Goal: Transaction & Acquisition: Purchase product/service

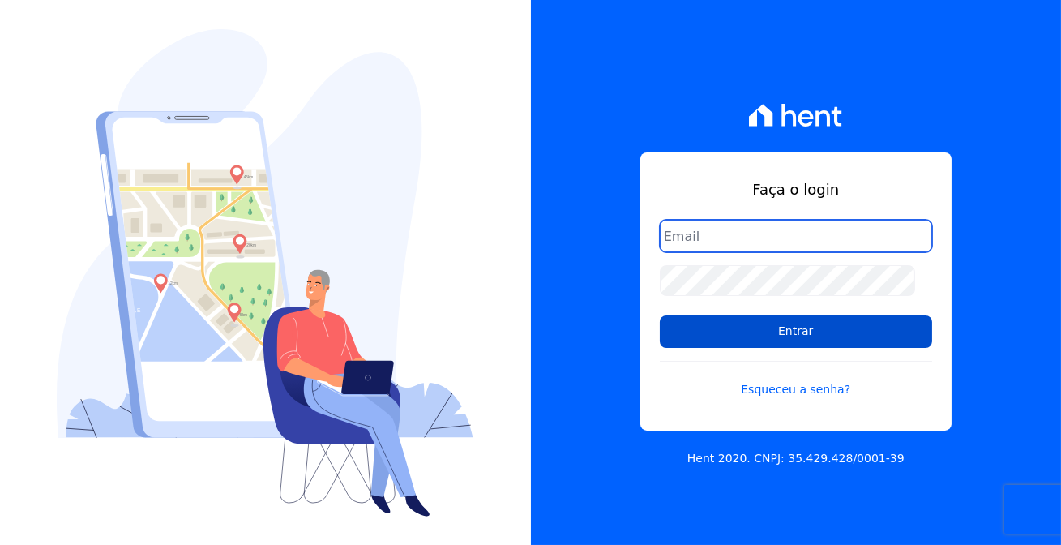
type input "[EMAIL_ADDRESS][DOMAIN_NAME]"
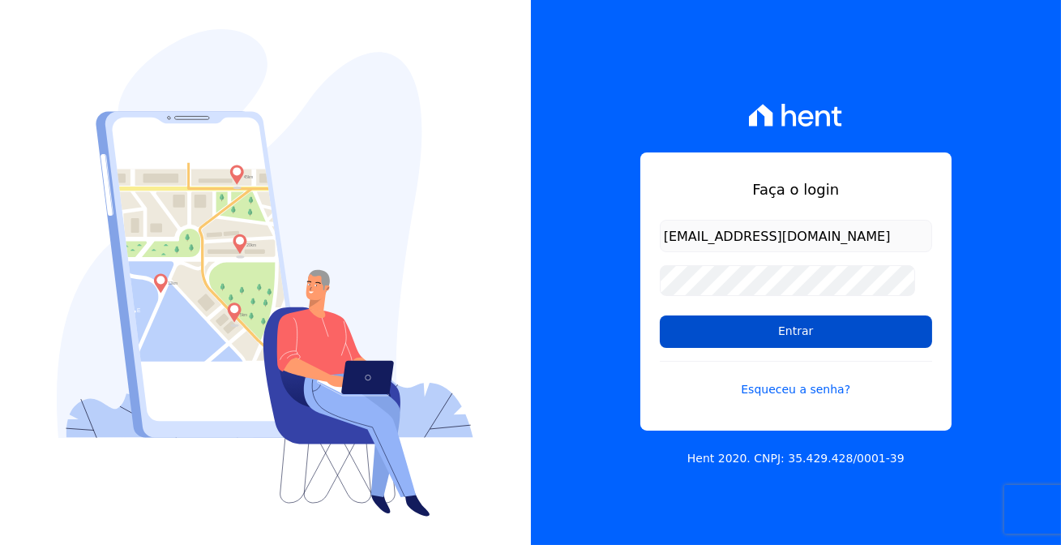
click at [804, 332] on input "Entrar" at bounding box center [796, 331] width 272 height 32
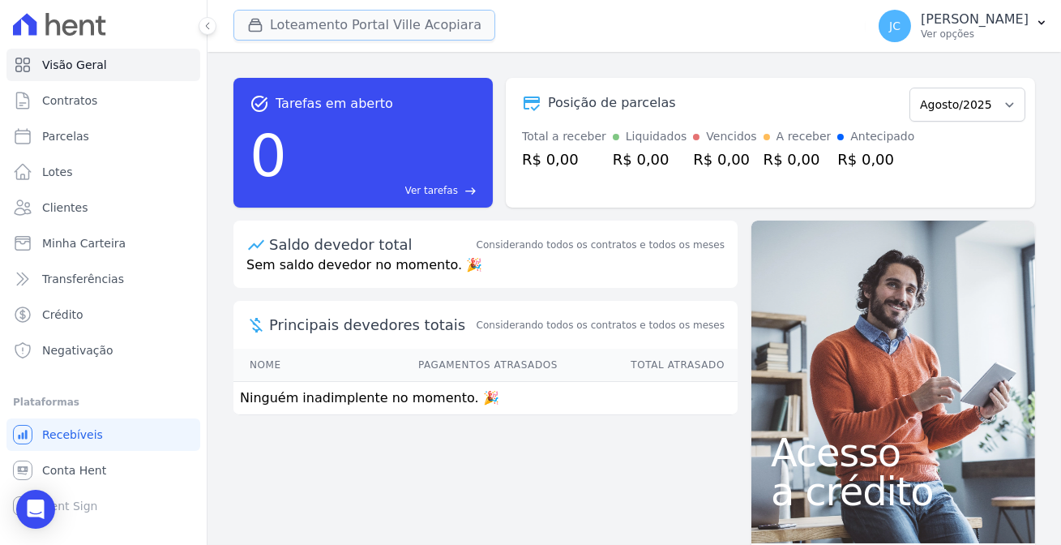
click at [326, 15] on button "Loteamento Portal Ville Acopiara" at bounding box center [364, 25] width 262 height 31
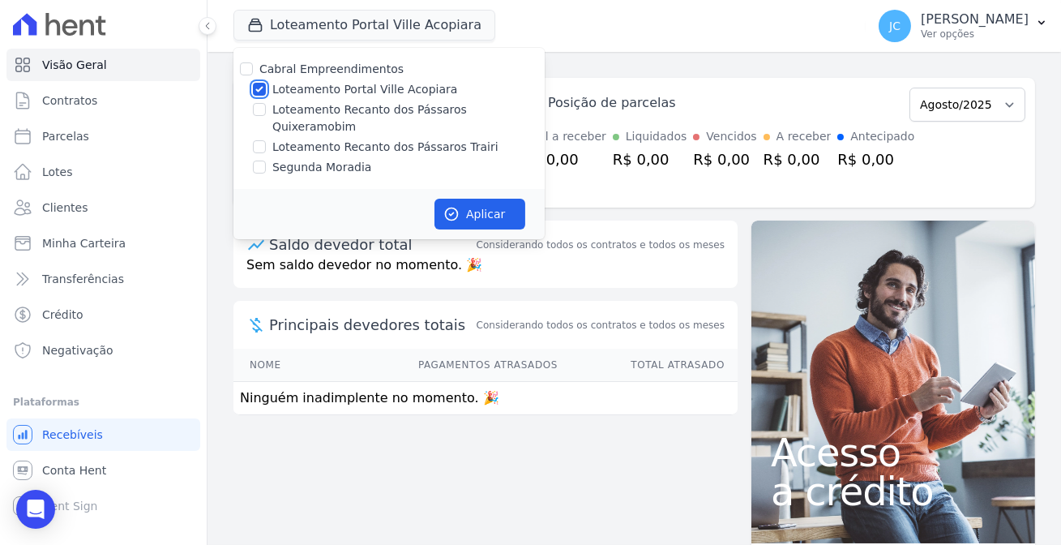
click at [253, 83] on input "Loteamento Portal Ville Acopiara" at bounding box center [259, 89] width 13 height 13
checkbox input "false"
click at [253, 140] on input "Loteamento Recanto dos Pássaros Trairi" at bounding box center [259, 146] width 13 height 13
checkbox input "true"
click at [434, 199] on button "Aplicar" at bounding box center [479, 214] width 91 height 31
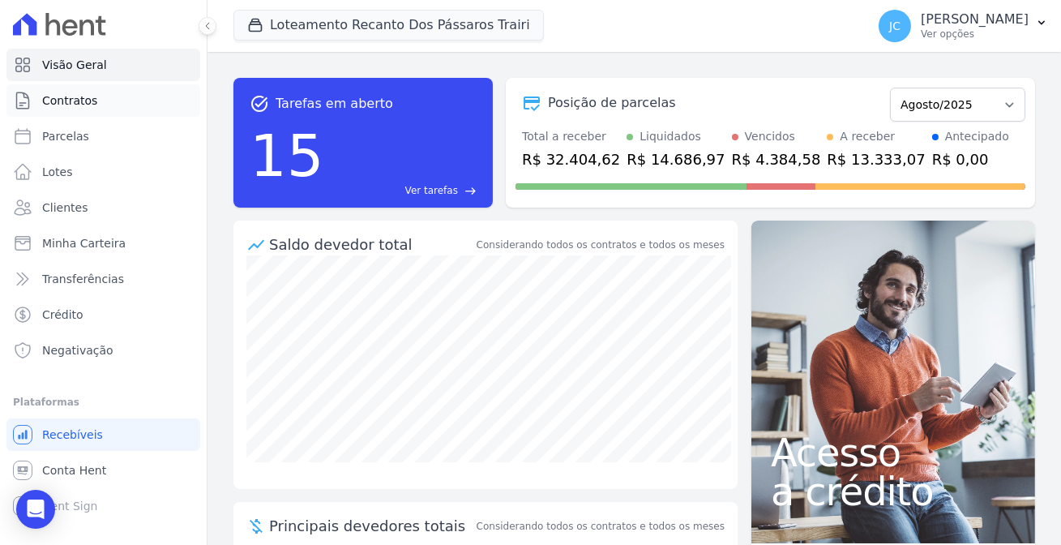
click at [94, 89] on link "Contratos" at bounding box center [103, 100] width 194 height 32
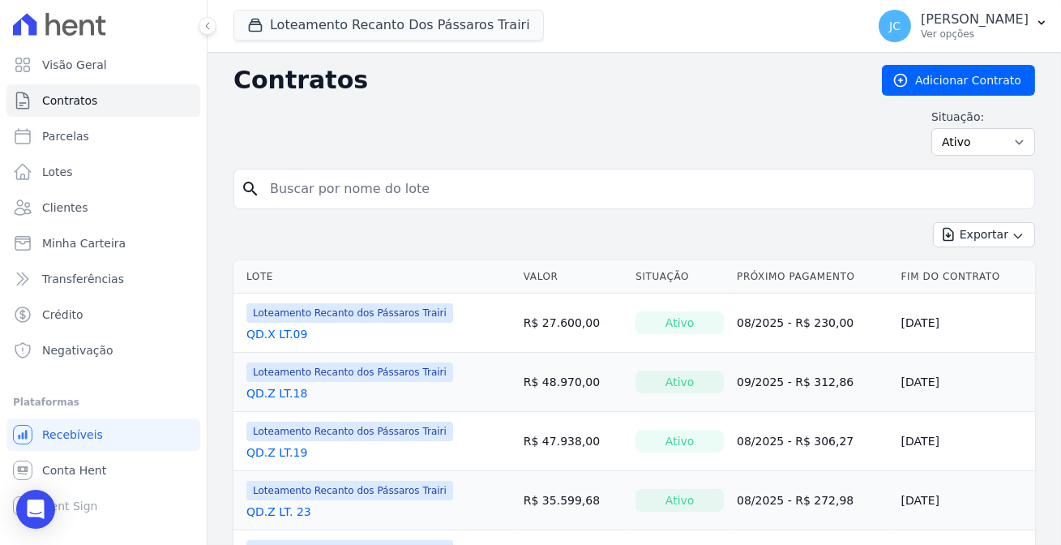
click at [351, 183] on input "search" at bounding box center [644, 189] width 768 height 32
type input "61"
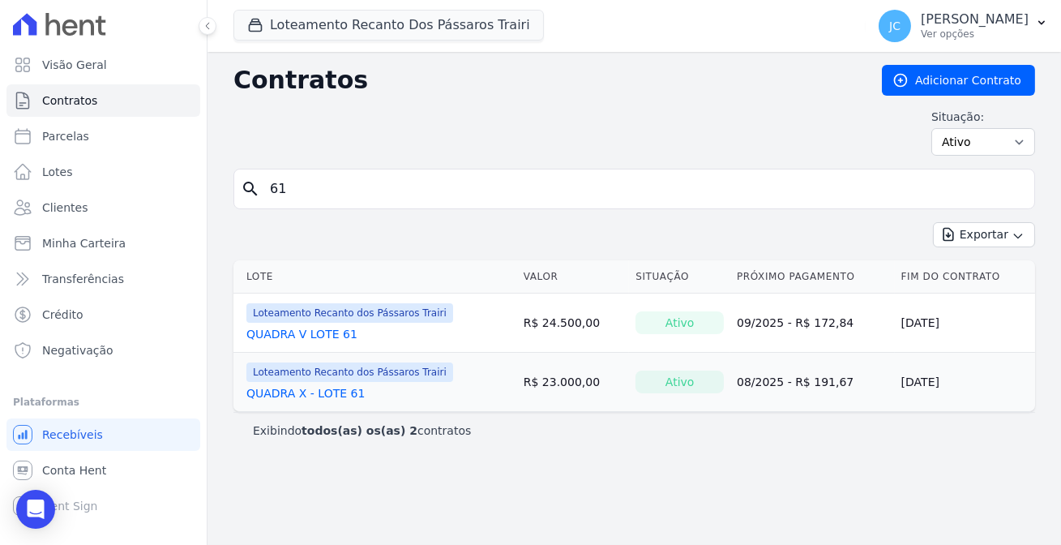
drag, startPoint x: 286, startPoint y: 190, endPoint x: 235, endPoint y: 184, distance: 51.5
click at [235, 184] on div "search 61" at bounding box center [634, 189] width 802 height 41
type input "62"
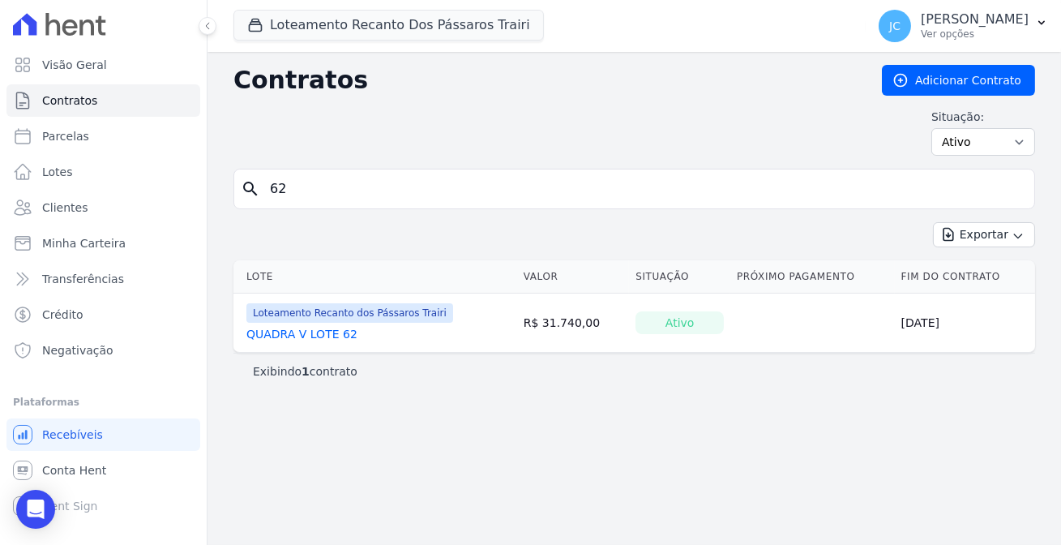
drag, startPoint x: 276, startPoint y: 177, endPoint x: 229, endPoint y: 175, distance: 46.2
click at [233, 175] on div "search 62" at bounding box center [634, 189] width 802 height 41
type input "61"
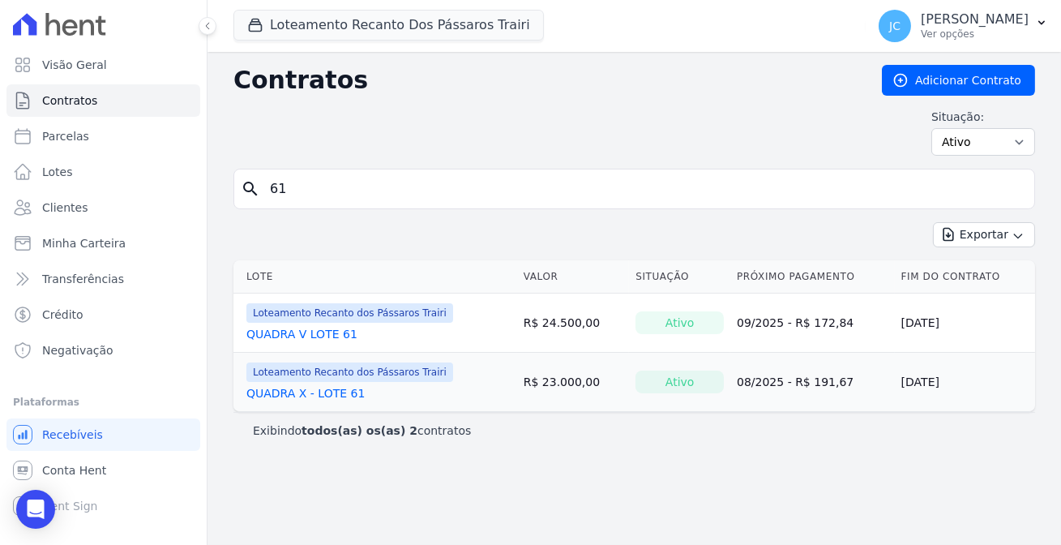
click at [300, 385] on link "QUADRA X - LOTE 61" at bounding box center [305, 393] width 118 height 16
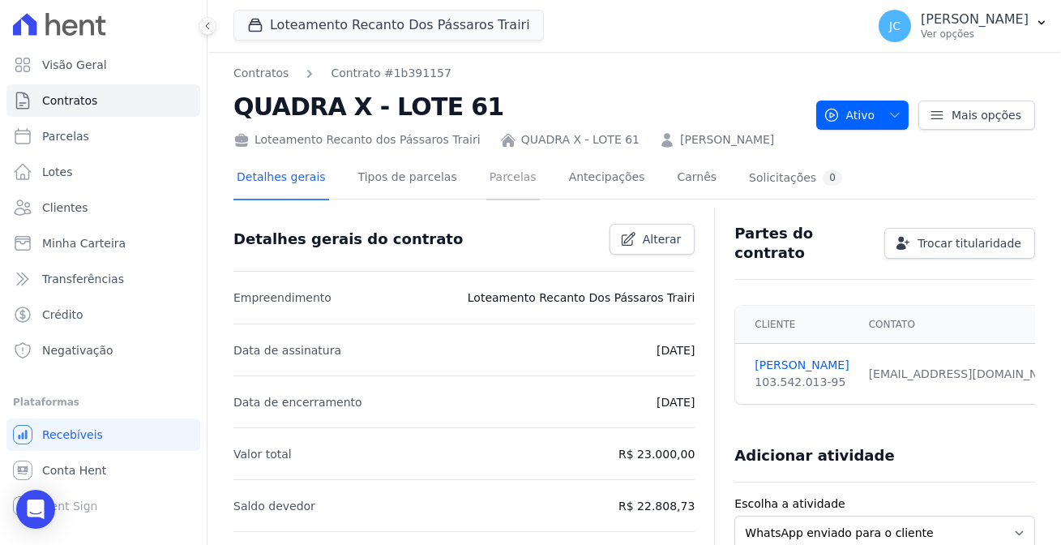
click at [486, 158] on link "Parcelas" at bounding box center [512, 178] width 53 height 43
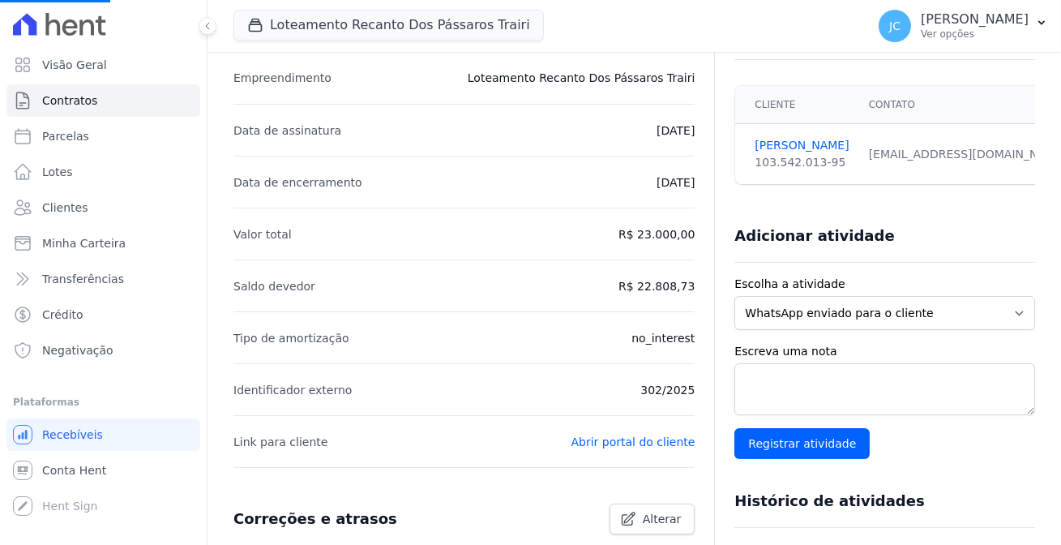
scroll to position [220, 0]
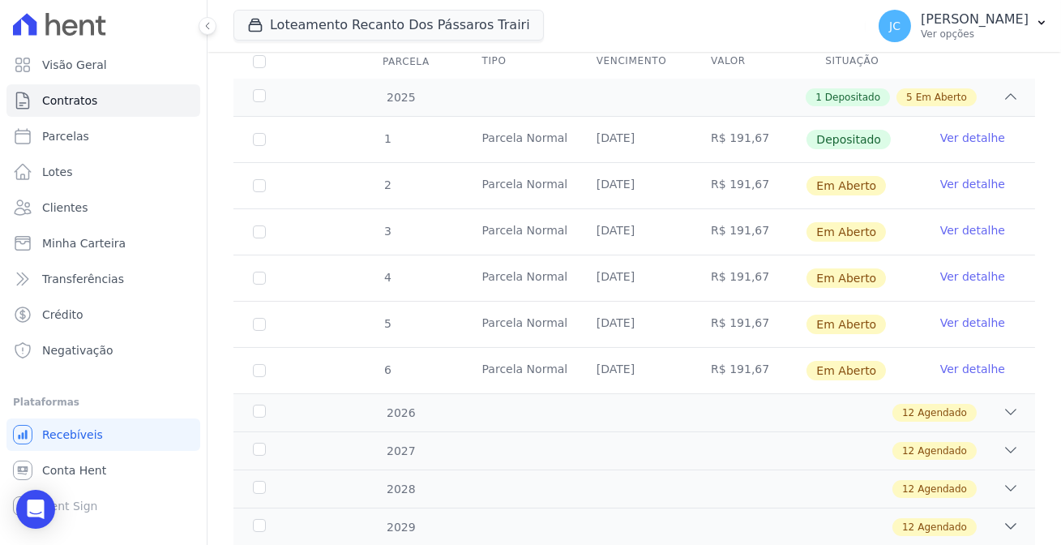
scroll to position [147, 0]
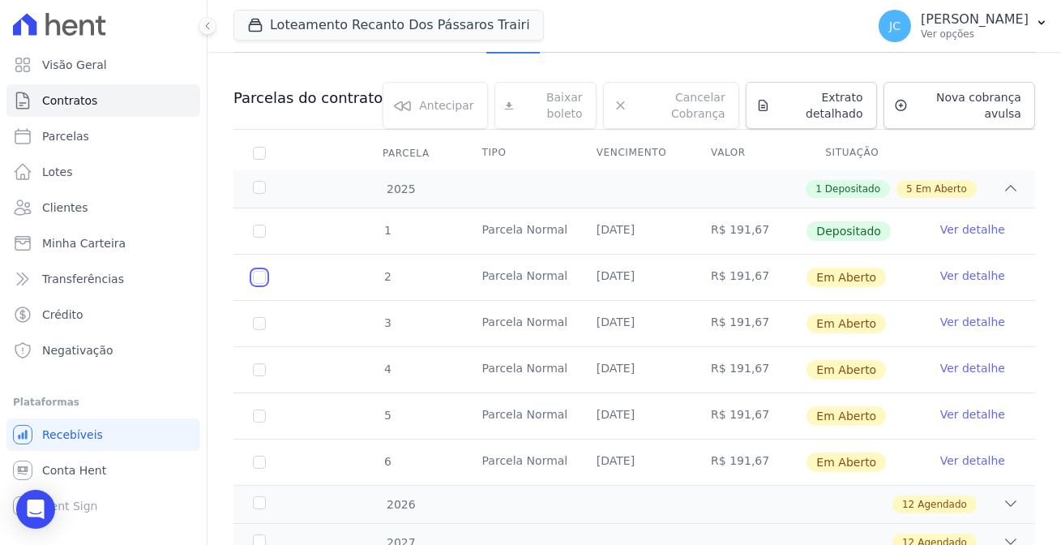
click at [253, 271] on input "checkbox" at bounding box center [259, 277] width 13 height 13
checkbox input "true"
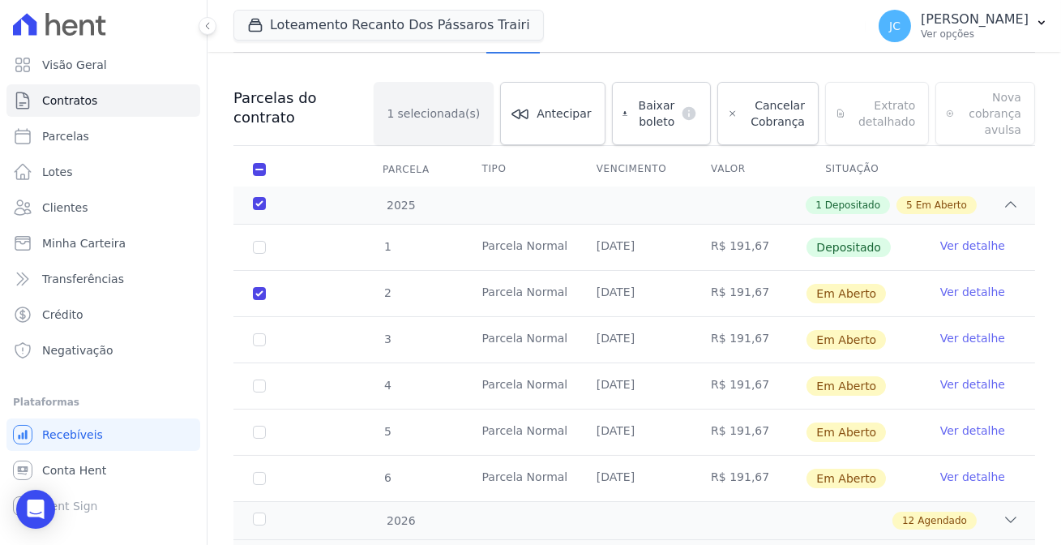
click at [242, 317] on td "3" at bounding box center [259, 339] width 52 height 45
click at [244, 317] on td "3" at bounding box center [259, 339] width 52 height 45
click at [253, 295] on input "checkbox" at bounding box center [259, 293] width 13 height 13
checkbox input "true"
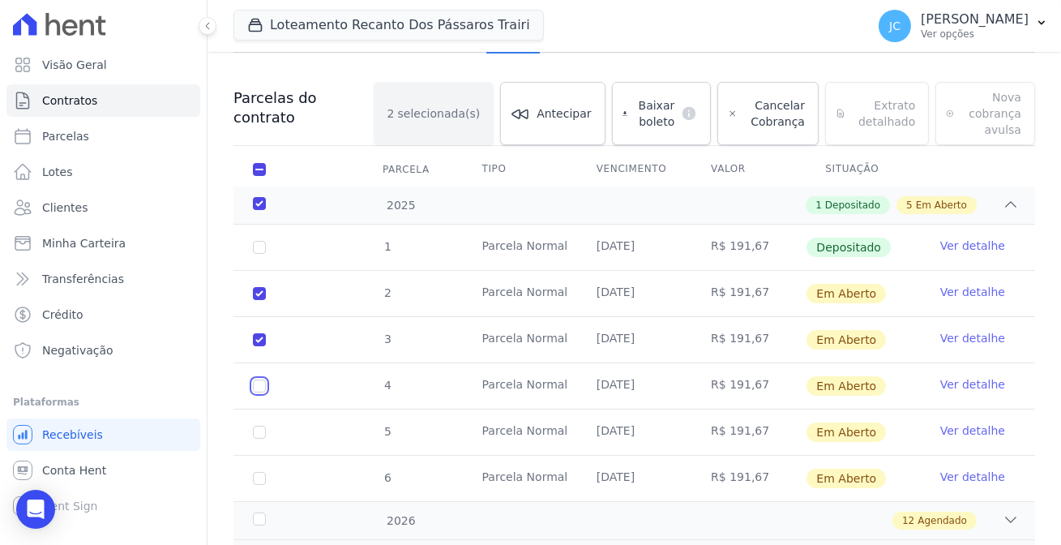
click at [253, 300] on input "checkbox" at bounding box center [259, 293] width 13 height 13
checkbox input "true"
click at [243, 409] on td "5" at bounding box center [259, 431] width 52 height 45
click at [253, 300] on input "checkbox" at bounding box center [259, 293] width 13 height 13
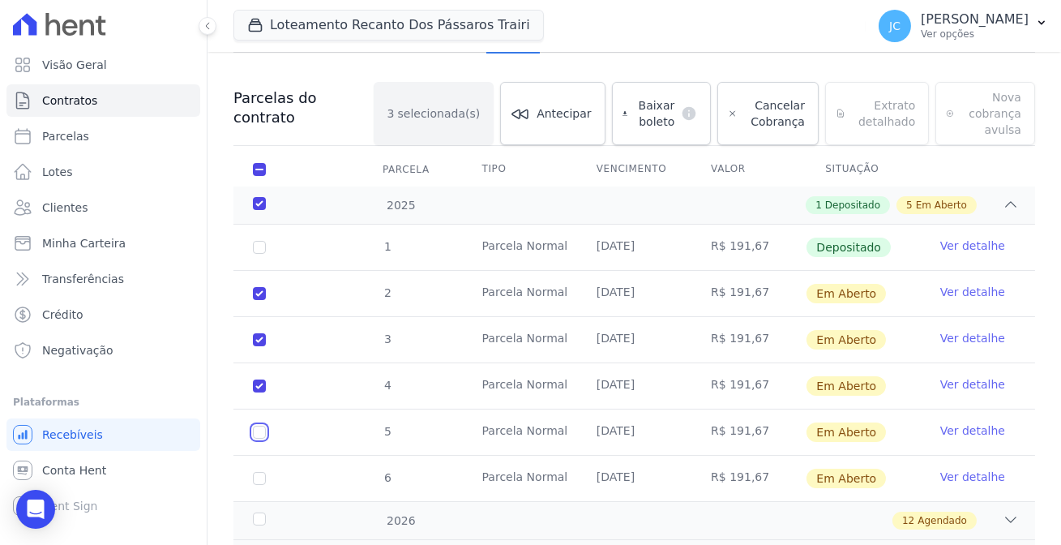
checkbox input "true"
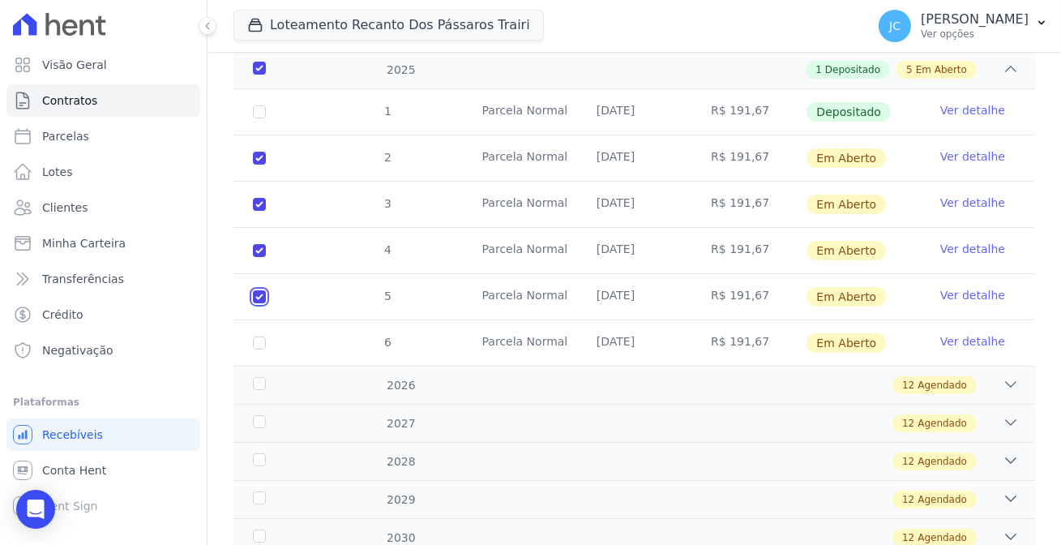
scroll to position [294, 0]
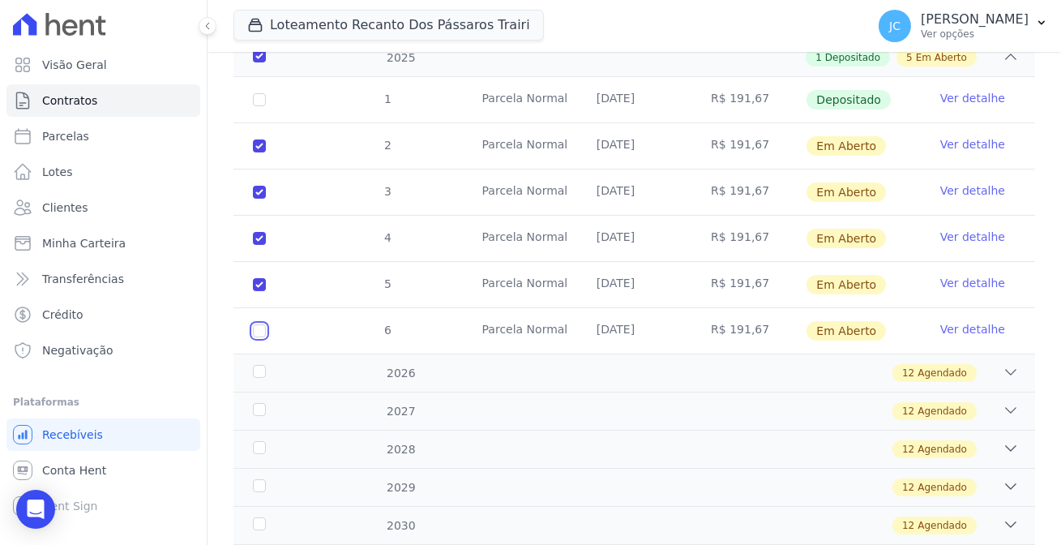
click at [253, 152] on input "checkbox" at bounding box center [259, 145] width 13 height 13
checkbox input "true"
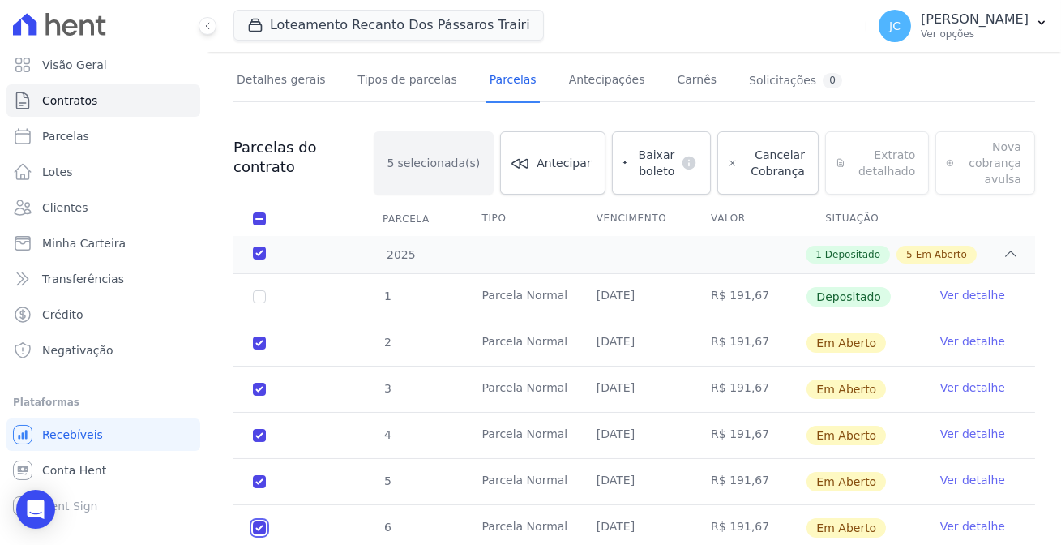
scroll to position [73, 0]
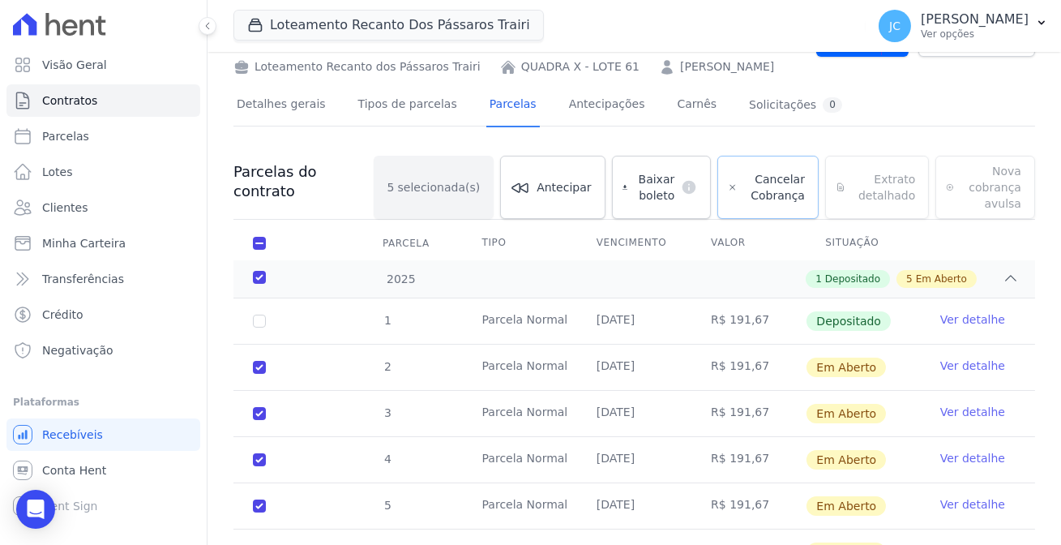
click at [744, 171] on span "Cancelar Cobrança" at bounding box center [774, 187] width 61 height 32
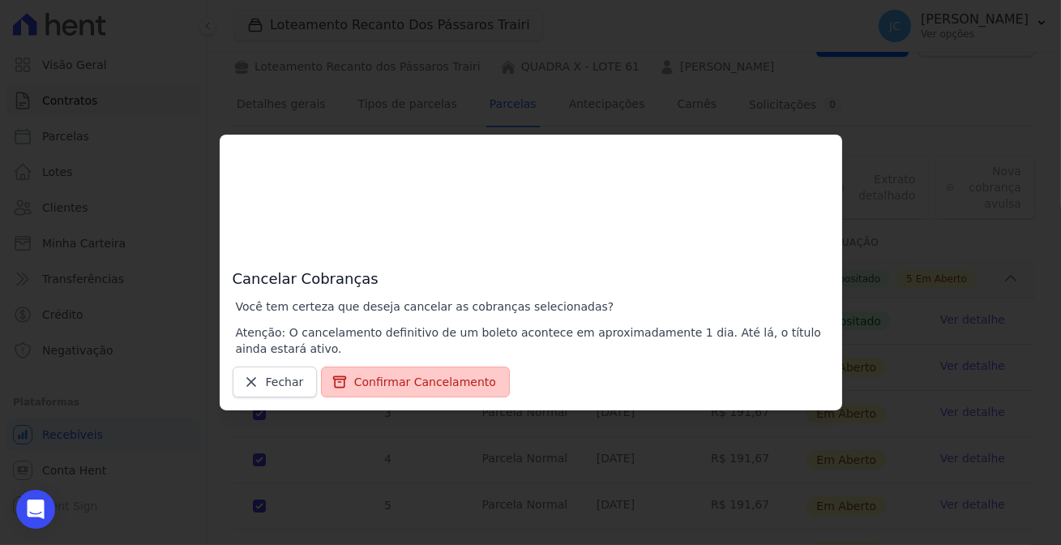
click at [425, 382] on button "Confirmar Cancelamento" at bounding box center [415, 381] width 189 height 31
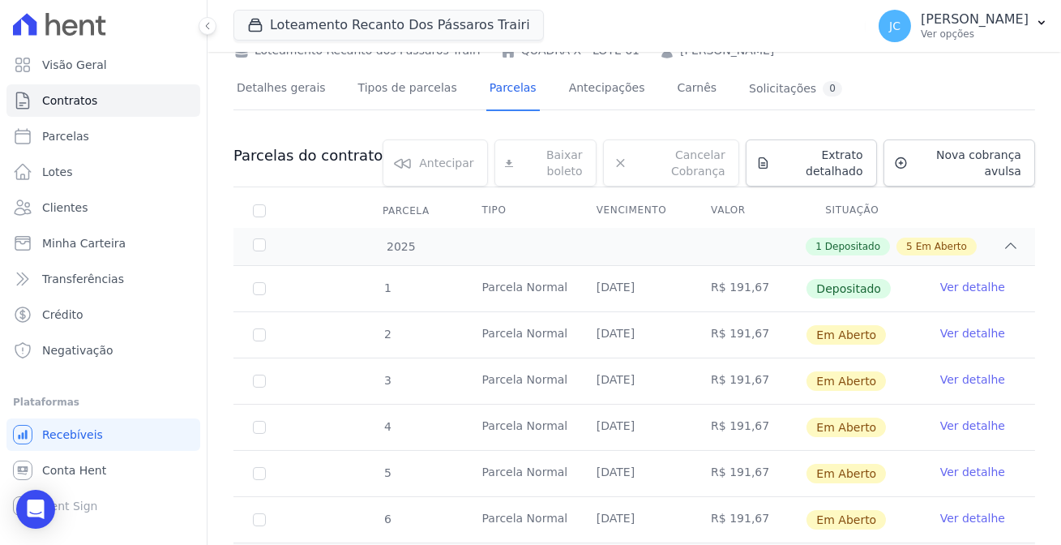
scroll to position [147, 0]
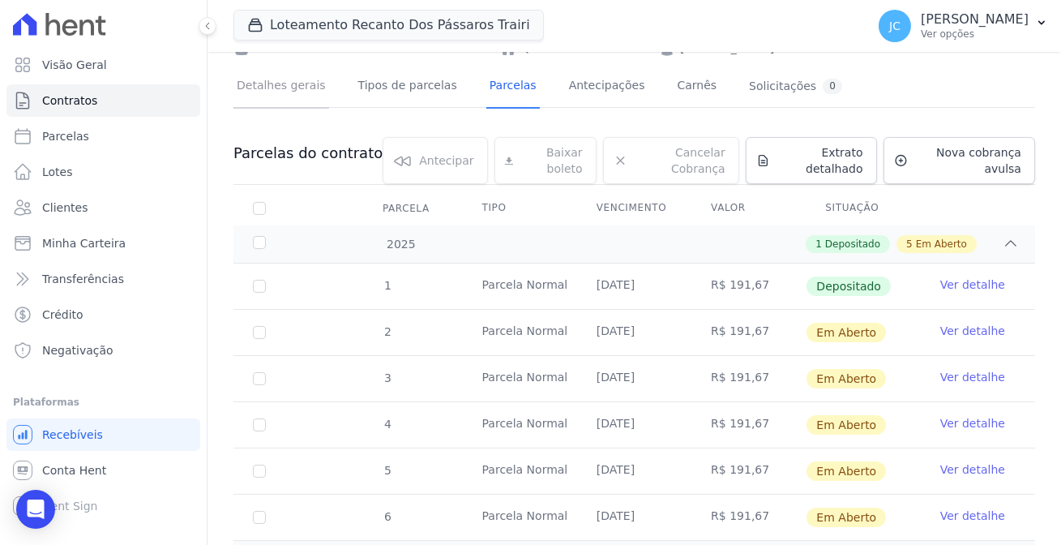
click at [255, 74] on link "Detalhes gerais" at bounding box center [281, 87] width 96 height 43
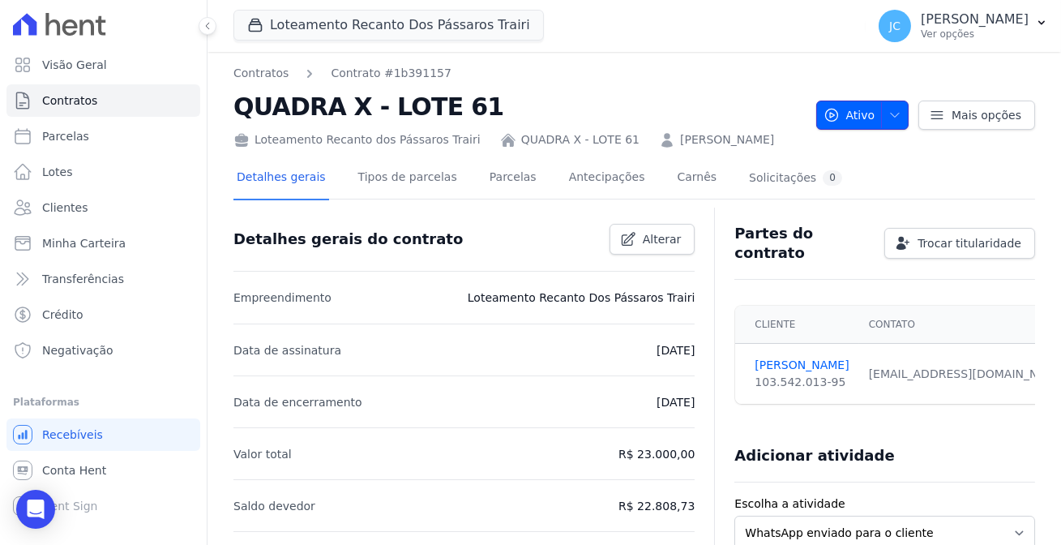
click at [875, 110] on span "Ativo" at bounding box center [849, 114] width 52 height 29
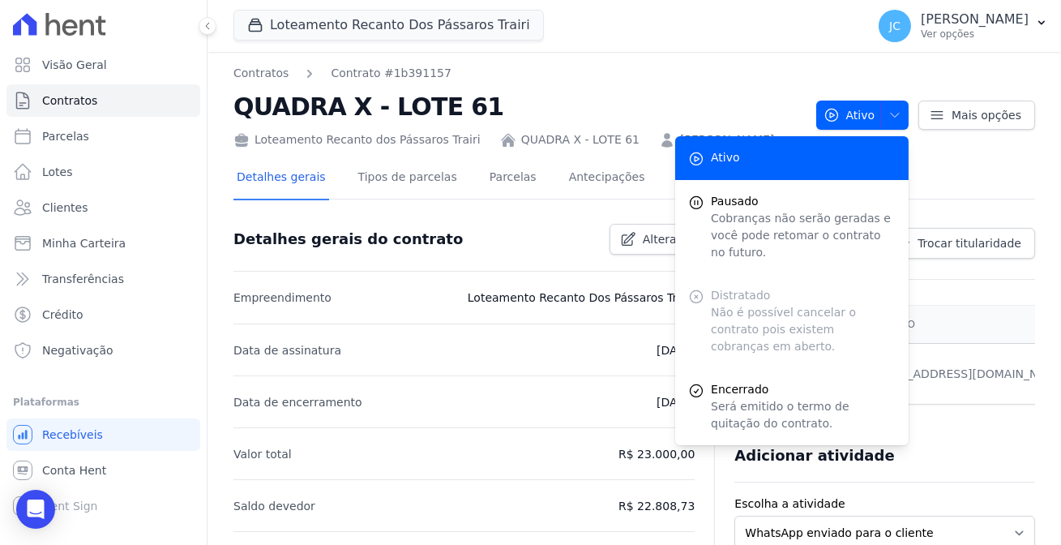
click at [758, 274] on div "Distratado Não é possível cancelar o contrato pois existem cobranças em aberto." at bounding box center [791, 321] width 233 height 94
click at [486, 167] on link "Parcelas" at bounding box center [512, 178] width 53 height 43
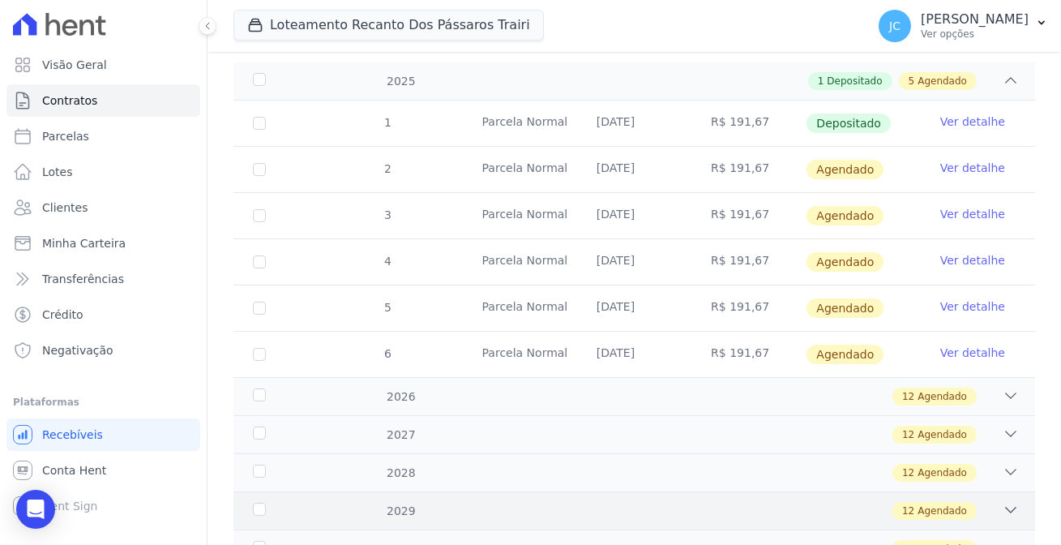
scroll to position [220, 0]
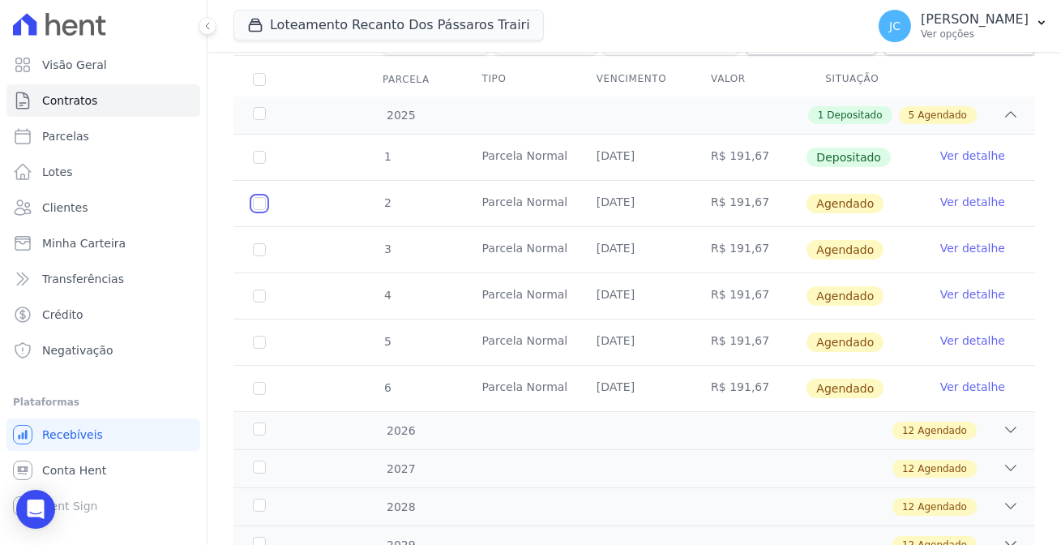
click at [253, 197] on input "checkbox" at bounding box center [259, 203] width 13 height 13
checkbox input "true"
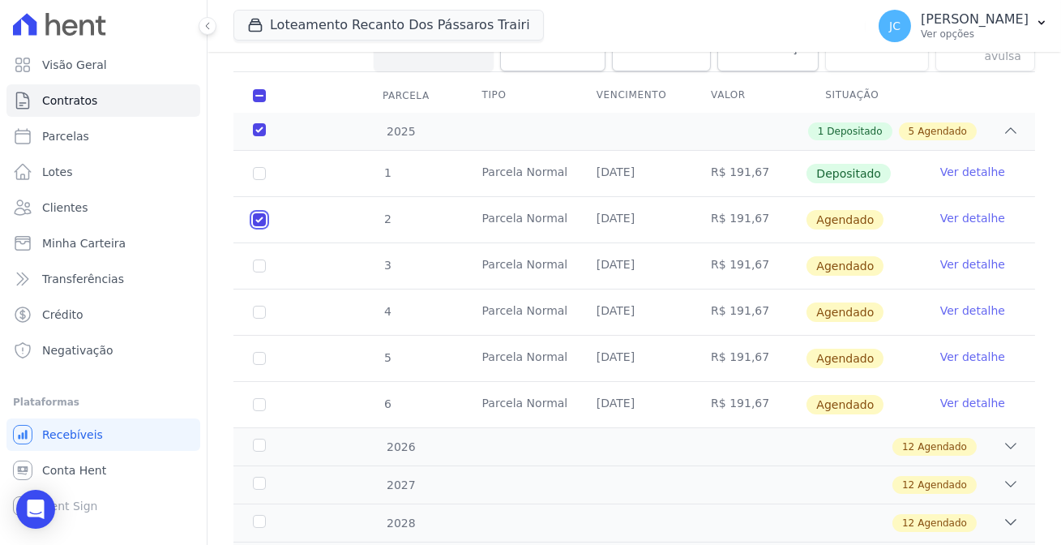
scroll to position [233, 0]
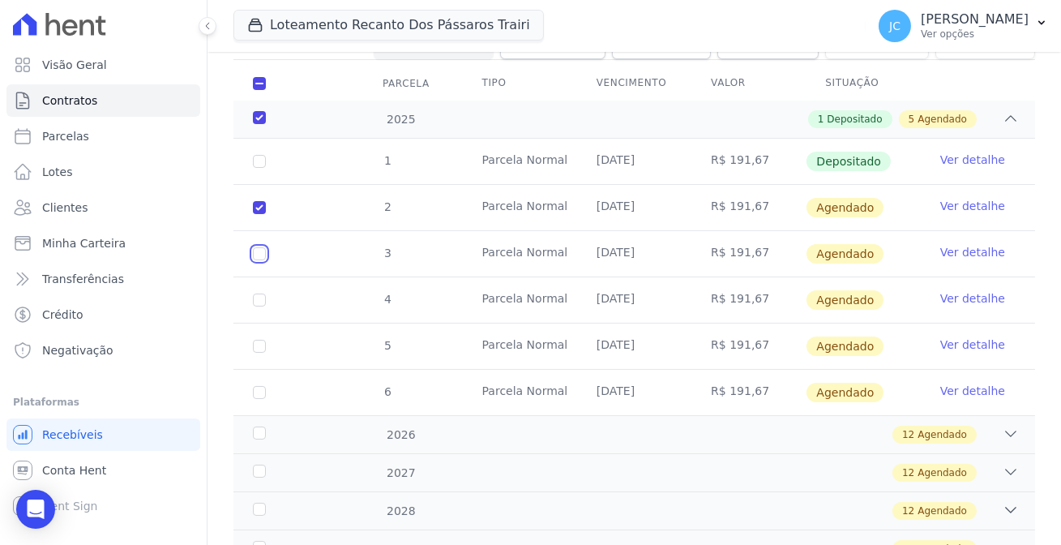
click at [253, 208] on input "checkbox" at bounding box center [259, 207] width 13 height 13
checkbox input "true"
click at [250, 277] on td "4" at bounding box center [259, 299] width 52 height 45
click at [253, 214] on input "checkbox" at bounding box center [259, 207] width 13 height 13
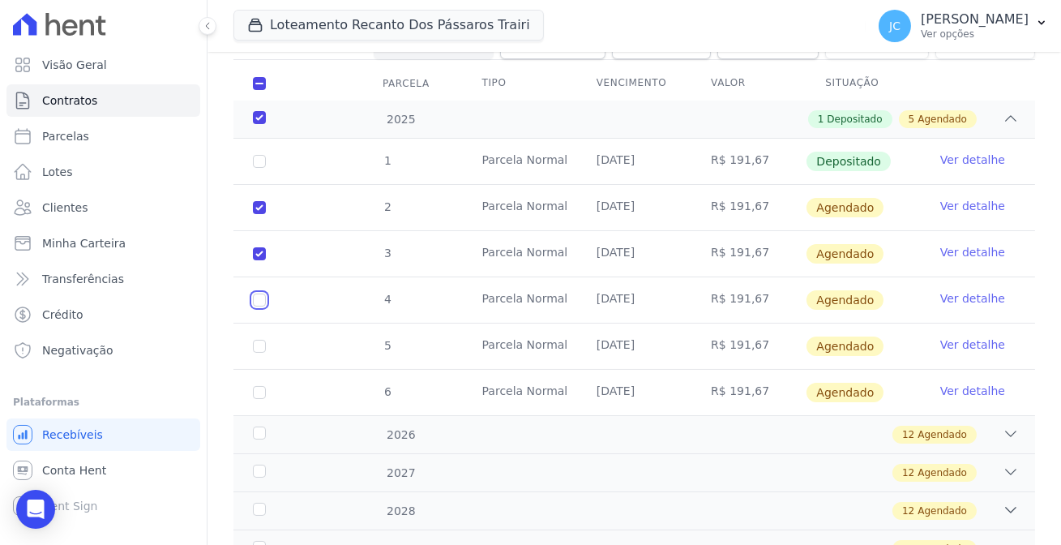
checkbox input "true"
click at [253, 214] on input "checkbox" at bounding box center [259, 207] width 13 height 13
checkbox input "true"
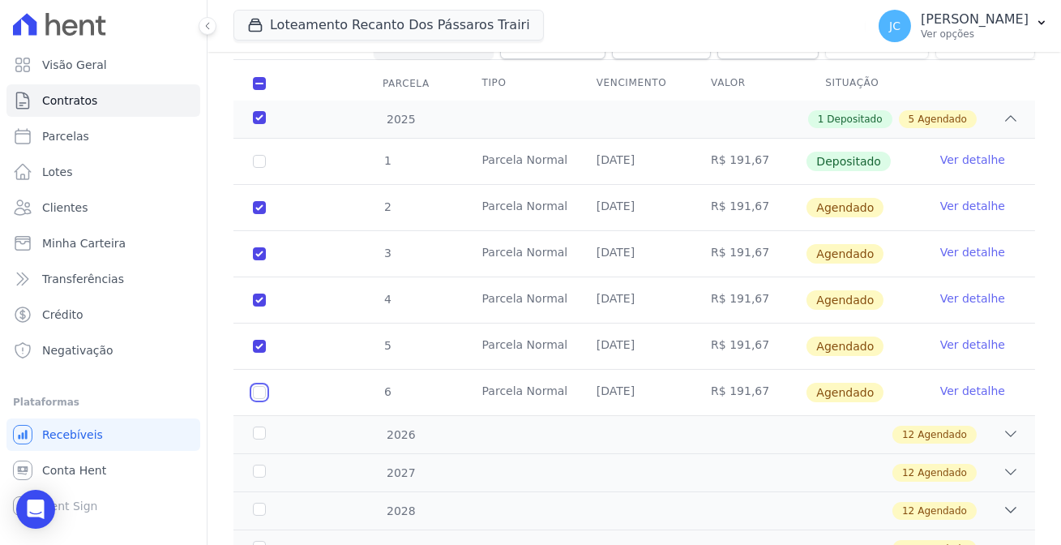
click at [253, 214] on input "checkbox" at bounding box center [259, 207] width 13 height 13
checkbox input "true"
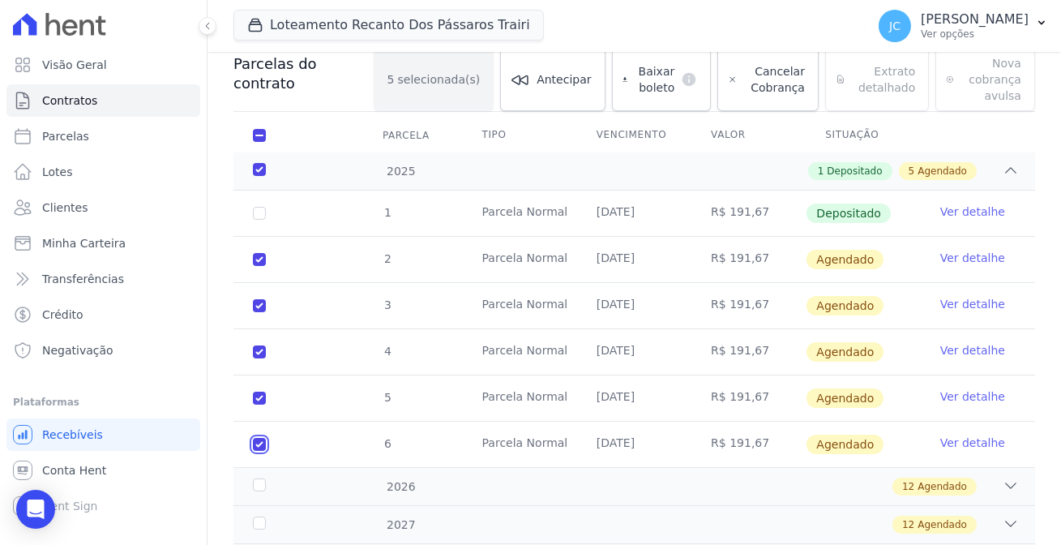
scroll to position [0, 0]
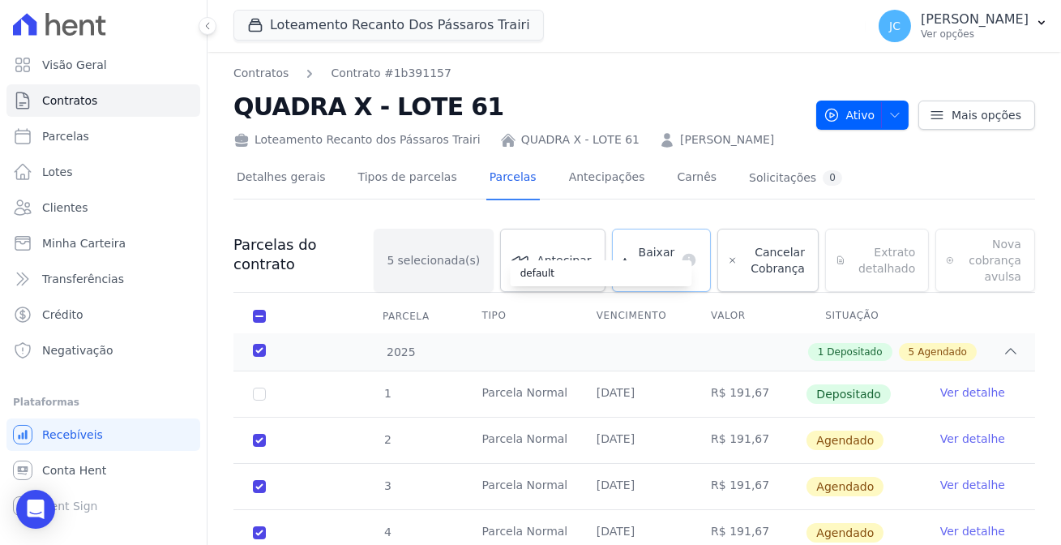
click at [605, 260] on div "default" at bounding box center [602, 273] width 182 height 26
click at [744, 244] on span "Cancelar Cobrança" at bounding box center [774, 260] width 61 height 32
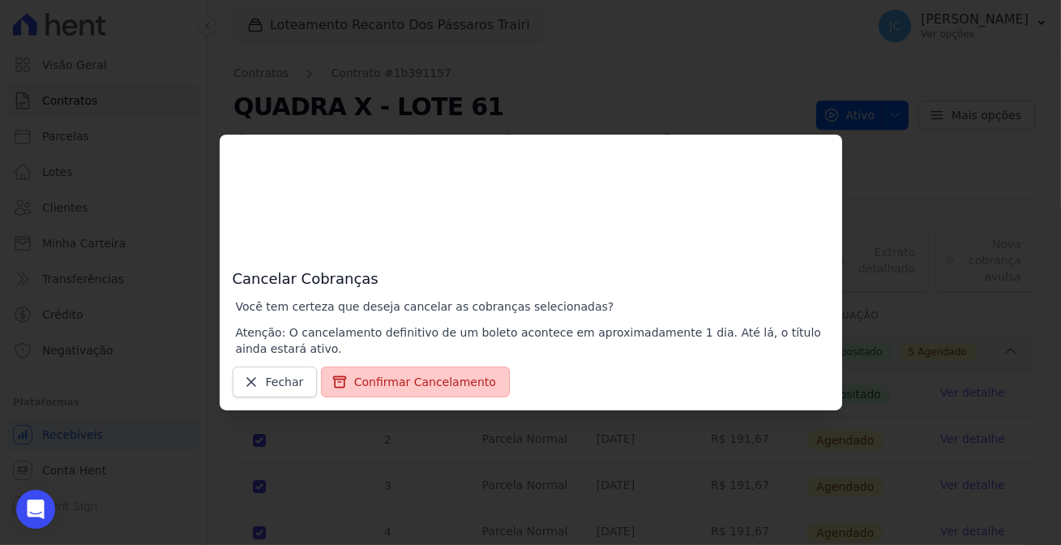
click at [425, 383] on button "Confirmar Cancelamento" at bounding box center [415, 381] width 189 height 31
click at [873, 117] on div "Cancelar Cobranças Você tem certeza que deseja cancelar as cobranças selecionad…" at bounding box center [530, 272] width 1061 height 545
click at [877, 106] on div "Cancelar Cobranças Você tem certeza que deseja cancelar as cobranças selecionad…" at bounding box center [530, 272] width 1061 height 545
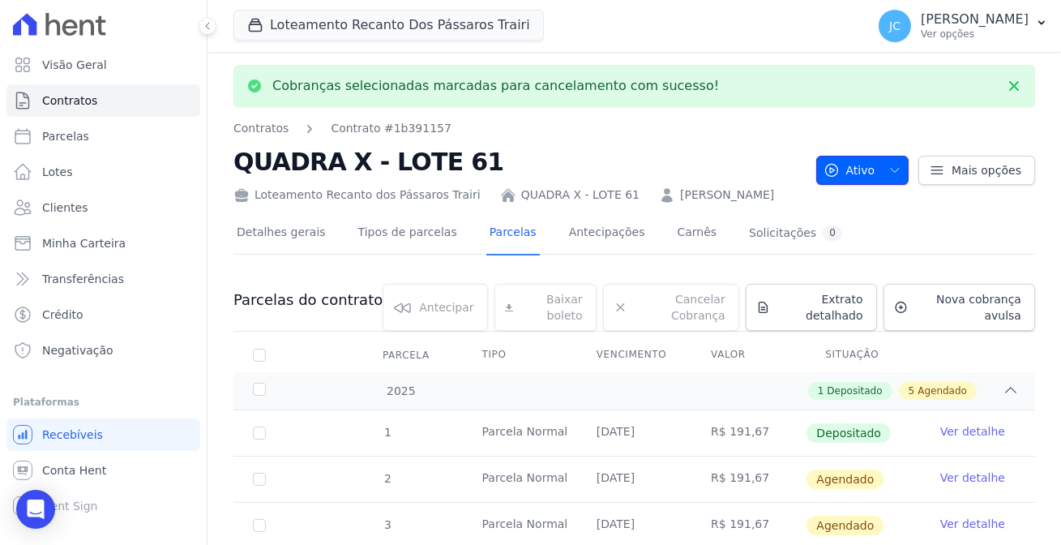
click at [866, 169] on span "Ativo" at bounding box center [849, 170] width 52 height 29
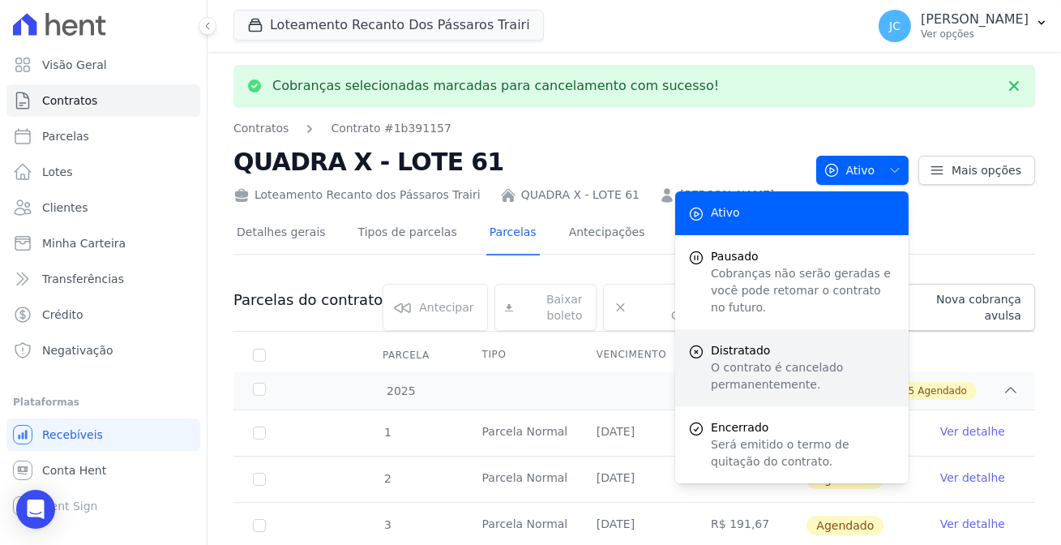
click at [747, 359] on p "O contrato é cancelado permanentemente." at bounding box center [803, 376] width 185 height 34
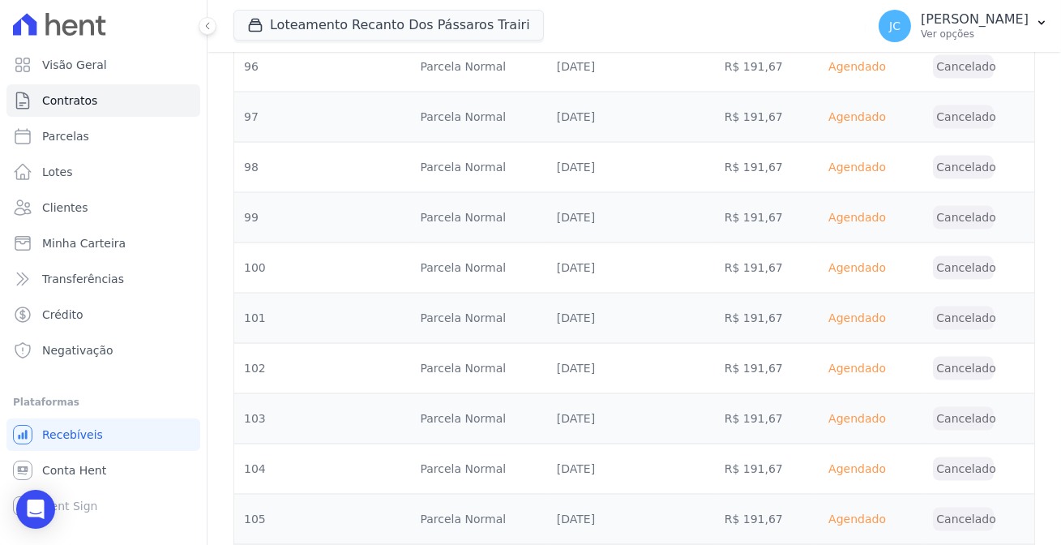
scroll to position [5776, 0]
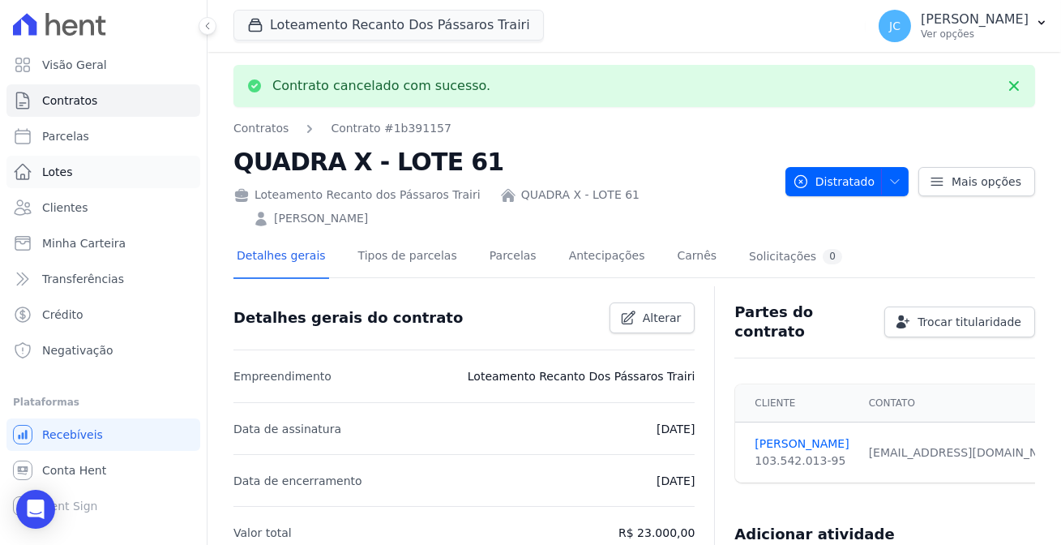
click at [65, 165] on span "Lotes" at bounding box center [57, 172] width 31 height 16
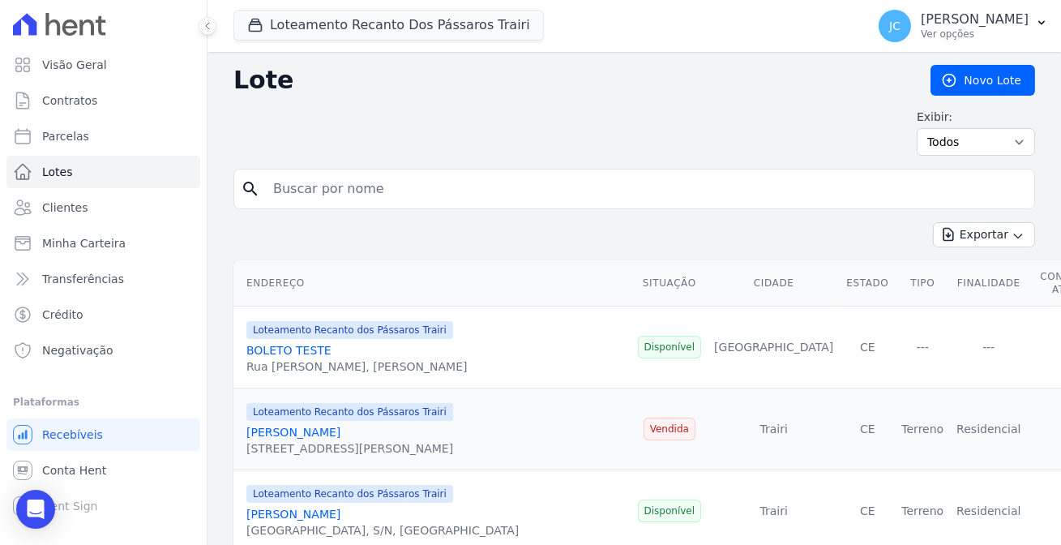
click at [273, 183] on input "search" at bounding box center [645, 189] width 764 height 32
type input "62"
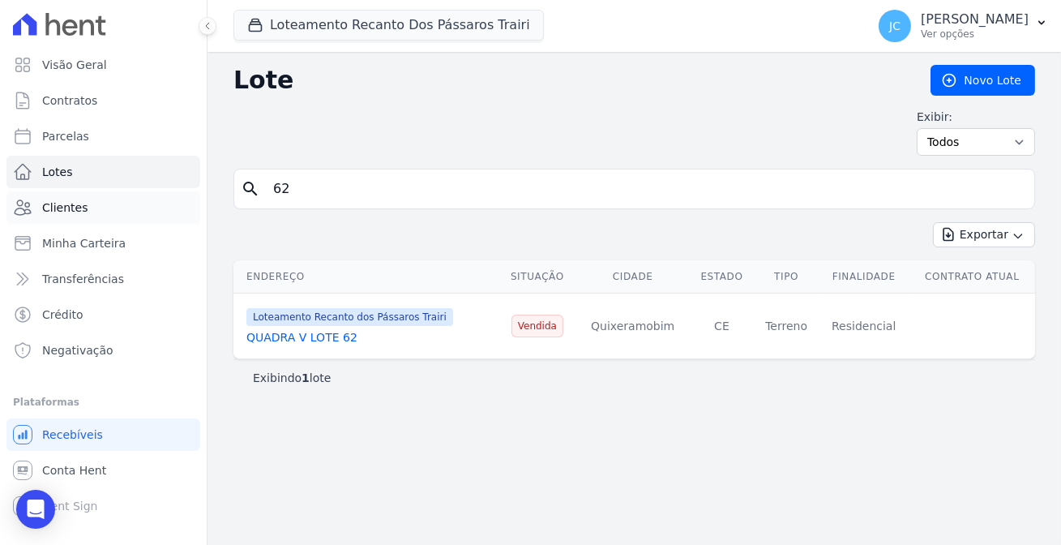
drag, startPoint x: 324, startPoint y: 179, endPoint x: 136, endPoint y: 194, distance: 188.6
click at [136, 194] on div "Visão Geral Contratos Parcelas Lotes Clientes Minha Carteira Transferências Cré…" at bounding box center [530, 272] width 1061 height 545
type input "61"
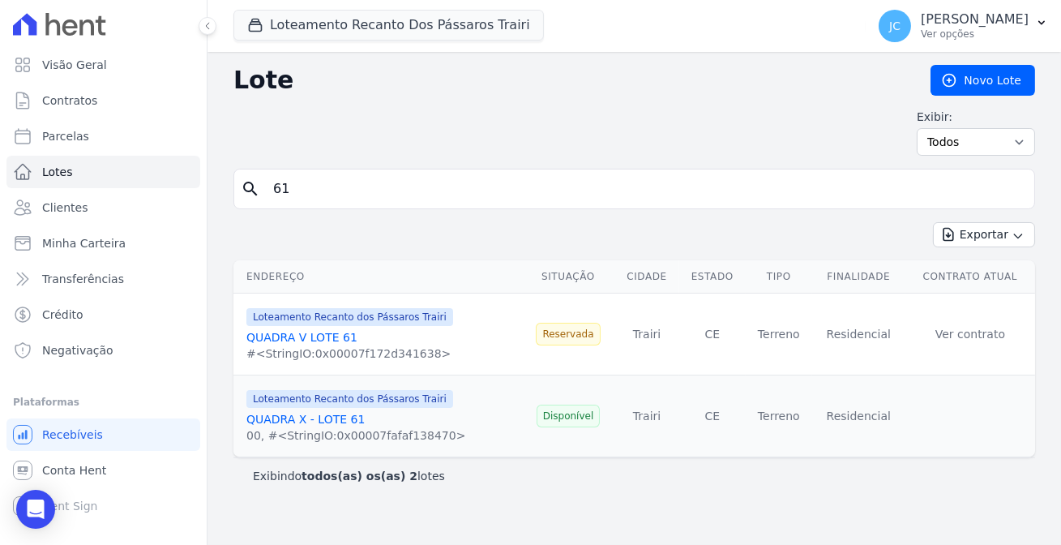
drag, startPoint x: 309, startPoint y: 180, endPoint x: 207, endPoint y: 179, distance: 101.3
click at [207, 179] on div "Lote Novo Lote Exibir: Todos Disponíveis Vendidas Reservadas Indisponíveis sear…" at bounding box center [633, 298] width 853 height 493
type input "62"
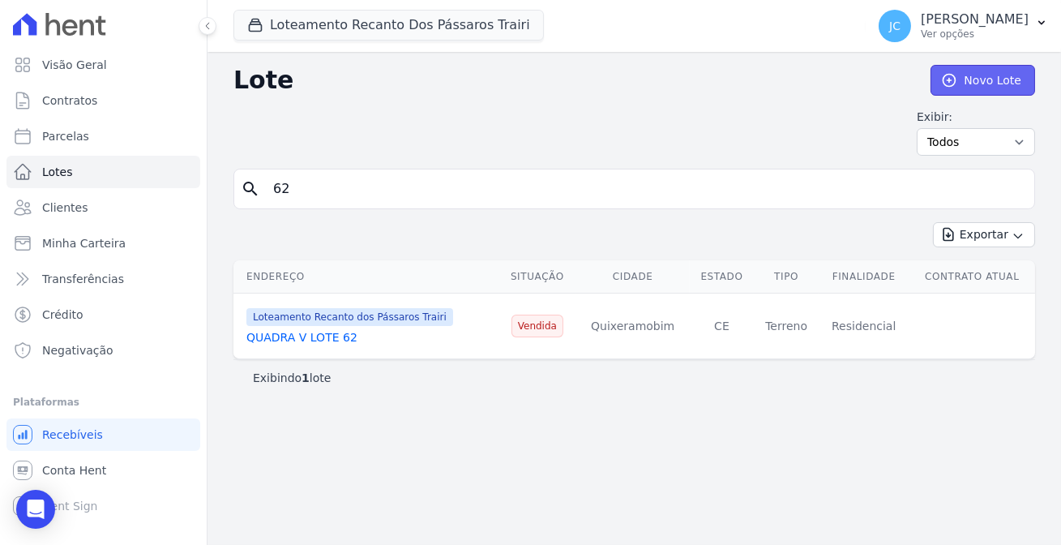
click at [1004, 81] on link "Novo Lote" at bounding box center [982, 80] width 105 height 31
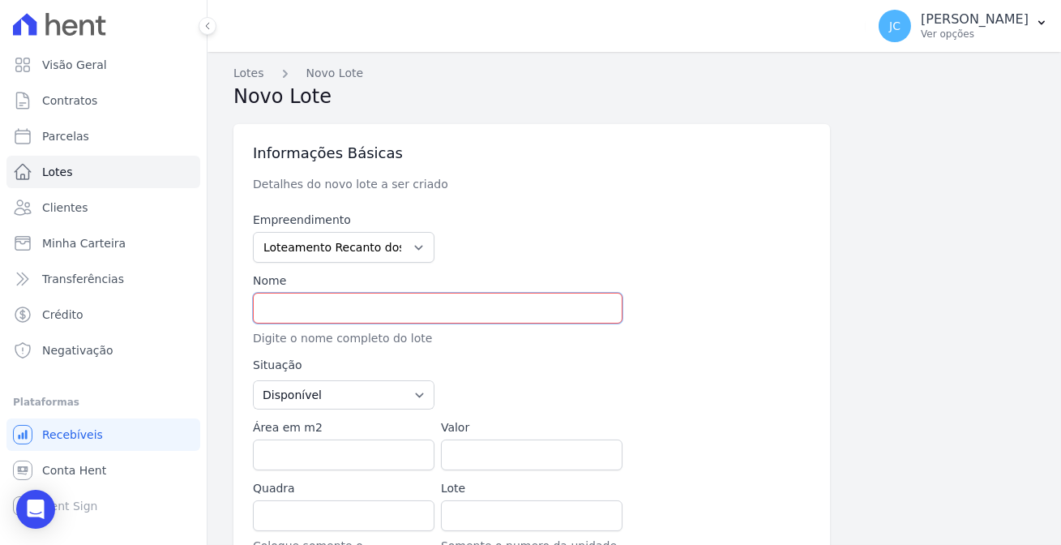
click at [278, 297] on input "text" at bounding box center [438, 308] width 370 height 31
type input "q"
click at [293, 303] on div "Nome Q Digite o nome completo do lote" at bounding box center [438, 309] width 370 height 75
click at [293, 294] on input "Q" at bounding box center [438, 308] width 370 height 31
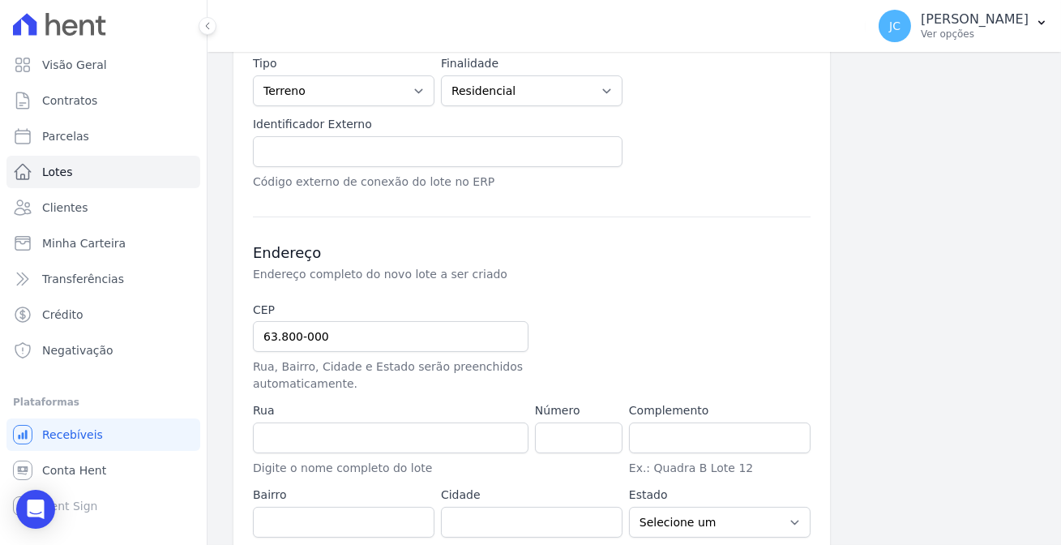
scroll to position [545, 0]
type input "QUADRA X LOTE 62"
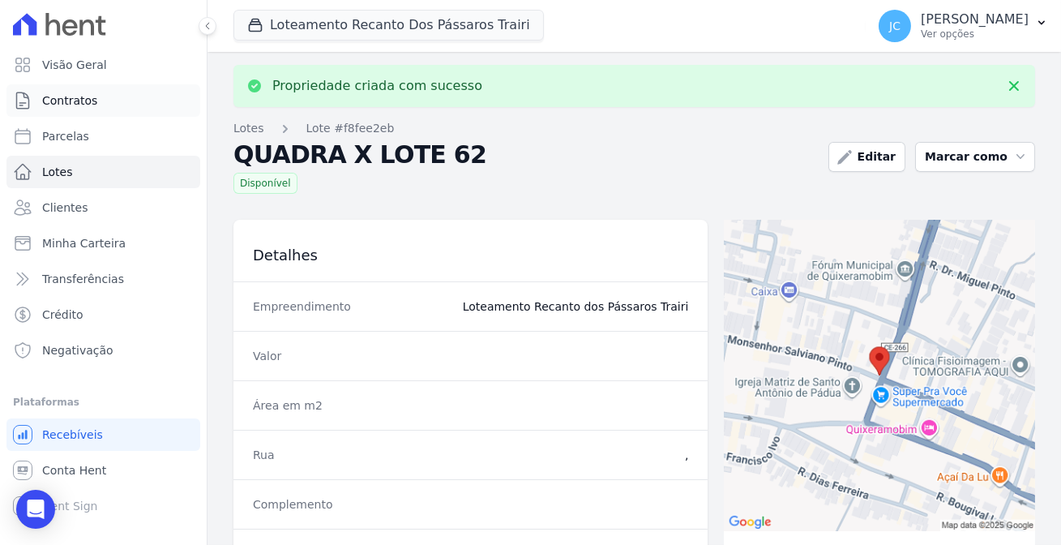
click at [81, 98] on span "Contratos" at bounding box center [69, 100] width 55 height 16
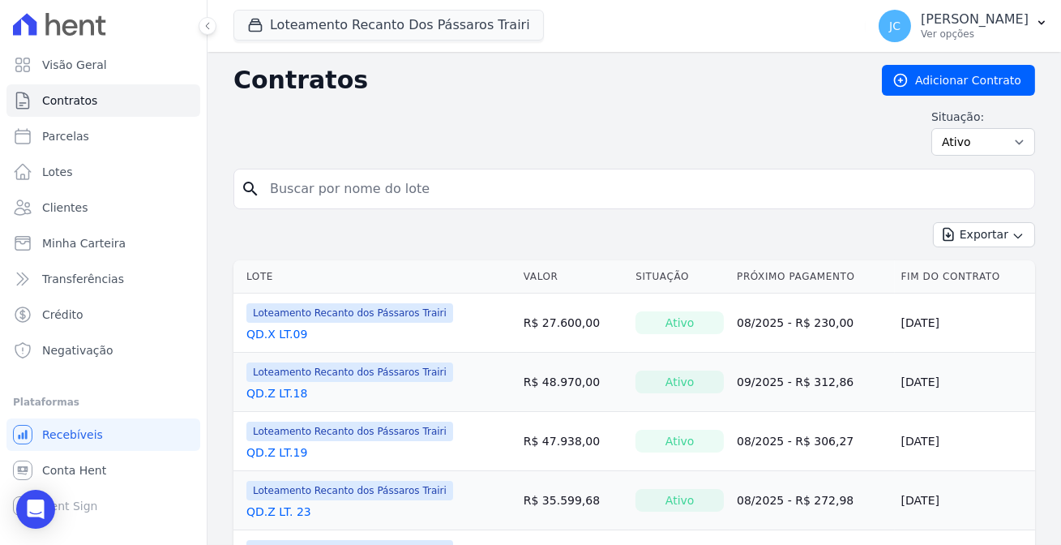
click at [319, 181] on input "search" at bounding box center [644, 189] width 768 height 32
type input "X"
type input "62"
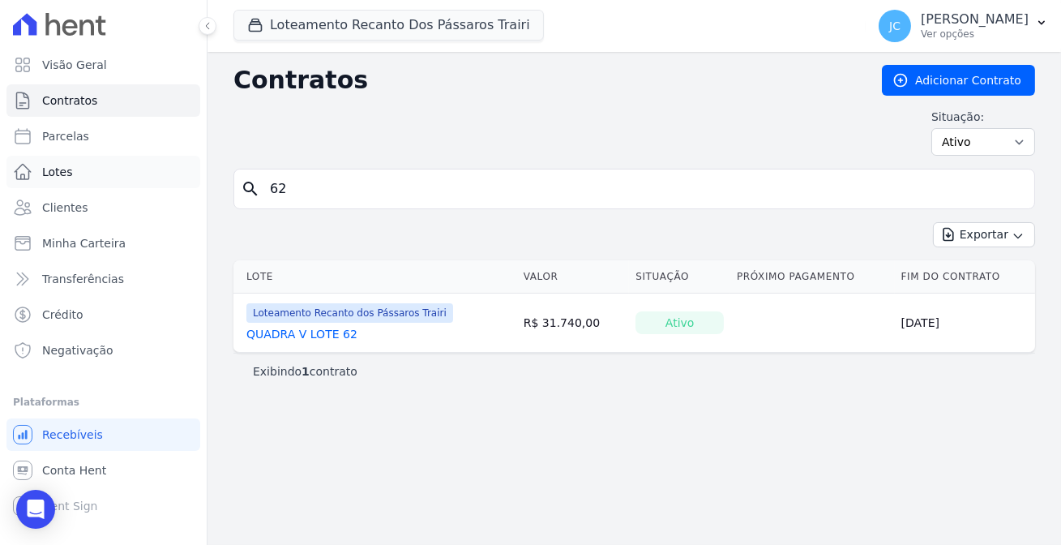
click at [81, 156] on link "Lotes" at bounding box center [103, 172] width 194 height 32
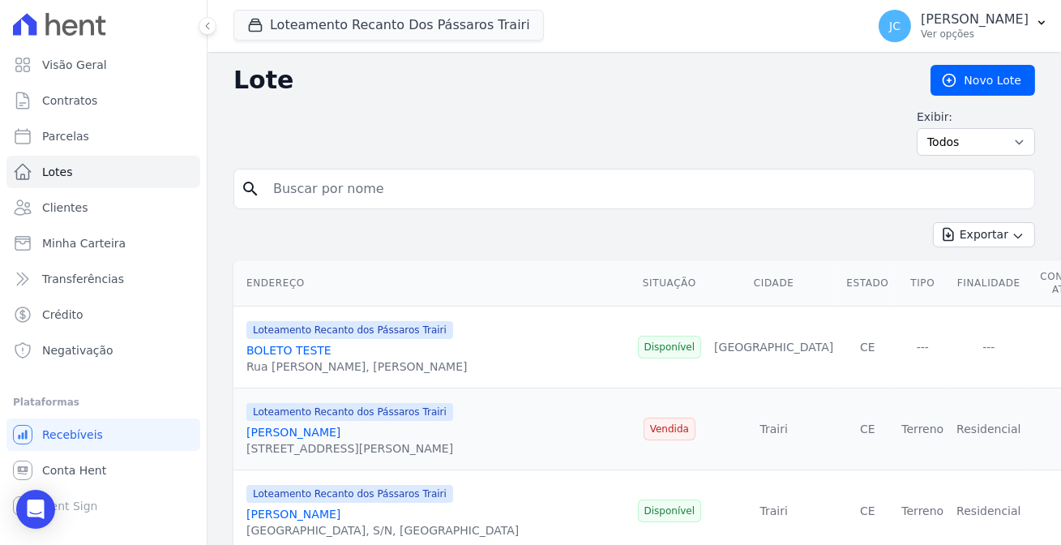
click at [301, 183] on input "search" at bounding box center [645, 189] width 764 height 32
type input "62"
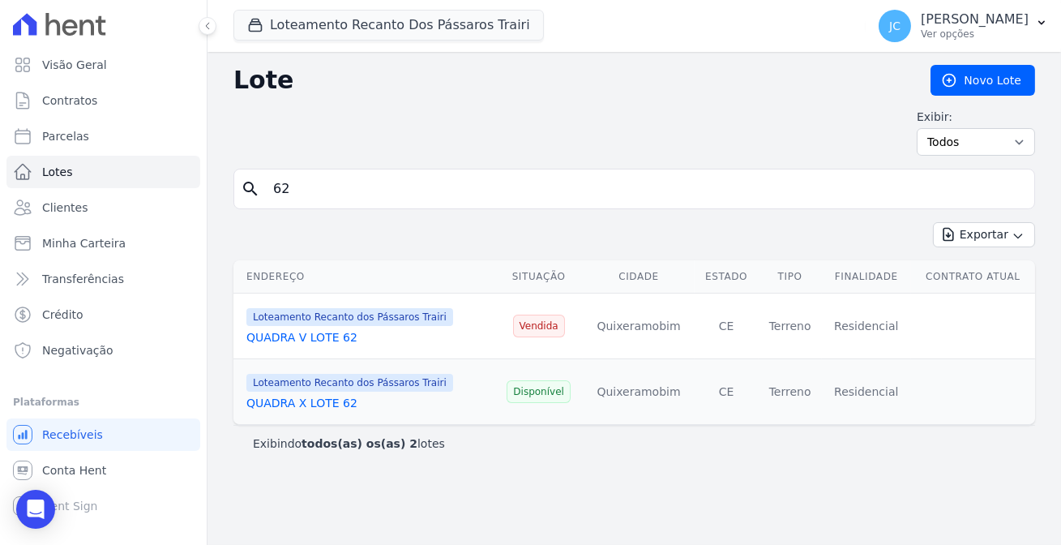
click at [299, 396] on link "QUADRA X LOTE 62" at bounding box center [301, 402] width 111 height 13
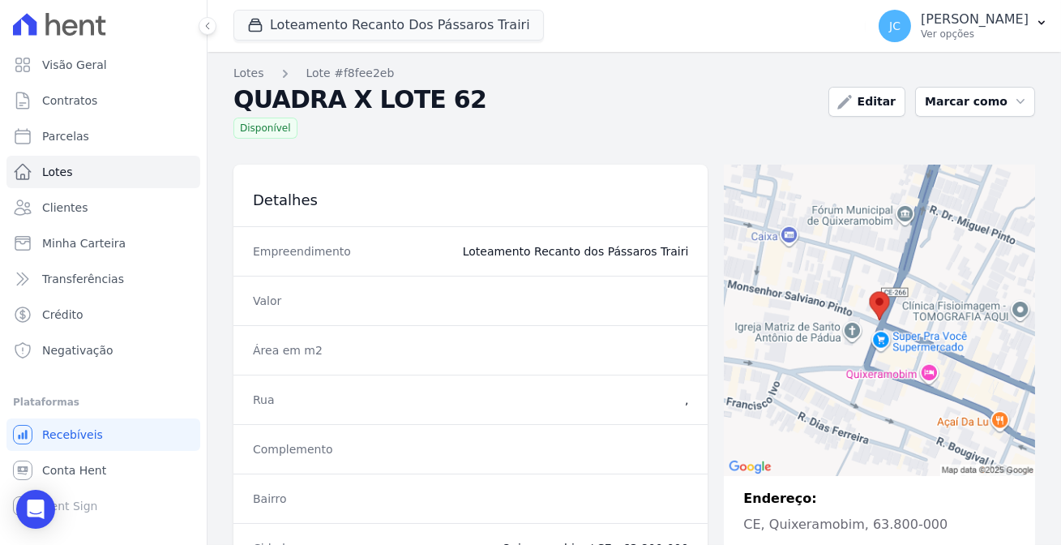
scroll to position [276, 0]
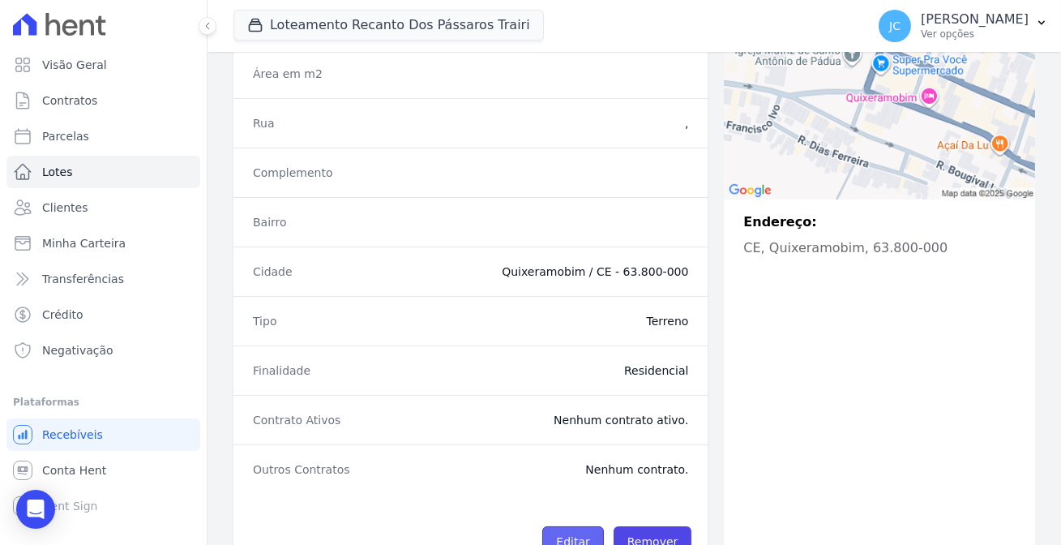
click at [580, 526] on link "Editar" at bounding box center [572, 541] width 61 height 31
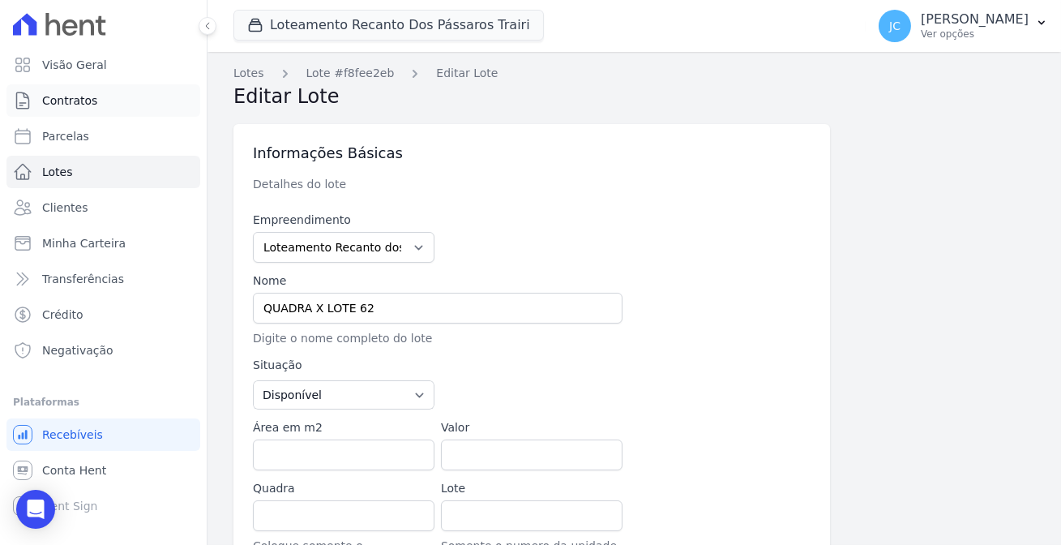
click at [71, 99] on span "Contratos" at bounding box center [69, 100] width 55 height 16
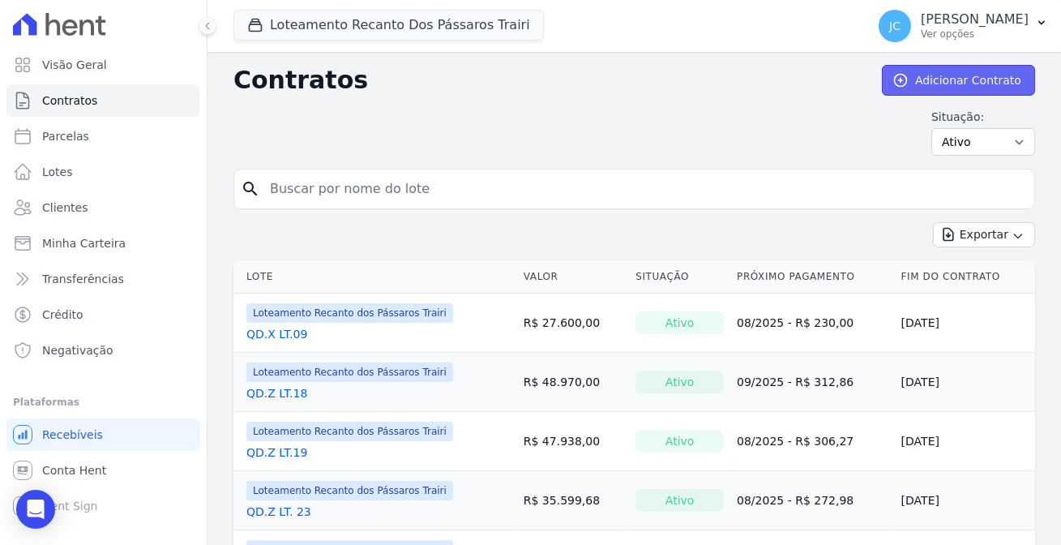
click at [917, 65] on link "Adicionar Contrato" at bounding box center [958, 80] width 153 height 31
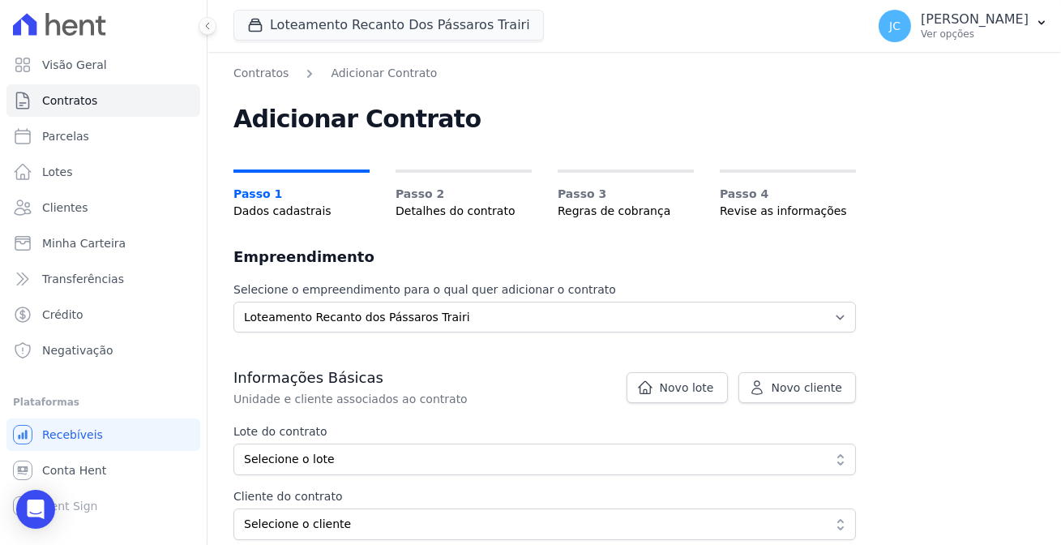
scroll to position [73, 0]
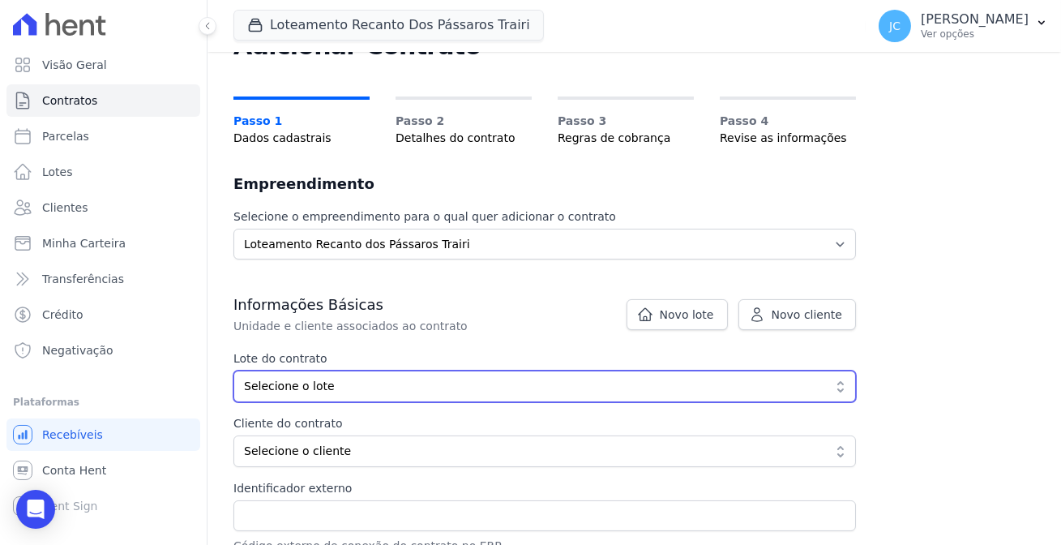
click at [266, 378] on span "Selecione o lote" at bounding box center [533, 386] width 579 height 17
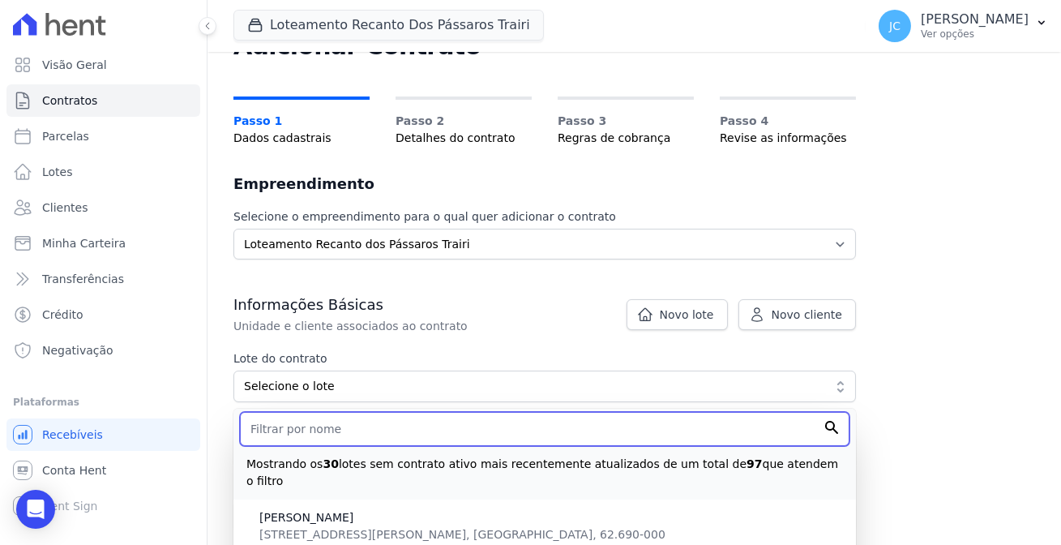
click at [282, 412] on input "text" at bounding box center [544, 429] width 609 height 34
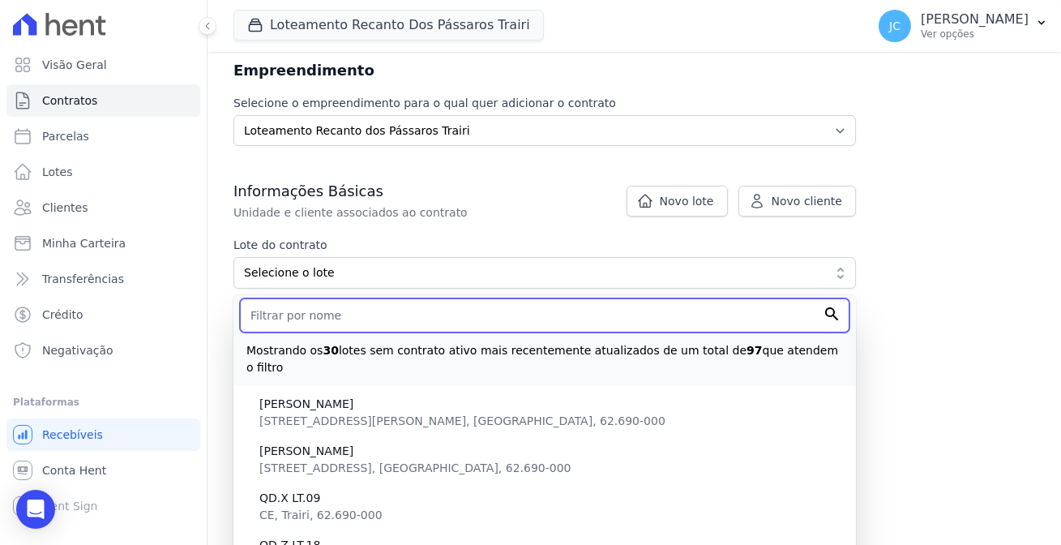
scroll to position [220, 0]
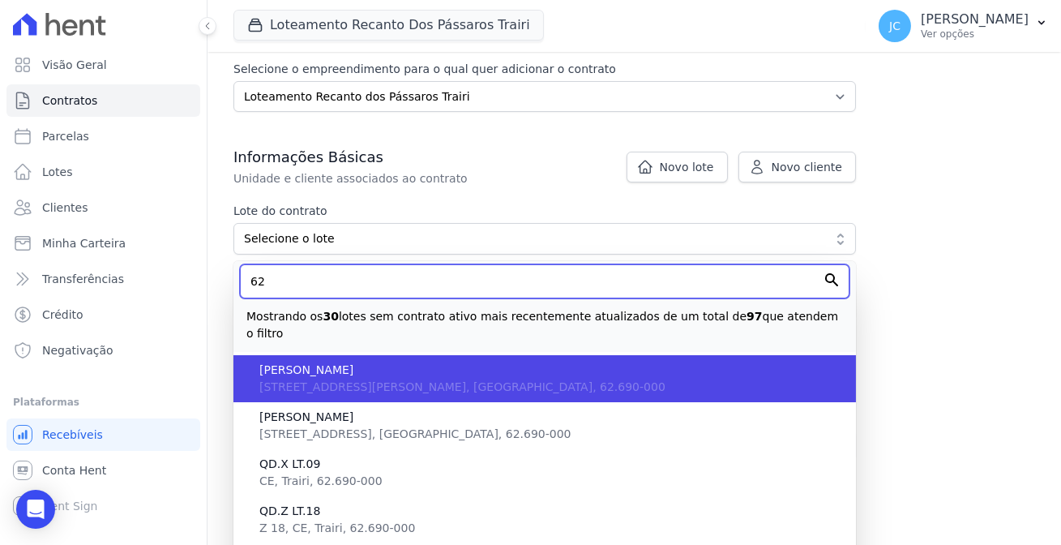
type input "62"
click at [782, 430] on input "Avançar" at bounding box center [819, 445] width 74 height 31
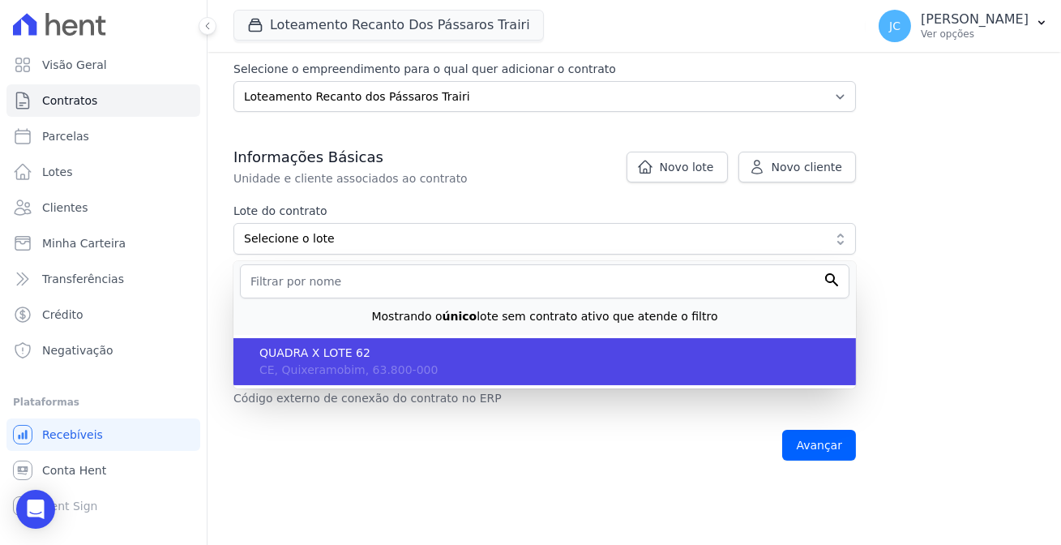
click at [275, 363] on span "CE, Quixeramobim, 63.800-000" at bounding box center [348, 369] width 178 height 13
type input "f8fee2eb-e166-4271-b868-312155e2ed7d"
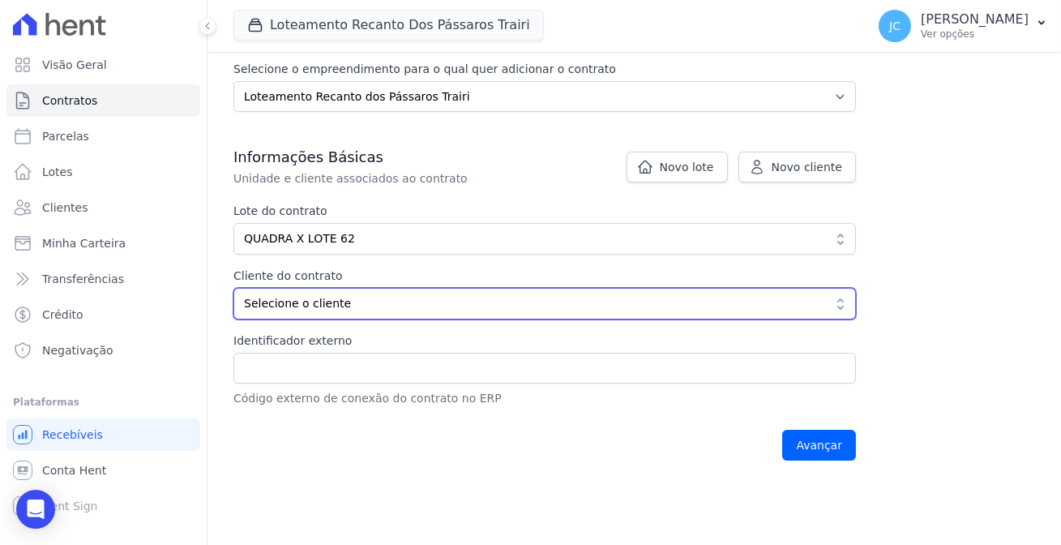
click at [276, 295] on span "Selecione o cliente" at bounding box center [533, 303] width 579 height 17
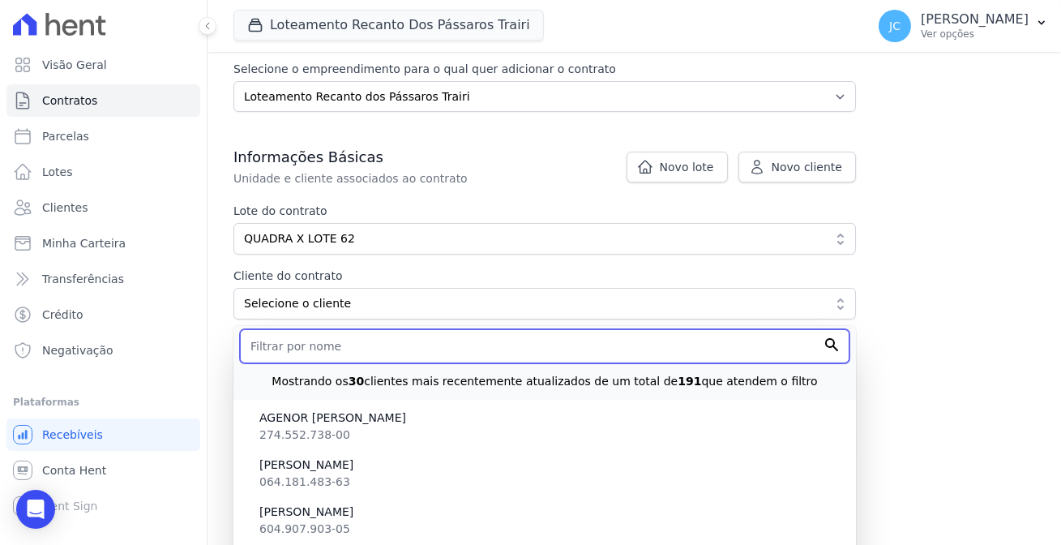
click at [270, 329] on input "text" at bounding box center [544, 346] width 609 height 34
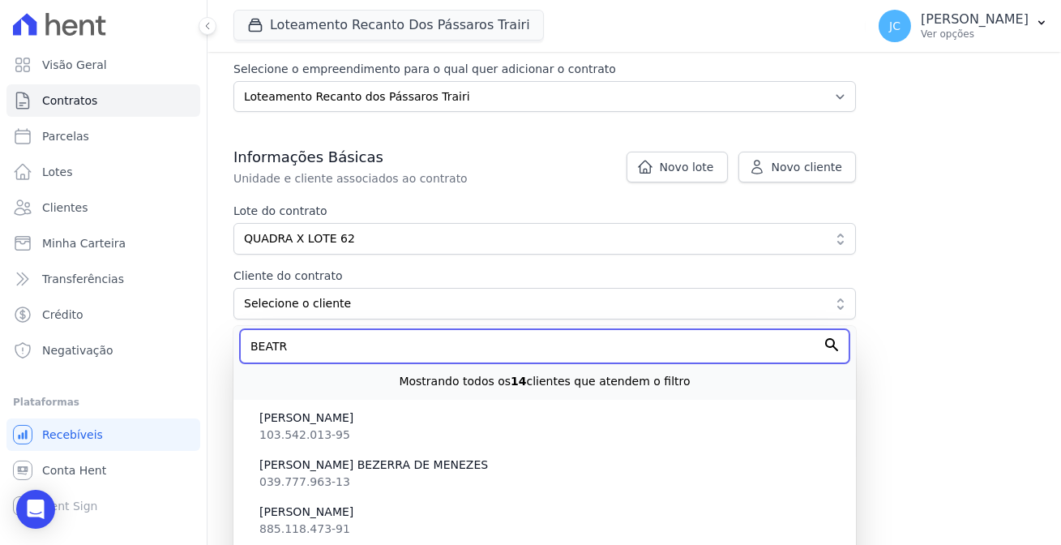
scroll to position [114, 0]
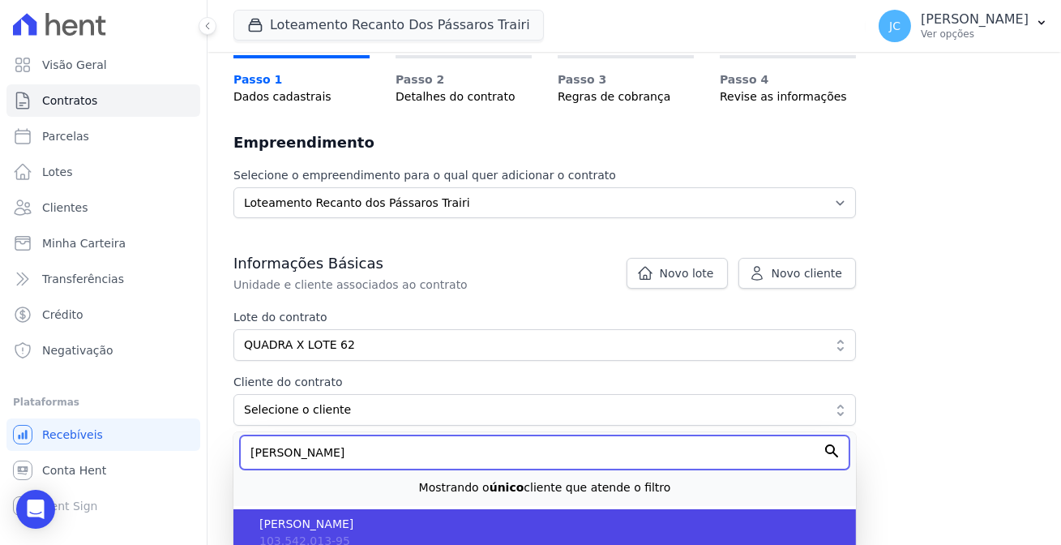
type input "BEATRIZ A"
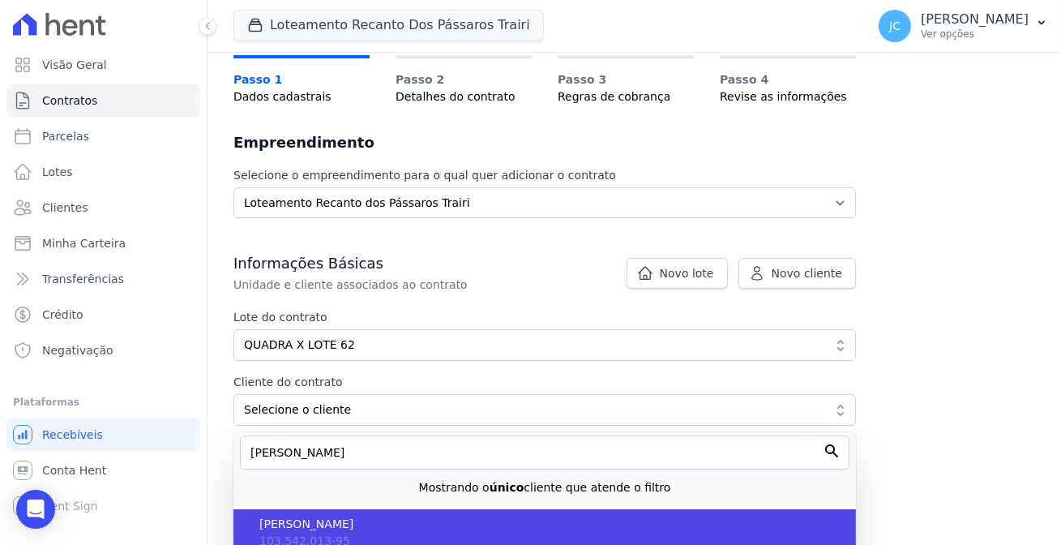
click at [340, 515] on span "[PERSON_NAME]" at bounding box center [551, 523] width 584 height 17
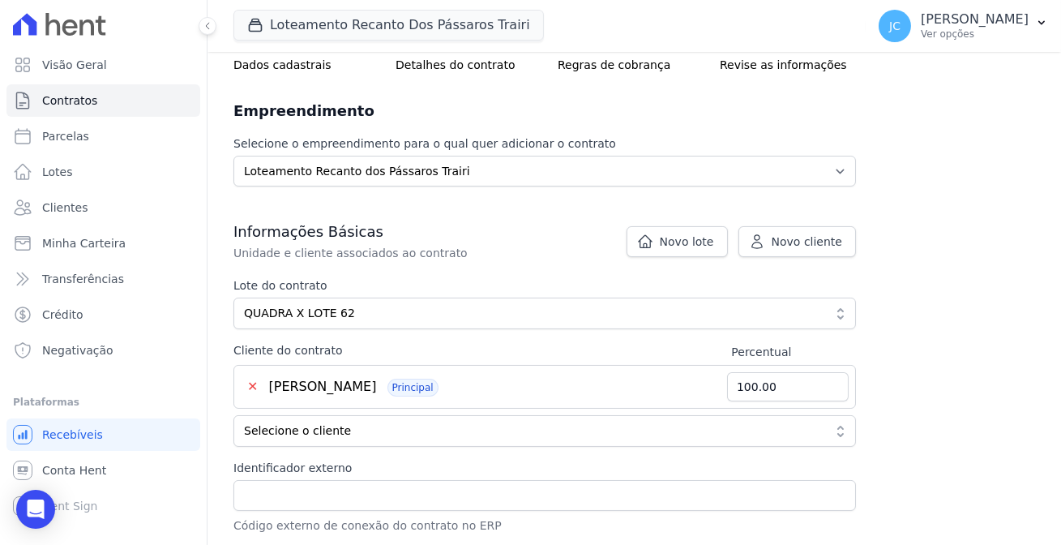
scroll to position [164, 0]
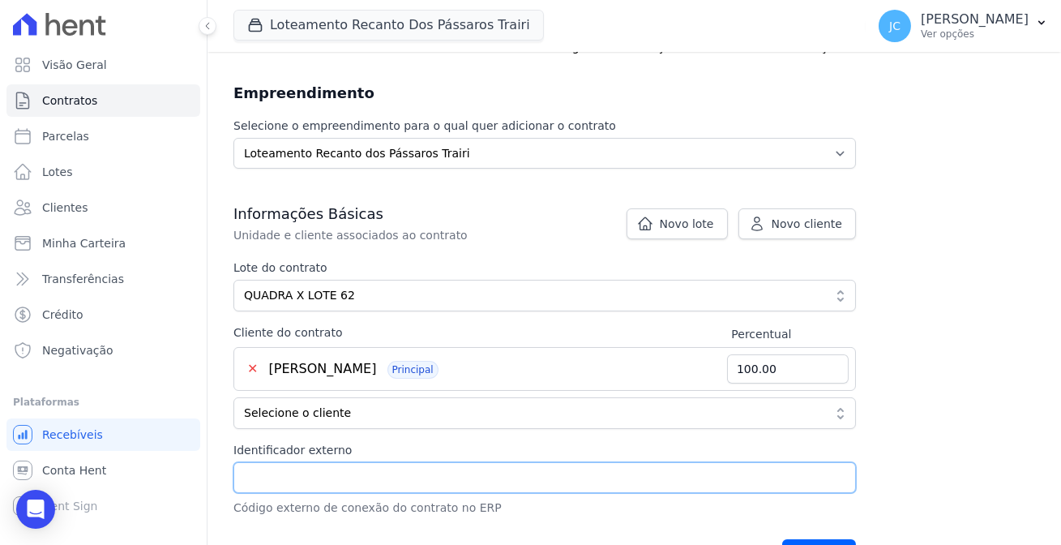
click at [265, 462] on input "Identificador externo" at bounding box center [544, 477] width 622 height 31
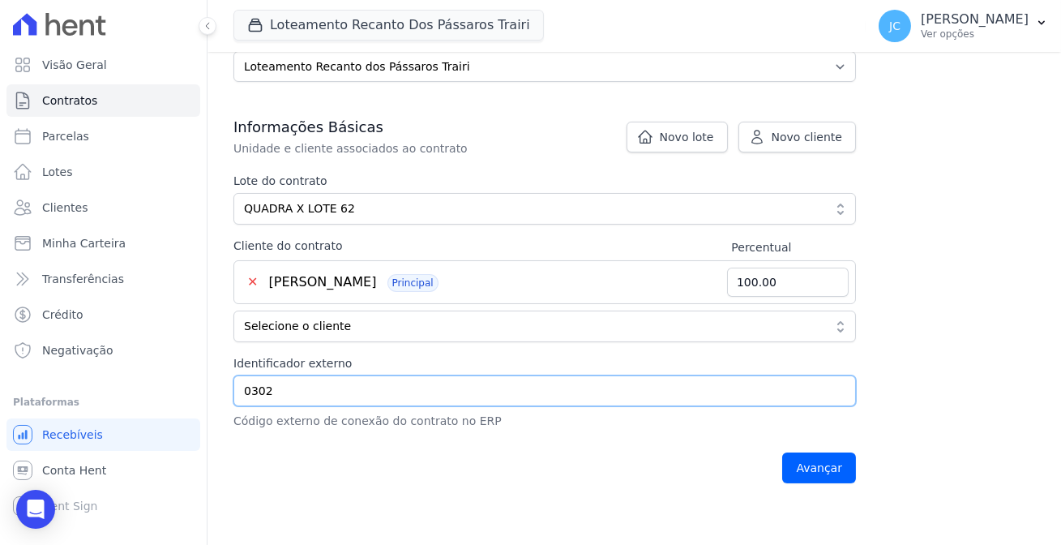
scroll to position [378, 0]
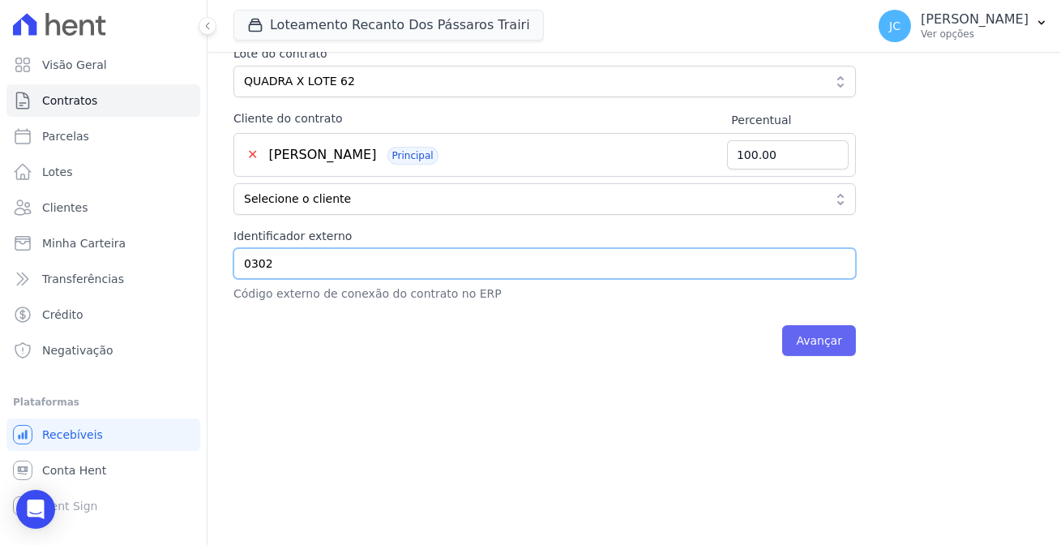
type input "0302"
click at [786, 325] on input "Avançar" at bounding box center [819, 340] width 74 height 31
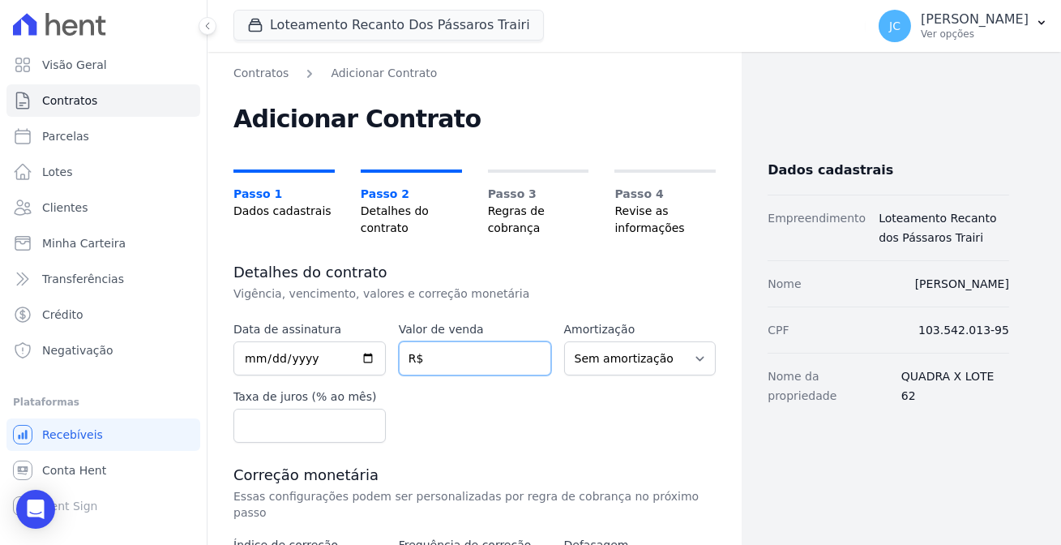
click at [430, 341] on input "number" at bounding box center [475, 358] width 152 height 34
paste input "22.80833"
type input "22.80833"
click at [499, 379] on div "Data de assinatura Valor de venda 22.80833 R$ Amortização Sem amortização Price…" at bounding box center [474, 382] width 482 height 122
click at [664, 341] on select "Sem amortização Price Sac" at bounding box center [640, 358] width 152 height 34
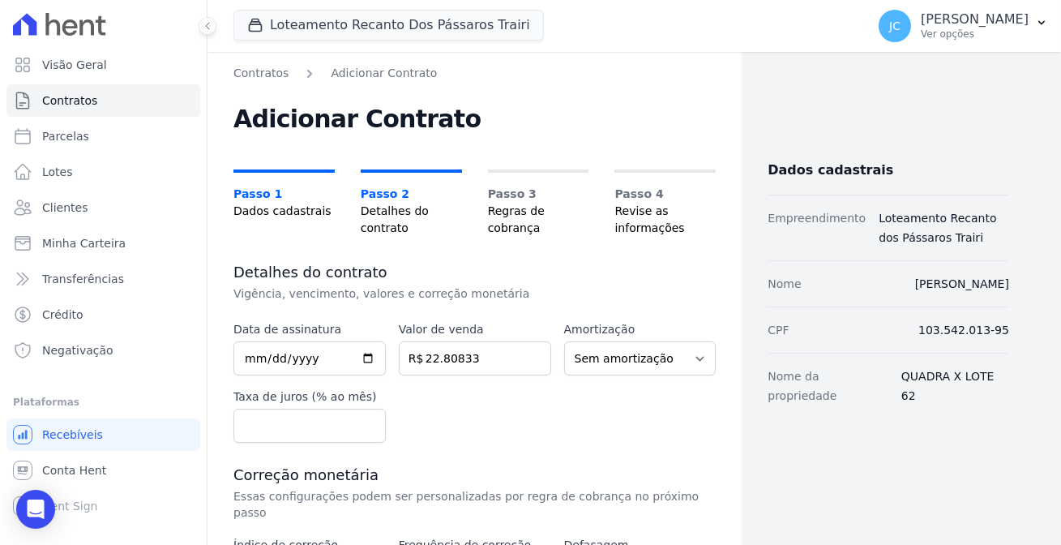
click at [533, 374] on div "Data de assinatura Valor de venda 22.80833 R$ Amortização Sem amortização Price…" at bounding box center [474, 382] width 482 height 122
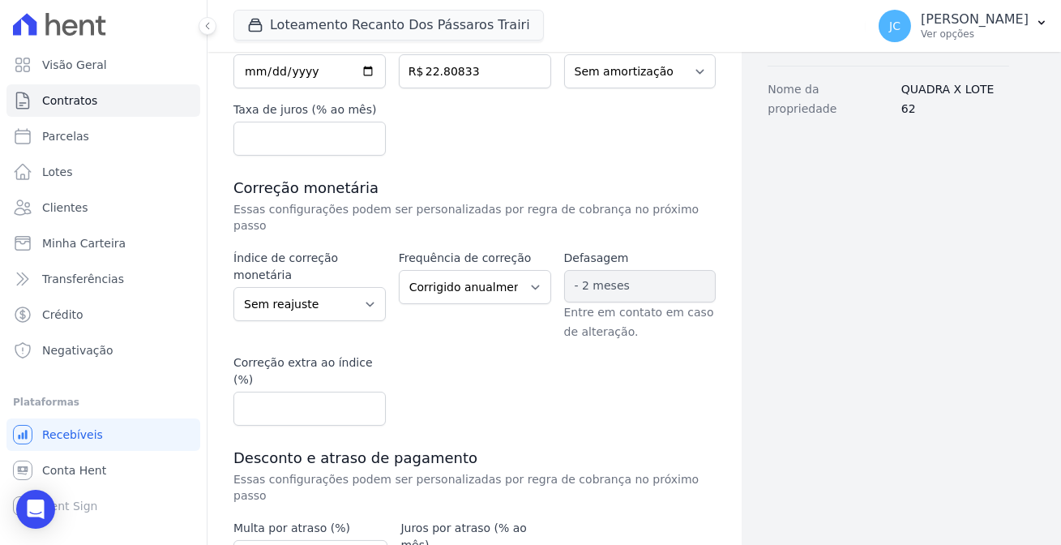
scroll to position [294, 0]
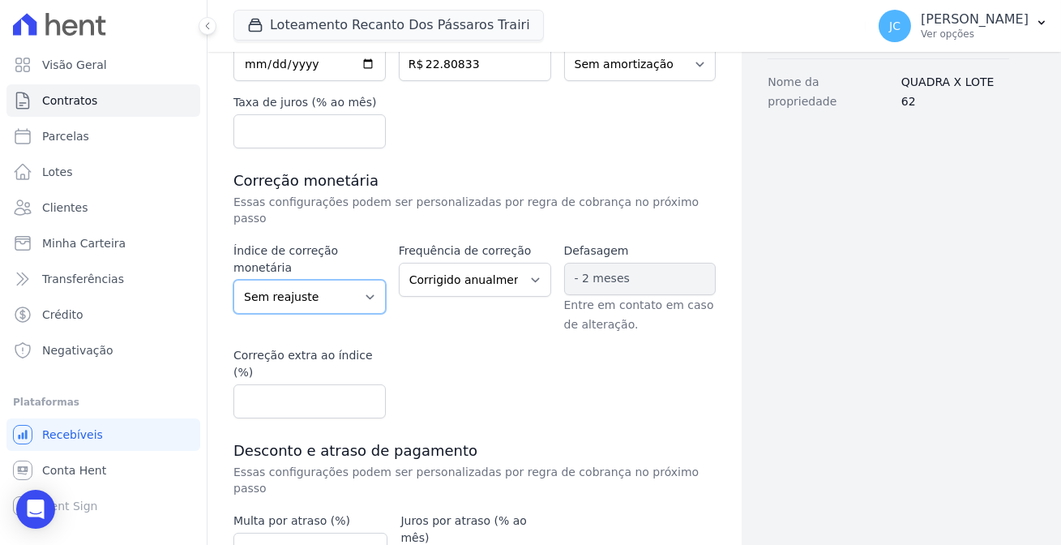
click at [328, 280] on select "Sem reajuste Média dos últimos 12 meses acumulado de INCCM Média dos últimos 12…" at bounding box center [309, 297] width 152 height 34
click at [711, 317] on div "Contratos Adicionar Contrato Adicionar Contrato Passo 1 Dados cadastrais Passo …" at bounding box center [474, 251] width 534 height 986
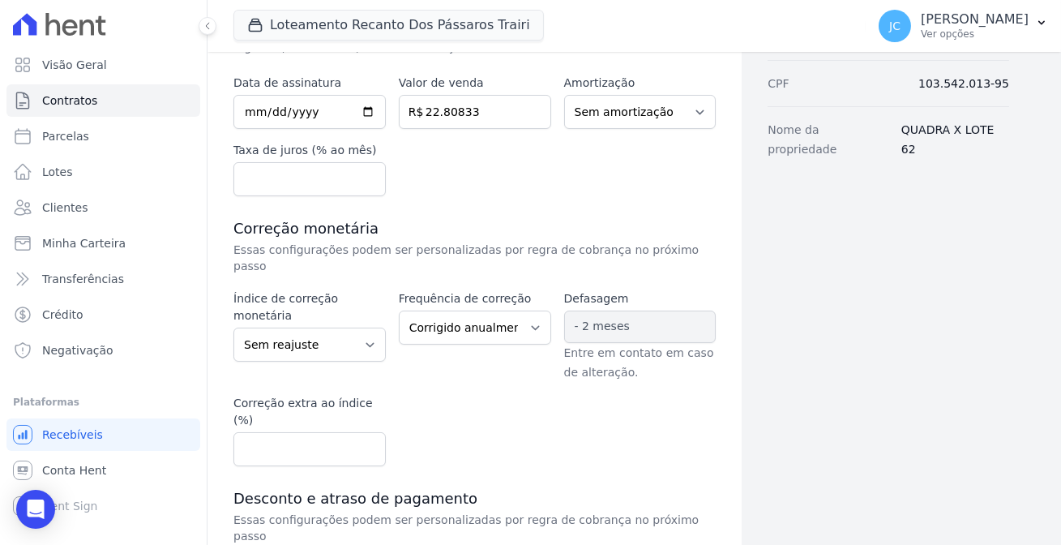
scroll to position [113, 0]
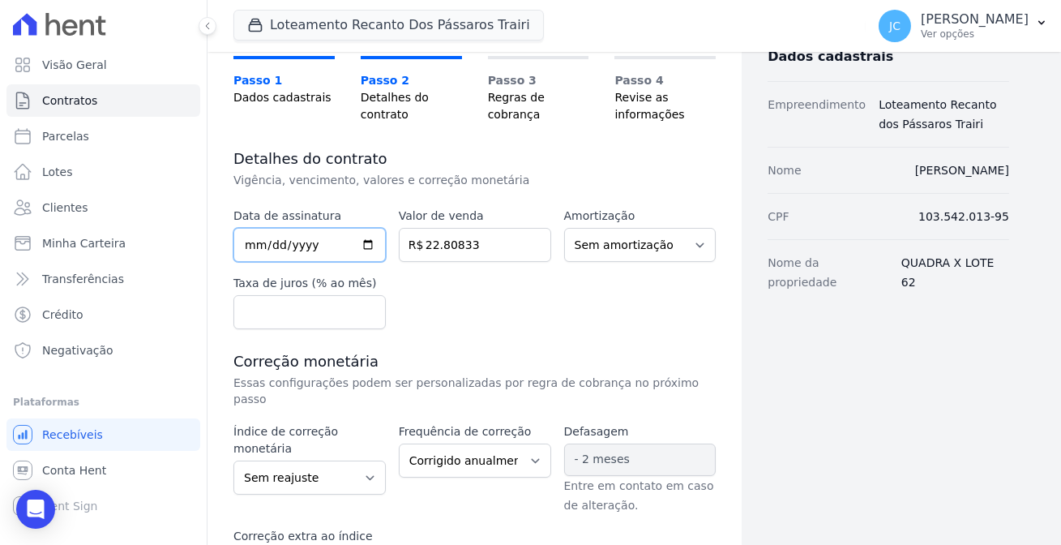
click at [248, 228] on input "date" at bounding box center [309, 245] width 152 height 34
click at [236, 228] on input "date" at bounding box center [309, 245] width 152 height 34
type input "2025-04-01"
click at [450, 242] on div "Data de assinatura 2025-04-01 Valor de venda 22.80833 R$ Amortização Sem amorti…" at bounding box center [474, 268] width 482 height 122
drag, startPoint x: 477, startPoint y: 206, endPoint x: 408, endPoint y: 196, distance: 68.8
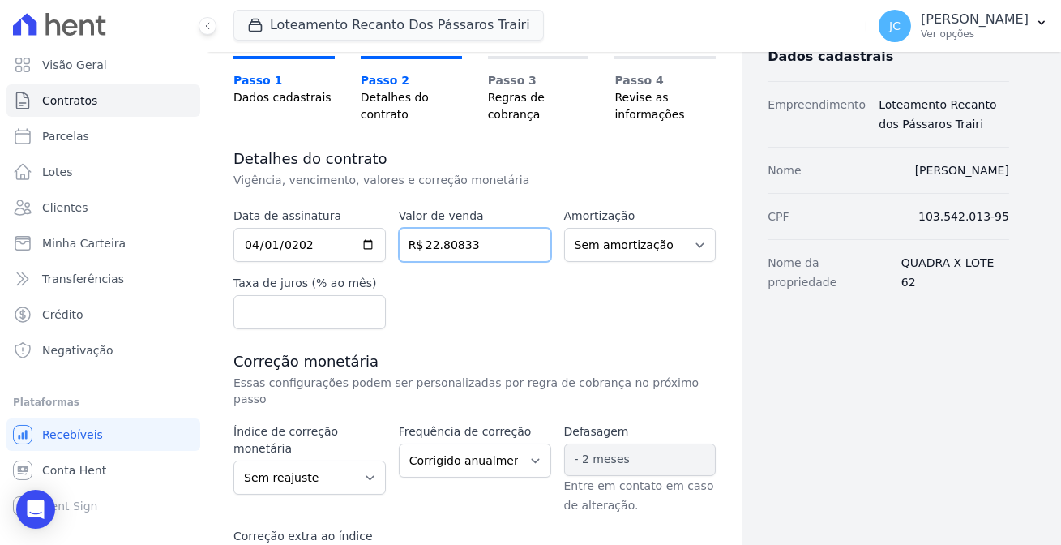
click at [408, 228] on input "22.80833" at bounding box center [475, 245] width 152 height 34
paste input "7.60000"
type input "27.60000"
click at [462, 234] on div "Data de assinatura 2025-04-01 Valor de venda 27.60000 R$ Amortização Sem amorti…" at bounding box center [474, 268] width 482 height 122
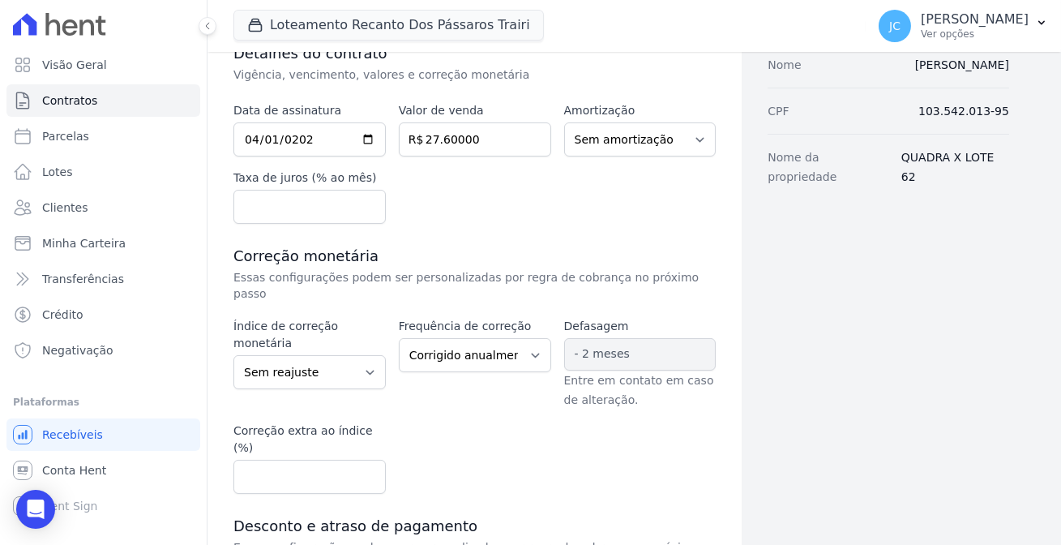
scroll to position [334, 0]
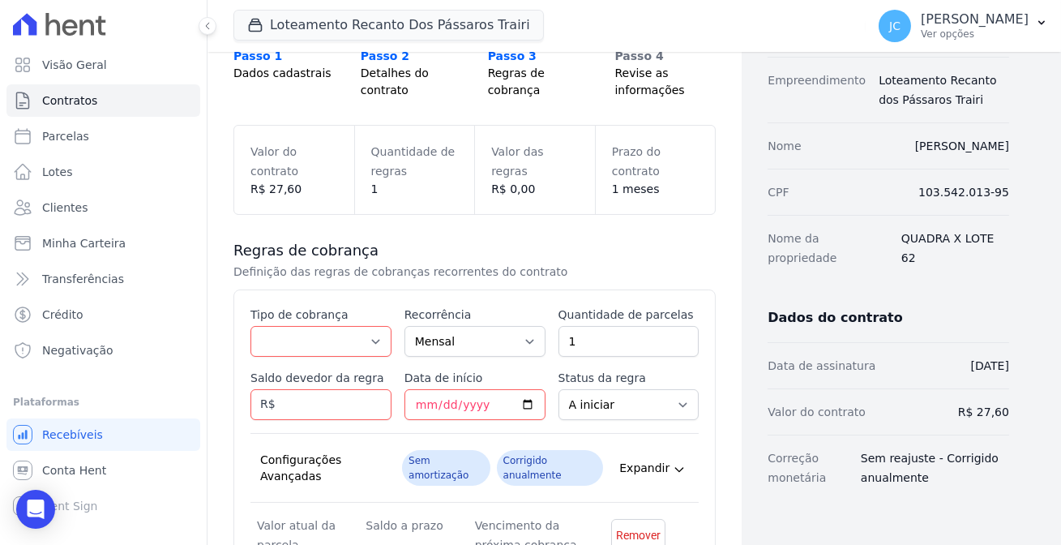
scroll to position [147, 0]
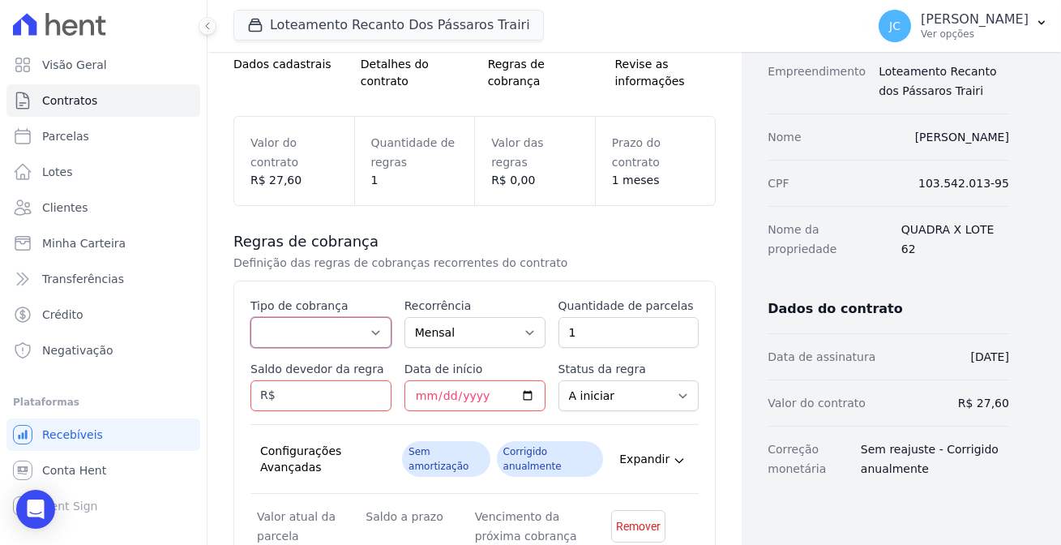
click at [332, 317] on select "Parcela Normal Entrada Sinal Intercalada Chaves Pré-chaves Pós-chaves Impostos …" at bounding box center [320, 332] width 141 height 31
select select "standard"
click at [250, 317] on select "Parcela Normal Entrada Sinal Intercalada Chaves Pré-chaves Pós-chaves Impostos …" at bounding box center [320, 332] width 141 height 31
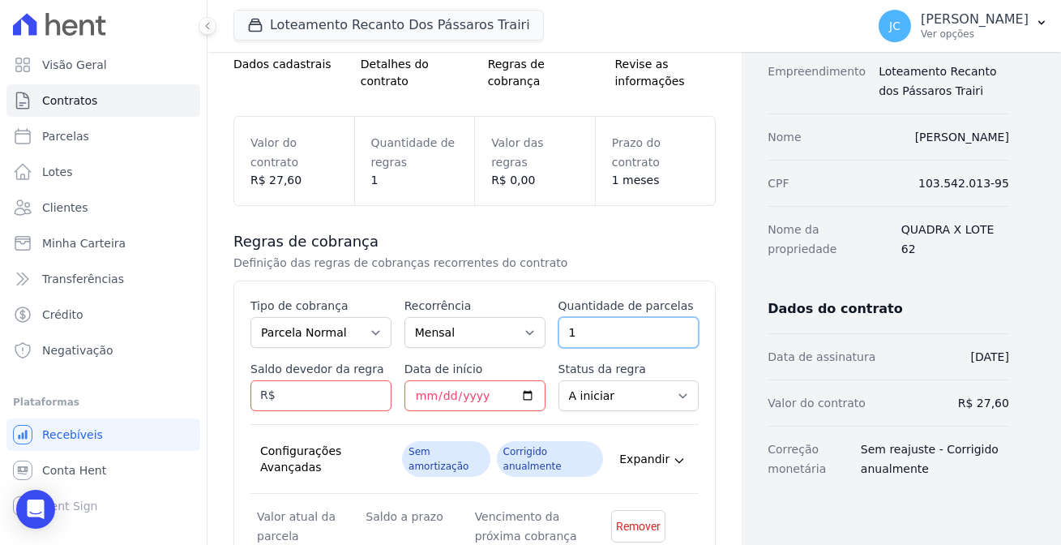
click at [575, 317] on input "1" at bounding box center [628, 332] width 141 height 31
drag, startPoint x: 584, startPoint y: 291, endPoint x: 554, endPoint y: 292, distance: 29.2
click at [558, 317] on input "1" at bounding box center [628, 332] width 141 height 31
paste input "19"
type input "119"
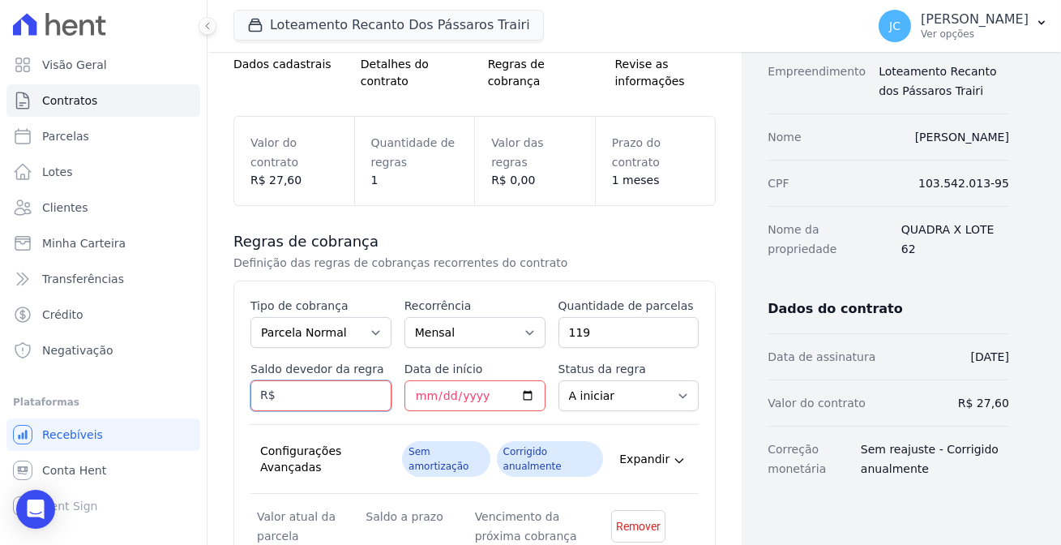
click at [297, 380] on input "Saldo devedor da regra" at bounding box center [320, 395] width 141 height 31
paste input "22.80833"
type input "22.80833"
click at [799, 480] on div "Dados cadastrais Empreendimento Loteamento Recanto dos Pássaros Trairi Nome BEA…" at bounding box center [875, 313] width 267 height 791
click at [605, 380] on select "A iniciar Em aberto" at bounding box center [628, 395] width 141 height 31
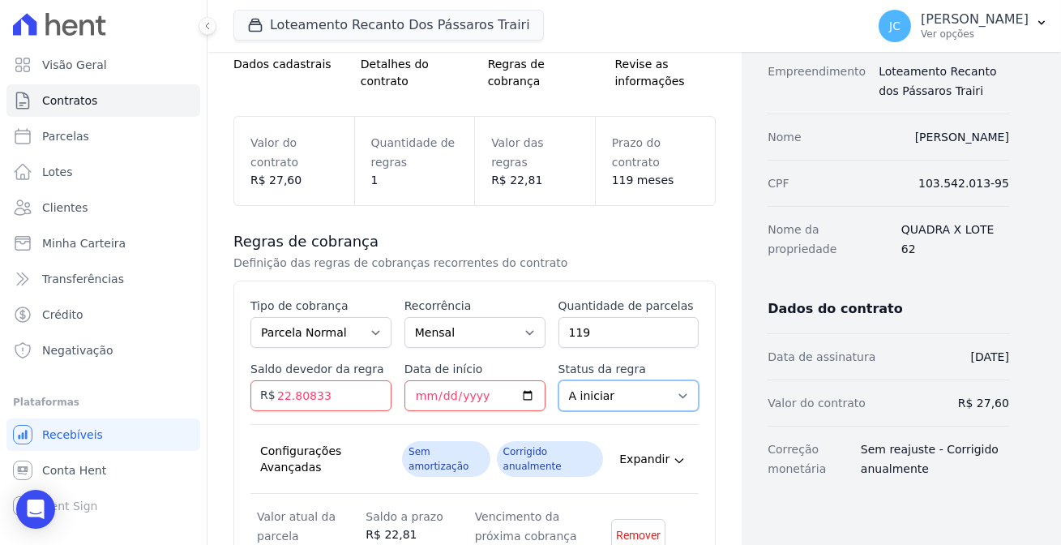
click at [558, 380] on select "A iniciar Em aberto" at bounding box center [628, 395] width 141 height 31
click at [842, 487] on div "Dados cadastrais Empreendimento Loteamento Recanto dos Pássaros Trairi Nome BEA…" at bounding box center [875, 322] width 267 height 808
click at [456, 380] on input "Data de início" at bounding box center [474, 395] width 141 height 31
click at [408, 380] on input "Data de início" at bounding box center [474, 395] width 141 height 31
type input "2025-08-20"
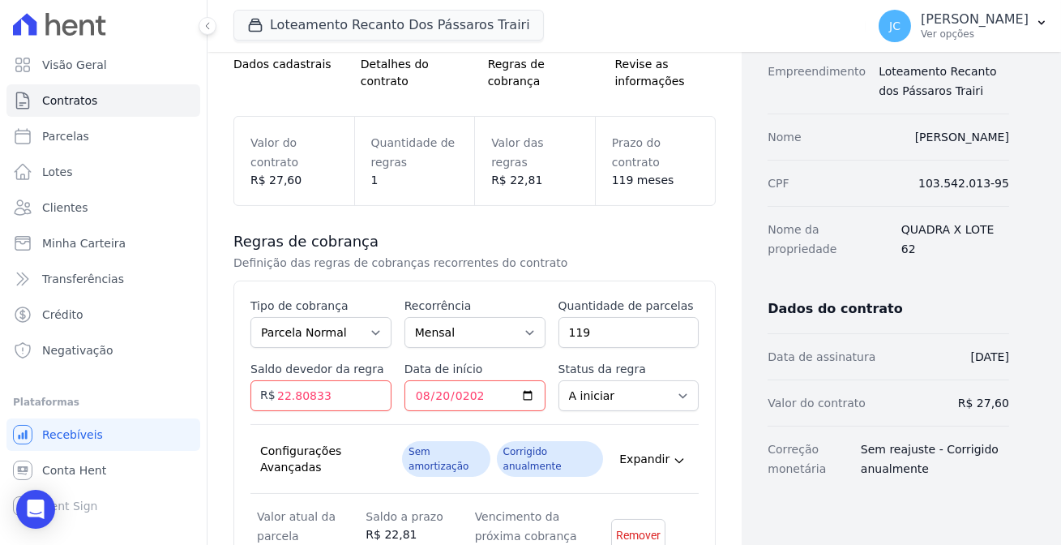
click at [817, 467] on div "Dados cadastrais Empreendimento Loteamento Recanto dos Pássaros Trairi Nome BEA…" at bounding box center [875, 322] width 267 height 808
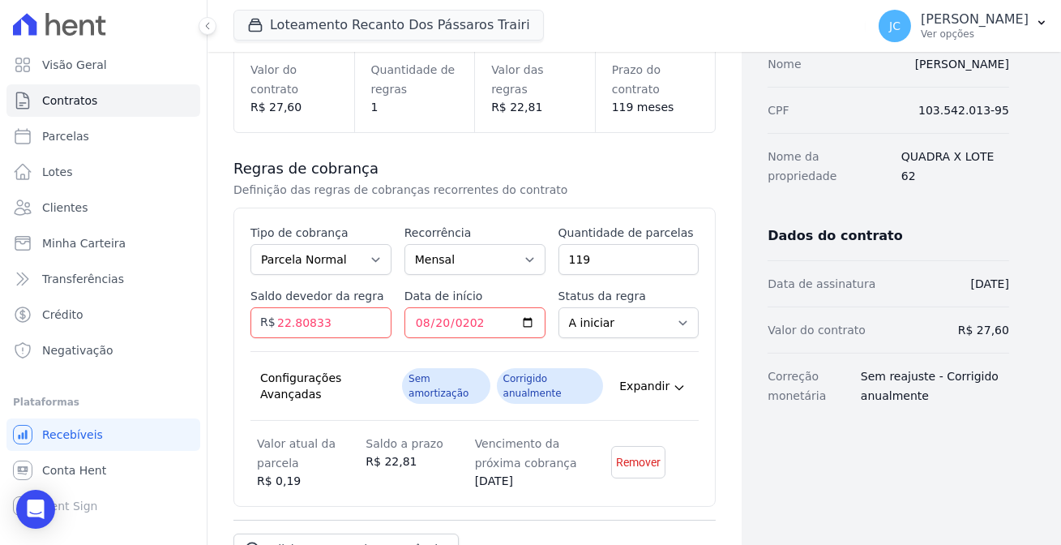
scroll to position [220, 0]
click at [762, 443] on div "Dados cadastrais Empreendimento Loteamento Recanto dos Pássaros Trairi Nome BEA…" at bounding box center [875, 248] width 267 height 808
click at [313, 306] on input "22.80833" at bounding box center [320, 321] width 141 height 31
type input "22.8"
type input "22808.33"
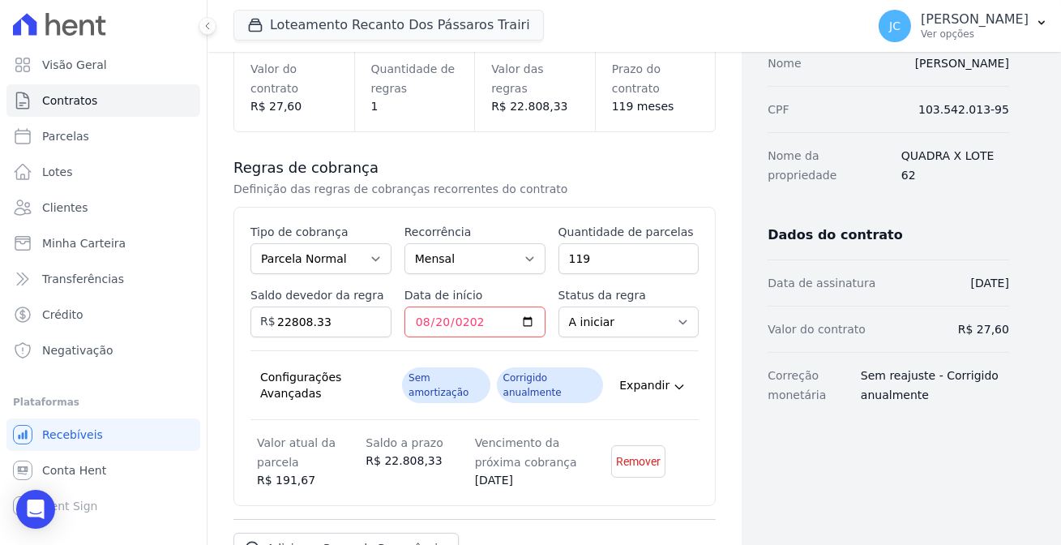
click at [207, 368] on div "Contratos Adicionar Contrato Adicionar Contrato Passo 1 Dados cadastrais Passo …" at bounding box center [474, 248] width 534 height 834
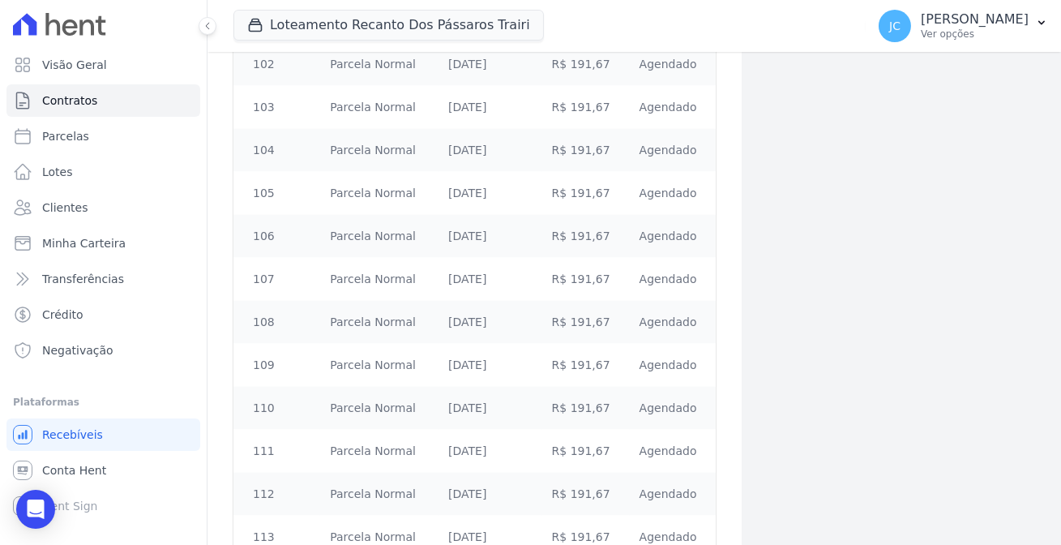
scroll to position [4690, 0]
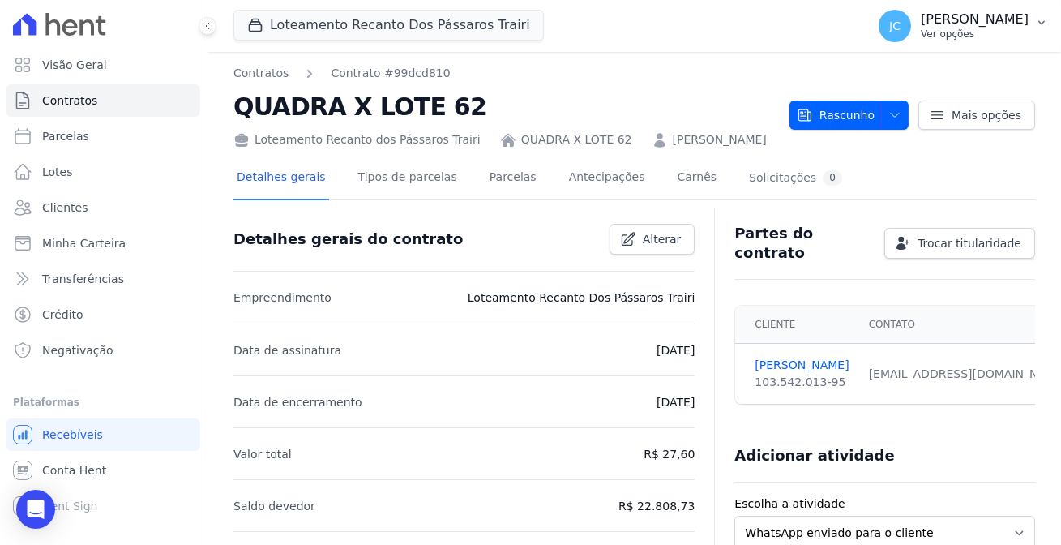
click at [964, 30] on p "Ver opções" at bounding box center [975, 34] width 108 height 13
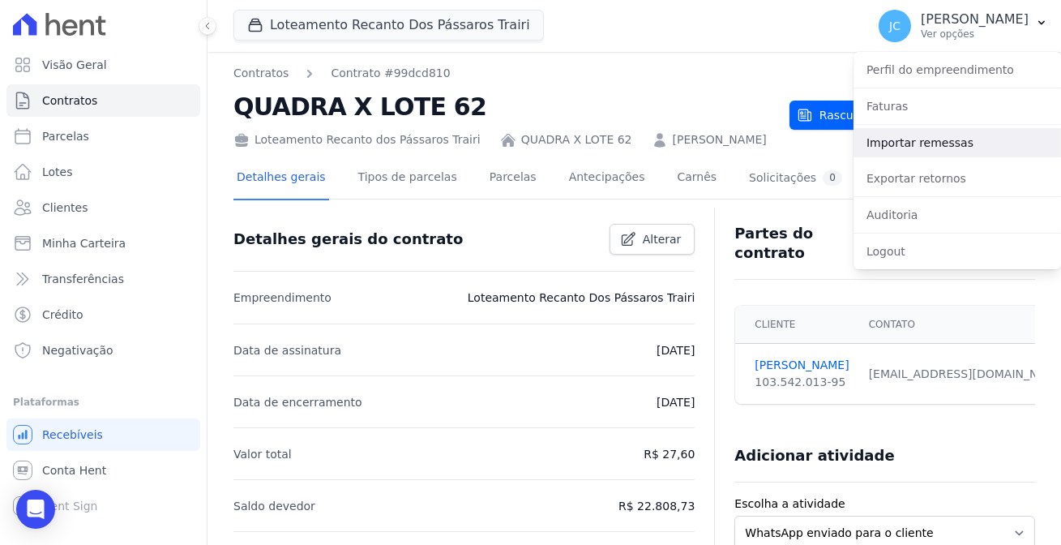
click at [934, 142] on link "Importar remessas" at bounding box center [956, 142] width 207 height 29
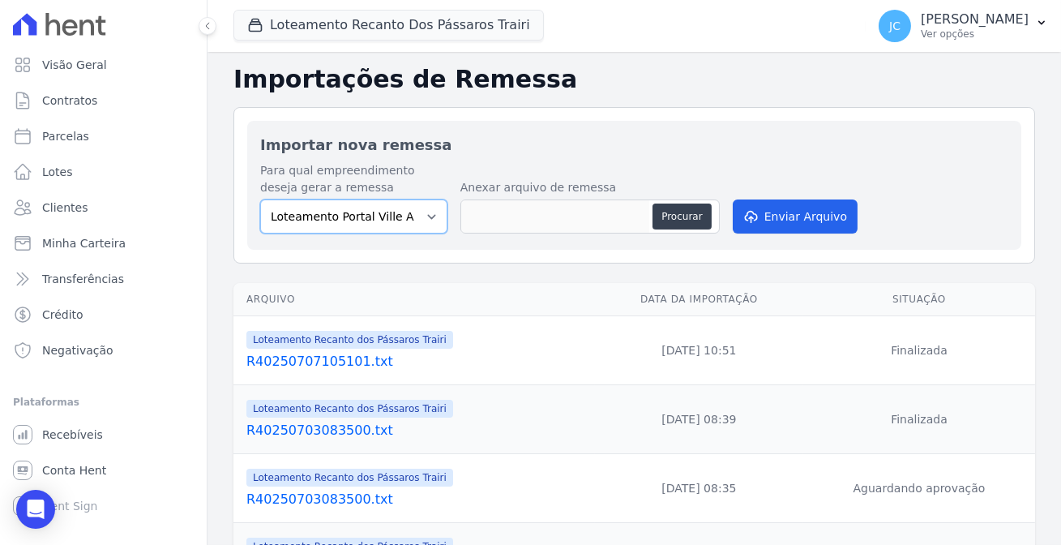
click at [362, 204] on select "Loteamento Portal Ville Acopiara Loteamento Recanto dos Pássaros Quixeramobim L…" at bounding box center [353, 216] width 187 height 34
select select "e72fb79d-ba52-4243-a851-d1d14331d6e8"
click at [260, 199] on select "Loteamento Portal Ville Acopiara Loteamento Recanto dos Pássaros Quixeramobim L…" at bounding box center [353, 216] width 187 height 34
click at [652, 203] on button "Procurar" at bounding box center [681, 216] width 58 height 26
type input "R40250819144009.txt"
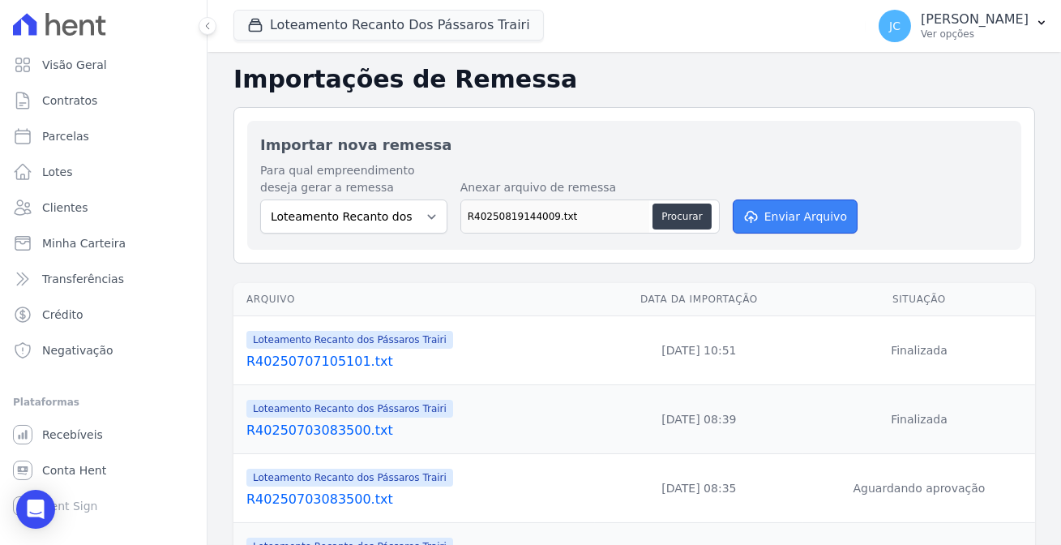
click at [764, 211] on button "Enviar Arquivo" at bounding box center [795, 216] width 125 height 34
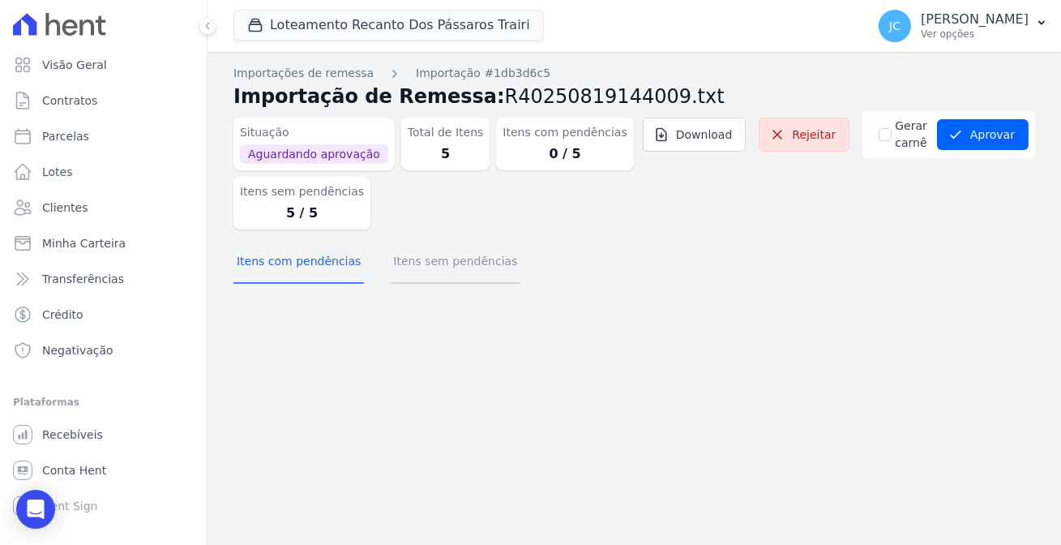
click at [414, 242] on button "Itens sem pendências" at bounding box center [455, 263] width 130 height 42
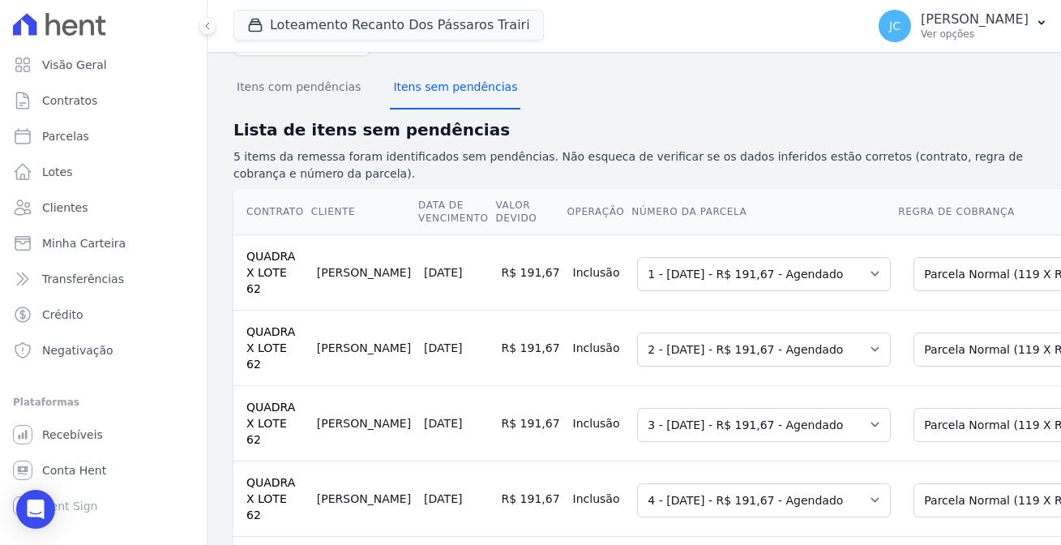
scroll to position [178, 0]
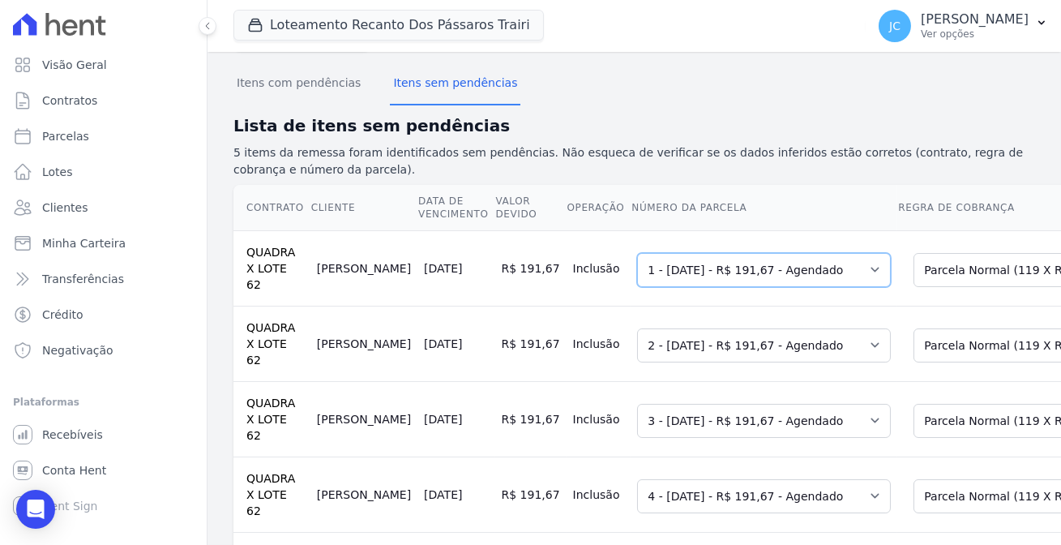
click at [730, 253] on select "Selecione uma 1 - [DATE] - R$ 191,67 - Agendado 2 - [DATE] - R$ 191,67 - Agenda…" at bounding box center [764, 270] width 254 height 34
click at [761, 185] on th "Número da Parcela" at bounding box center [764, 208] width 267 height 46
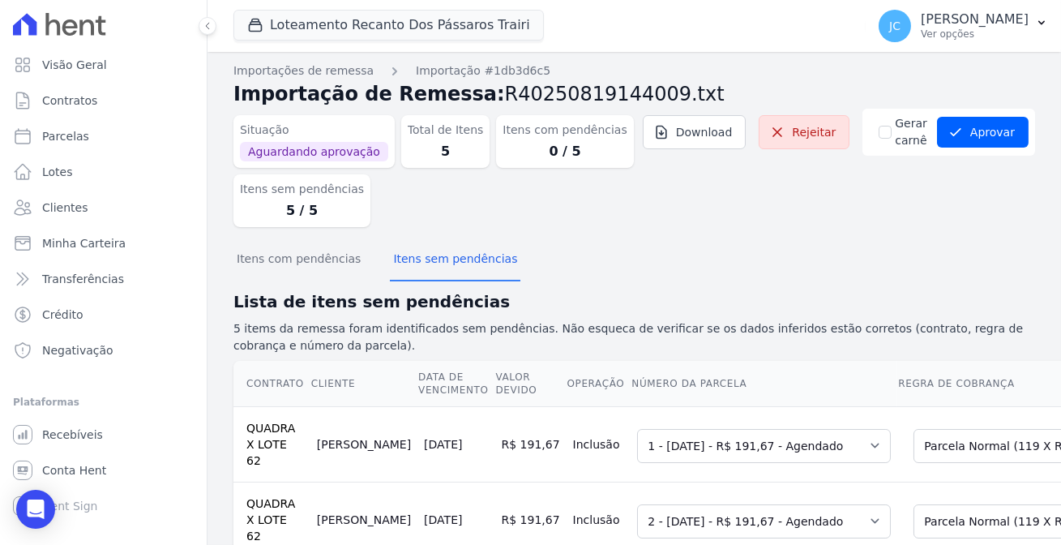
scroll to position [0, 0]
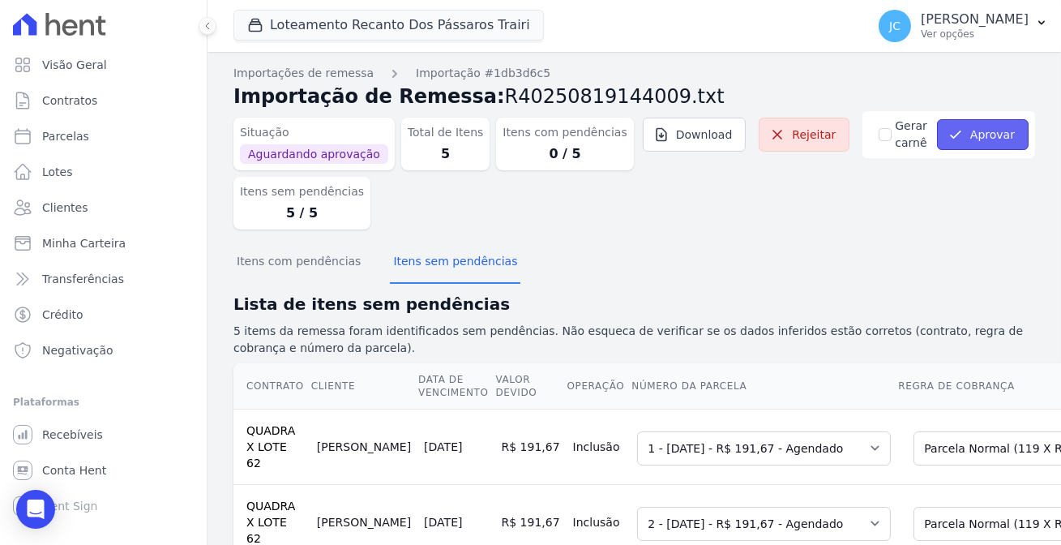
click at [980, 130] on button "Aprovar" at bounding box center [983, 134] width 92 height 31
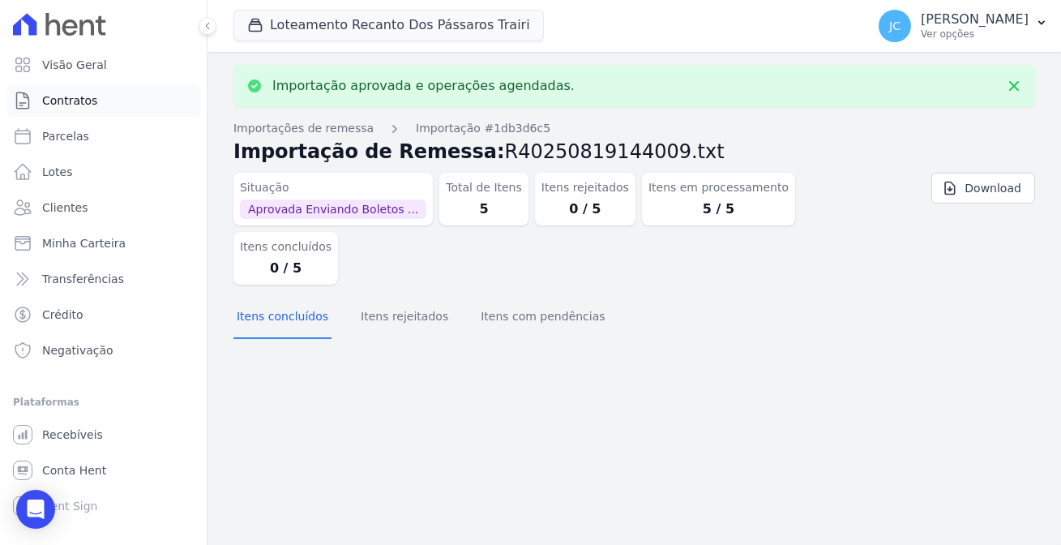
click at [92, 98] on link "Contratos" at bounding box center [103, 100] width 194 height 32
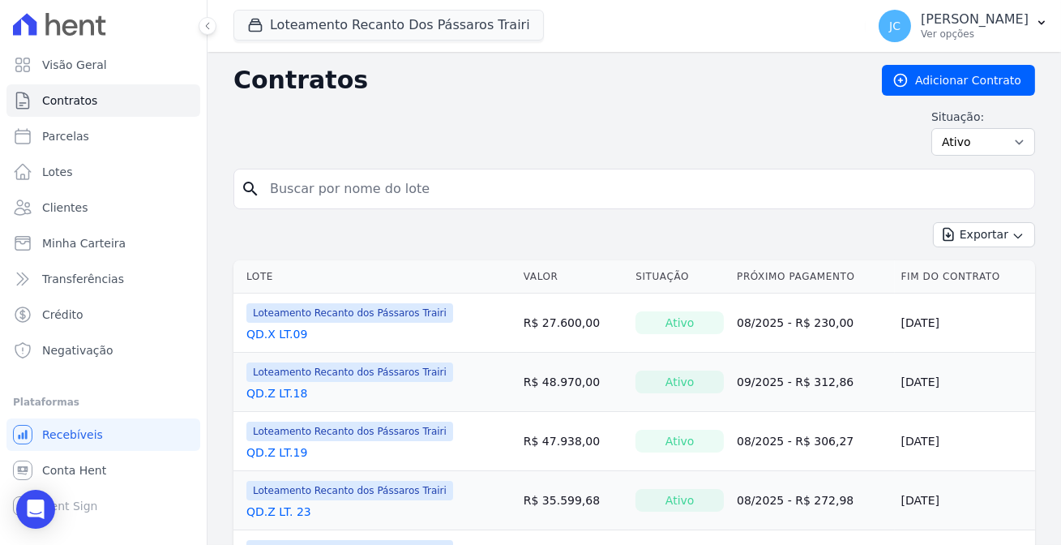
click at [415, 184] on input "search" at bounding box center [644, 189] width 768 height 32
type input "62"
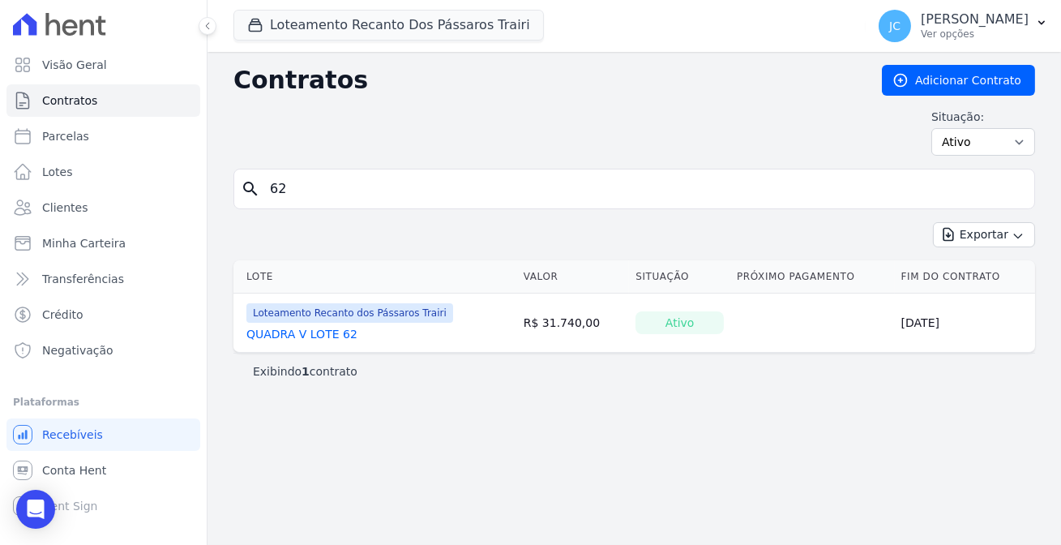
click at [288, 178] on input "62" at bounding box center [644, 189] width 768 height 32
click at [111, 88] on link "Contratos" at bounding box center [103, 100] width 194 height 32
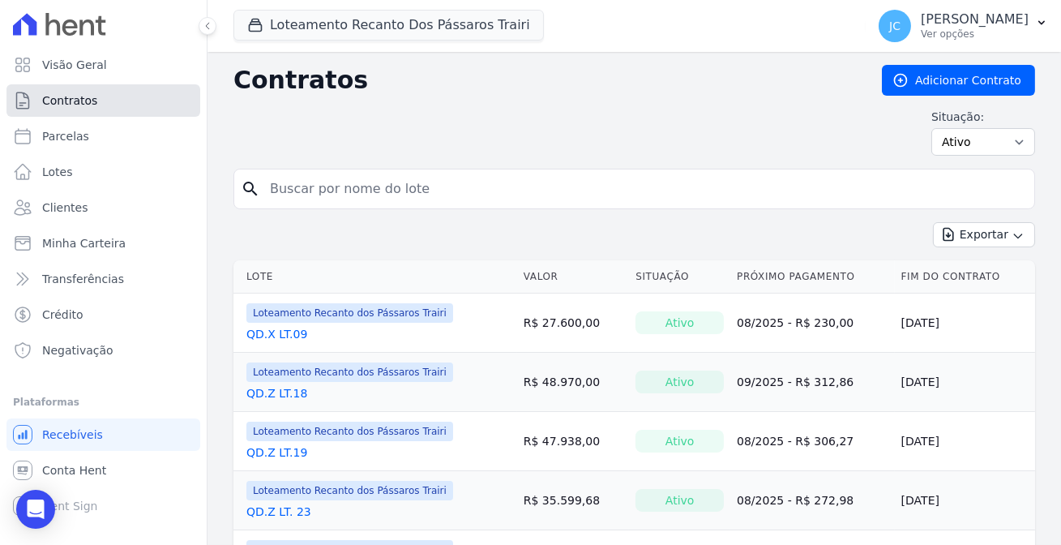
click at [92, 98] on link "Contratos" at bounding box center [103, 100] width 194 height 32
drag, startPoint x: 276, startPoint y: 188, endPoint x: 286, endPoint y: 179, distance: 13.2
click at [286, 179] on input "search" at bounding box center [644, 189] width 768 height 32
type input "62"
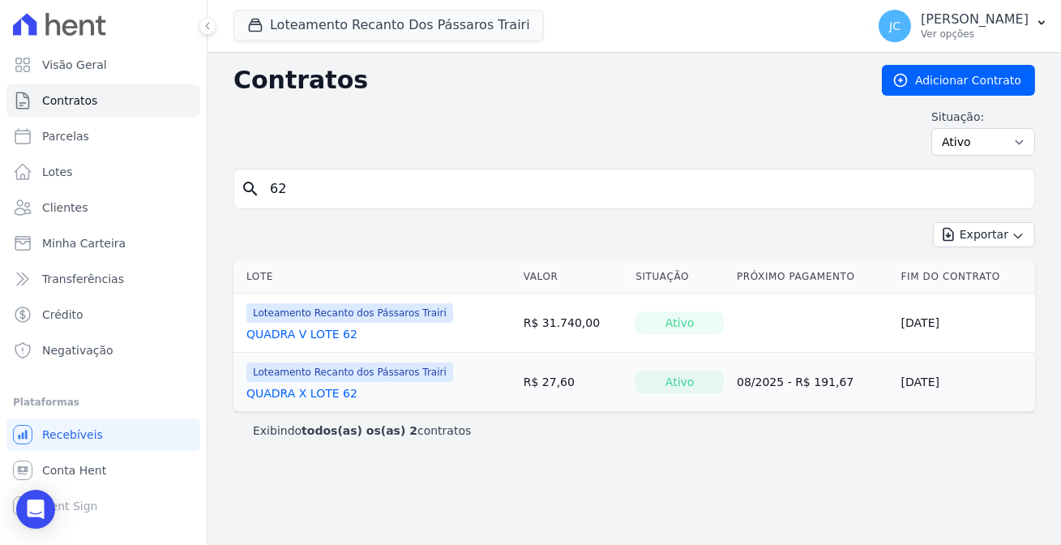
click at [290, 385] on link "QUADRA X LOTE 62" at bounding box center [301, 393] width 111 height 16
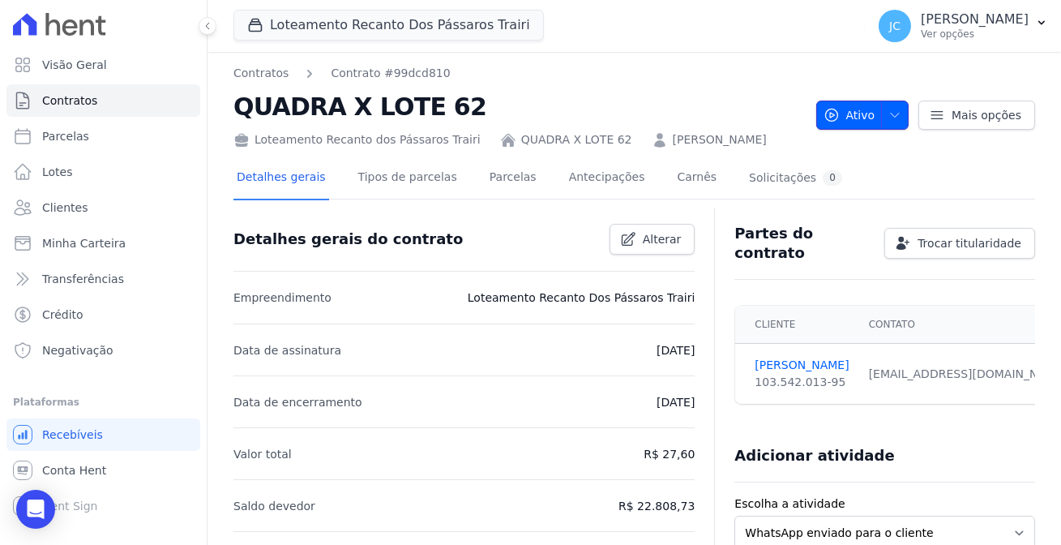
click at [849, 115] on span "Ativo" at bounding box center [849, 114] width 52 height 29
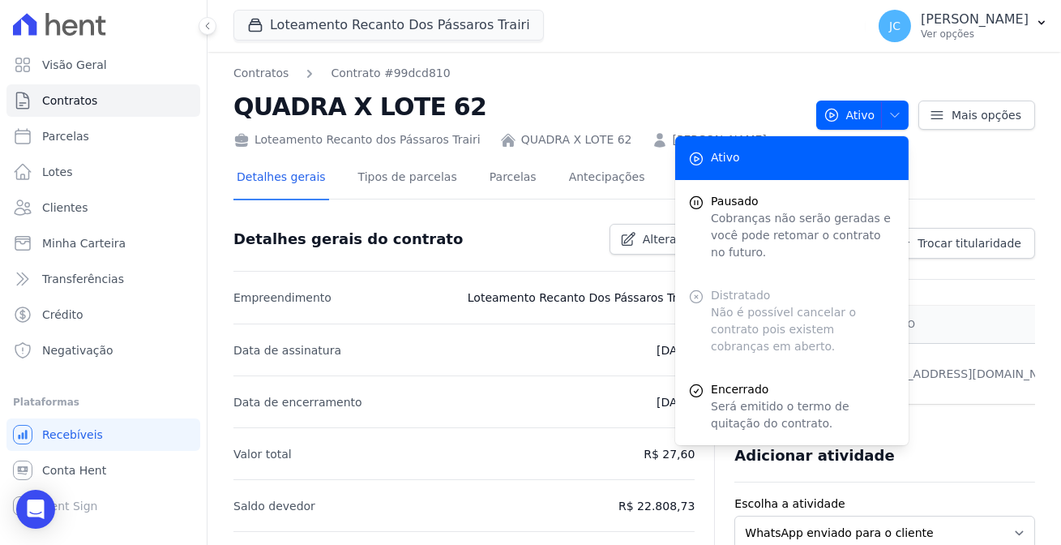
click at [979, 161] on div "Detalhes gerais Tipos de parcelas [GEOGRAPHIC_DATA] Antecipações [PERSON_NAME] …" at bounding box center [634, 178] width 802 height 41
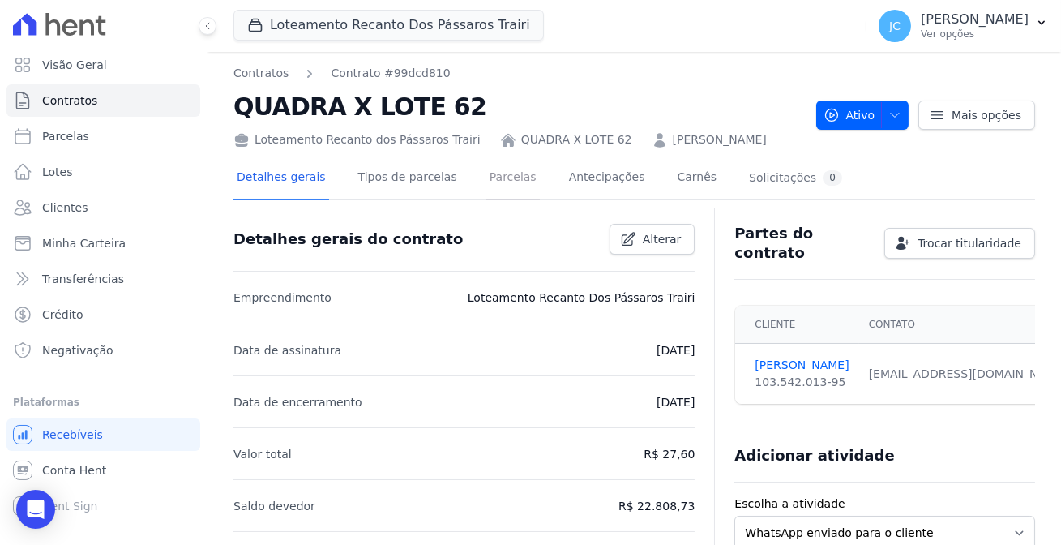
click at [486, 173] on link "Parcelas" at bounding box center [512, 178] width 53 height 43
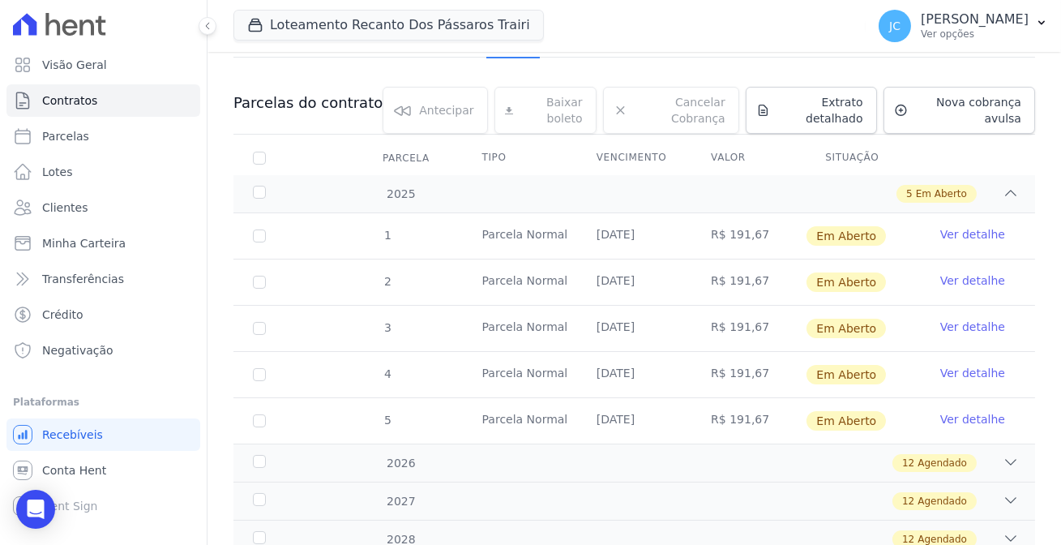
scroll to position [147, 0]
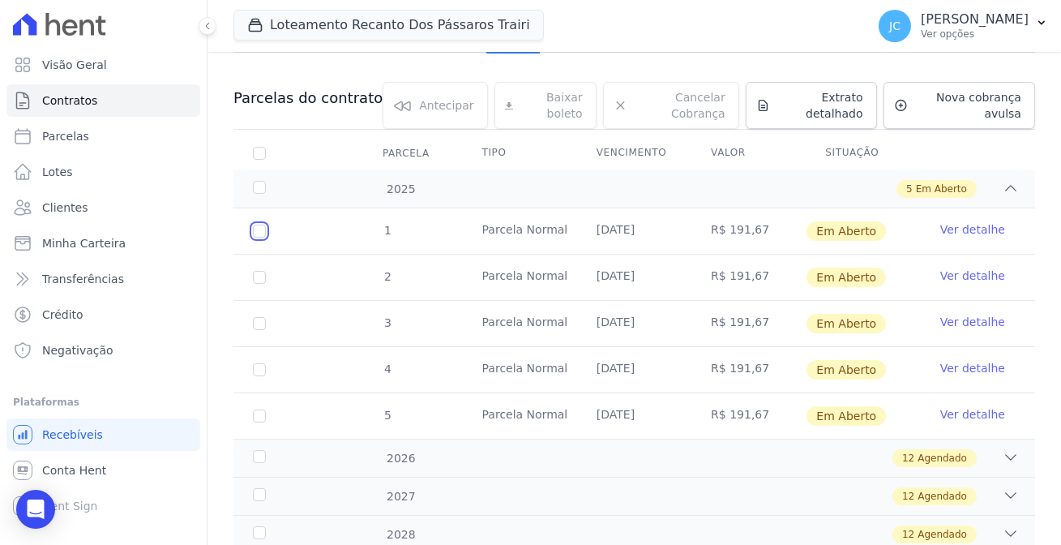
click at [253, 225] on input "checkbox" at bounding box center [259, 231] width 13 height 13
checkbox input "true"
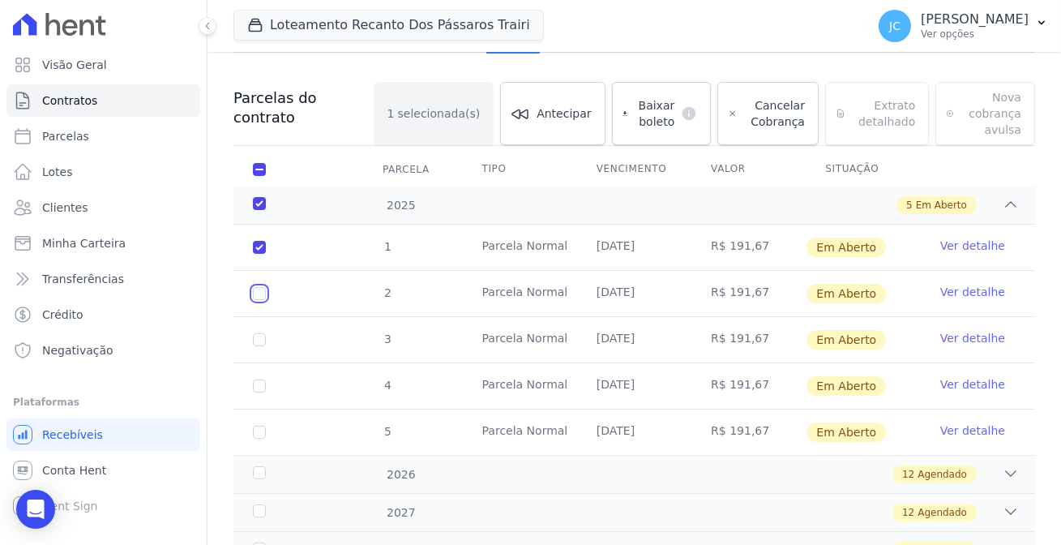
click at [253, 252] on input "checkbox" at bounding box center [259, 247] width 13 height 13
checkbox input "true"
click at [253, 254] on input "checkbox" at bounding box center [259, 247] width 13 height 13
checkbox input "true"
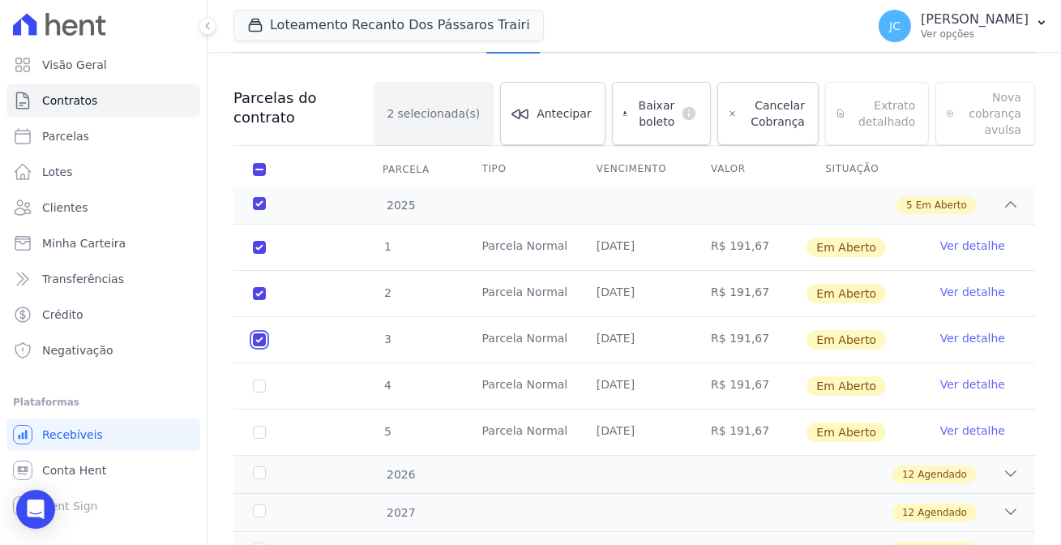
checkbox input "true"
click at [253, 254] on input "checkbox" at bounding box center [259, 247] width 13 height 13
checkbox input "true"
click at [253, 254] on input "checkbox" at bounding box center [259, 247] width 13 height 13
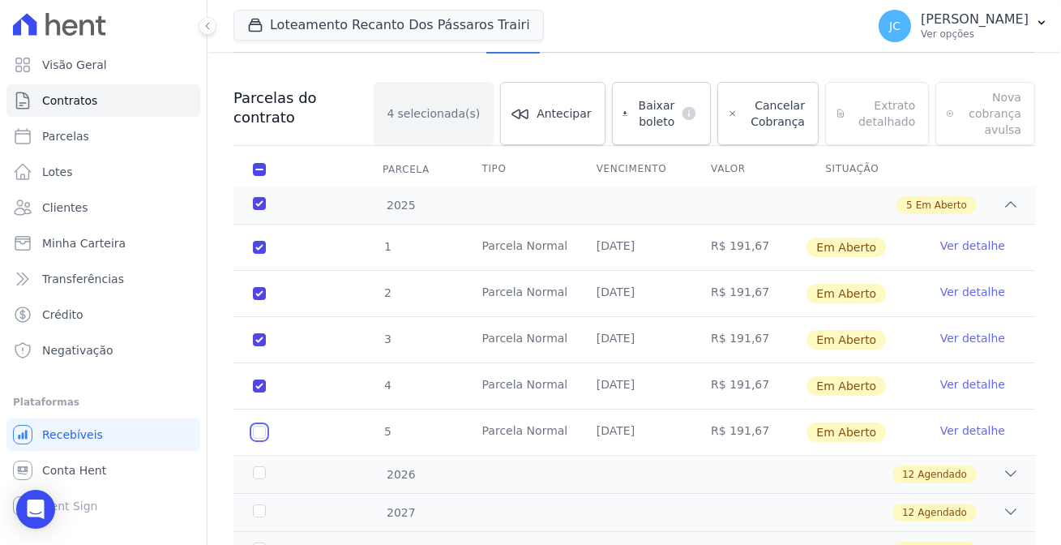
checkbox input "true"
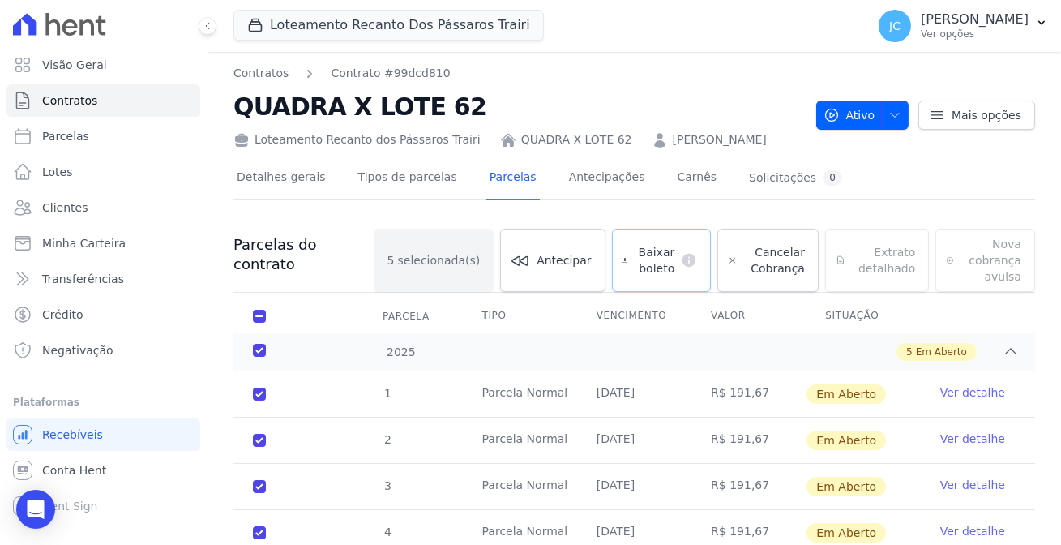
click at [634, 244] on span "Baixar boleto" at bounding box center [654, 260] width 41 height 32
click at [253, 310] on input "checkbox" at bounding box center [259, 316] width 13 height 13
checkbox input "false"
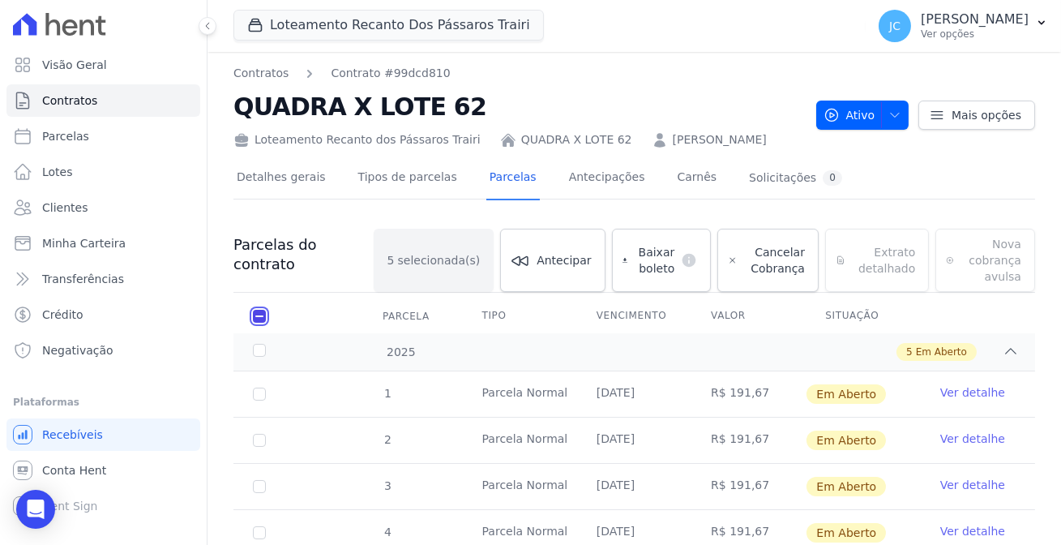
checkbox input "false"
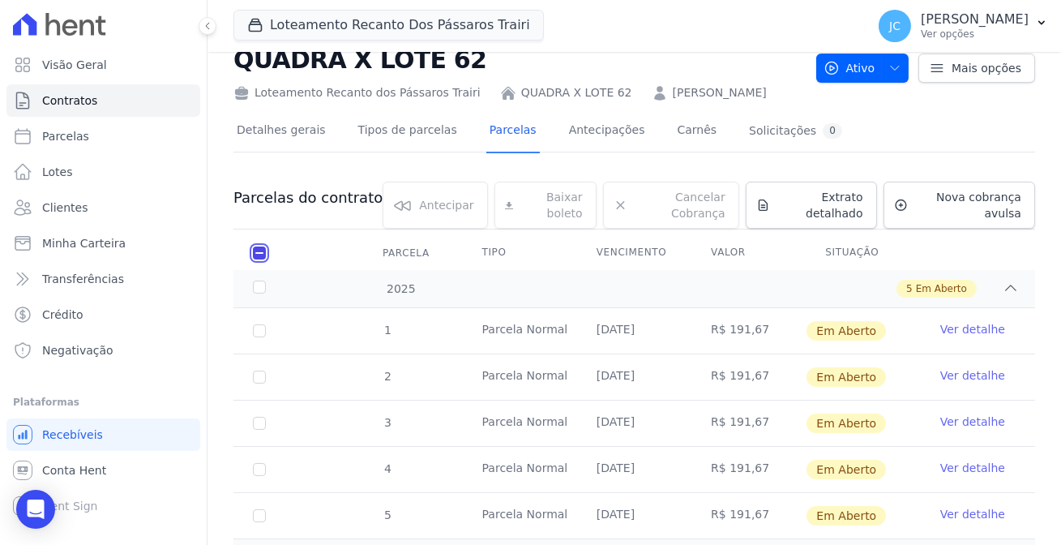
scroll to position [73, 0]
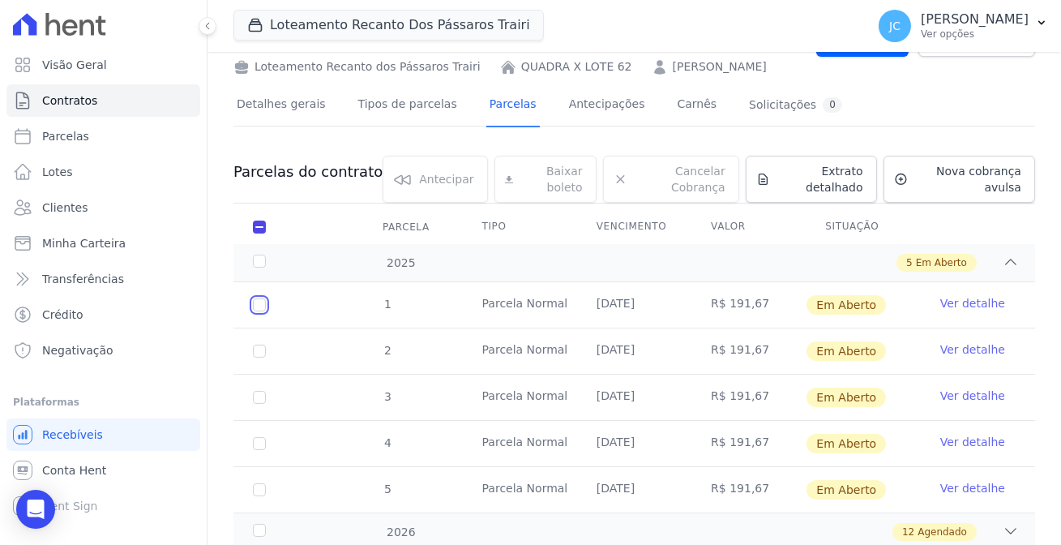
click at [253, 298] on input "checkbox" at bounding box center [259, 304] width 13 height 13
checkbox input "true"
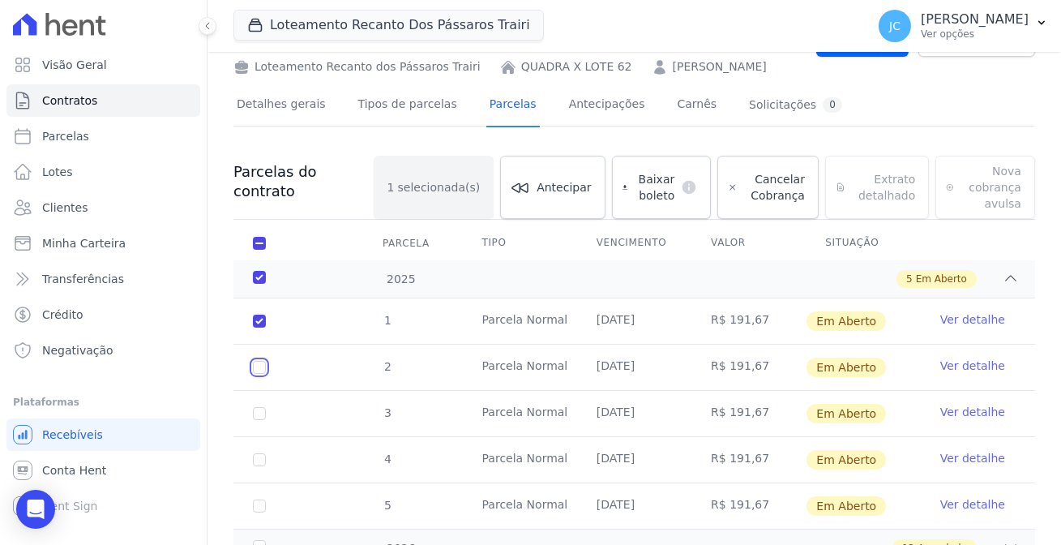
click at [253, 327] on input "checkbox" at bounding box center [259, 320] width 13 height 13
checkbox input "true"
click at [253, 327] on input "checkbox" at bounding box center [259, 320] width 13 height 13
checkbox input "true"
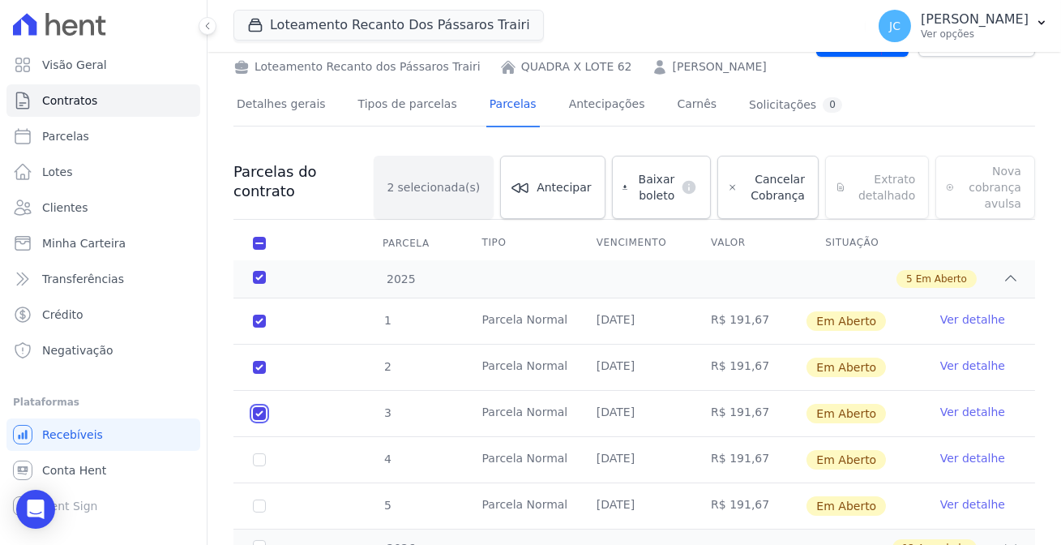
checkbox input "true"
click at [253, 327] on input "checkbox" at bounding box center [259, 320] width 13 height 13
checkbox input "true"
click at [253, 327] on input "checkbox" at bounding box center [259, 320] width 13 height 13
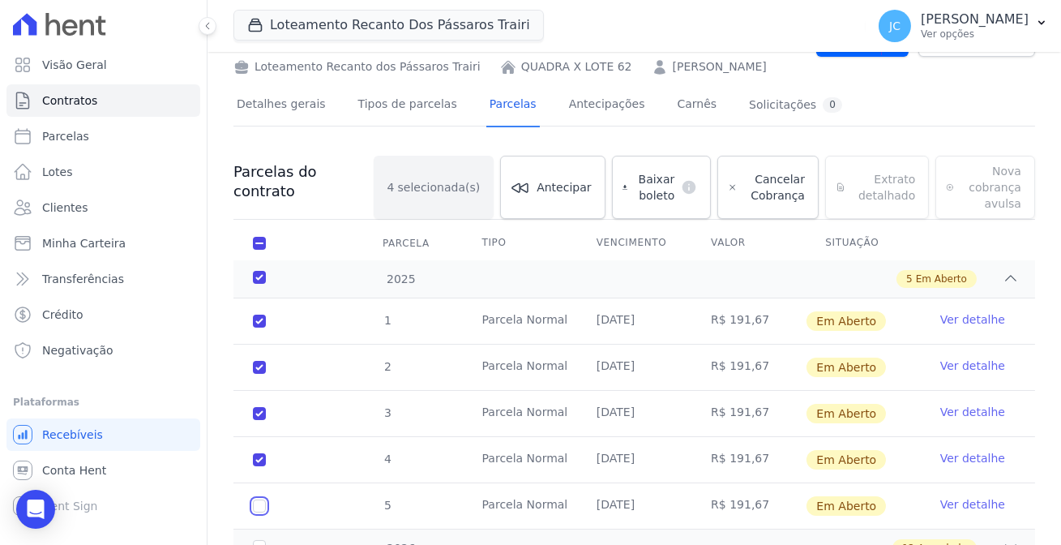
checkbox input "true"
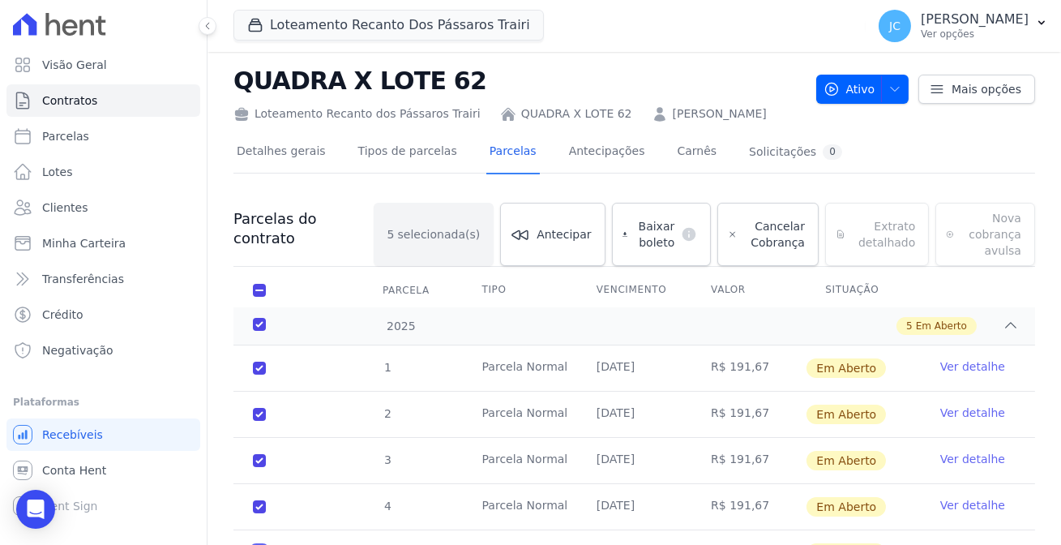
scroll to position [0, 0]
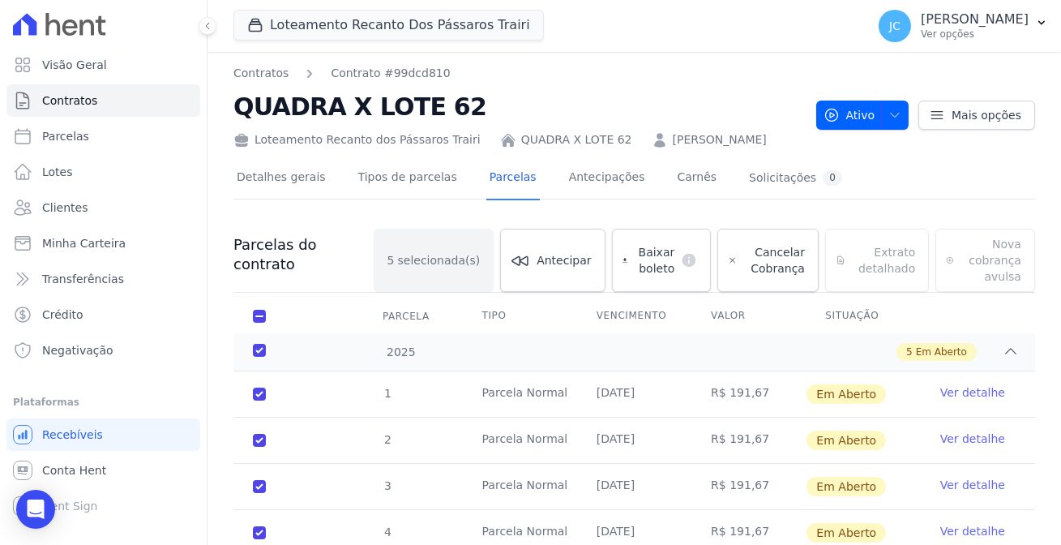
click at [616, 233] on div "Baixar boleto default" at bounding box center [662, 260] width 100 height 63
click at [612, 238] on div "Baixar boleto default" at bounding box center [662, 260] width 100 height 63
click at [59, 133] on span "Parcelas" at bounding box center [65, 136] width 47 height 16
select select
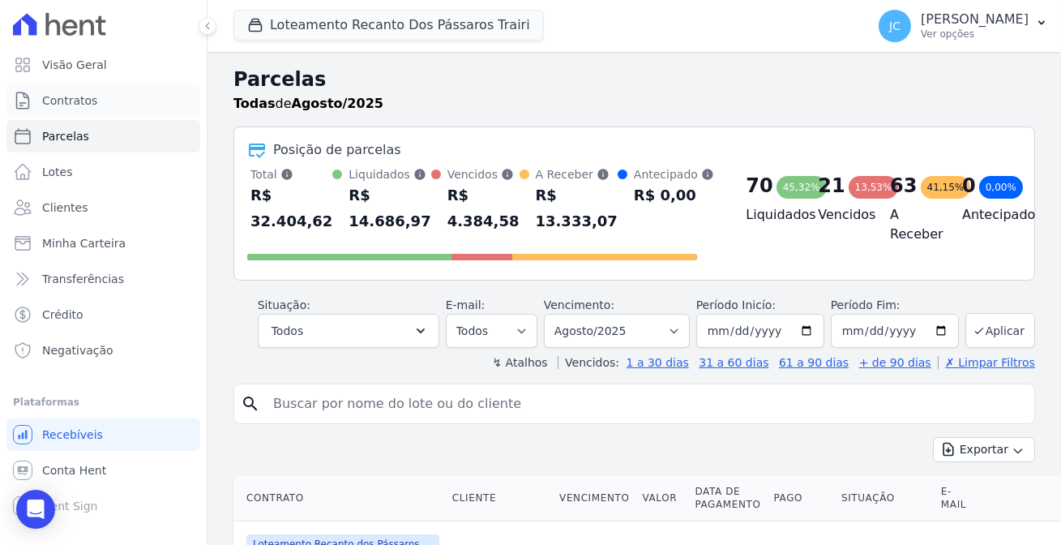
click at [87, 98] on link "Contratos" at bounding box center [103, 100] width 194 height 32
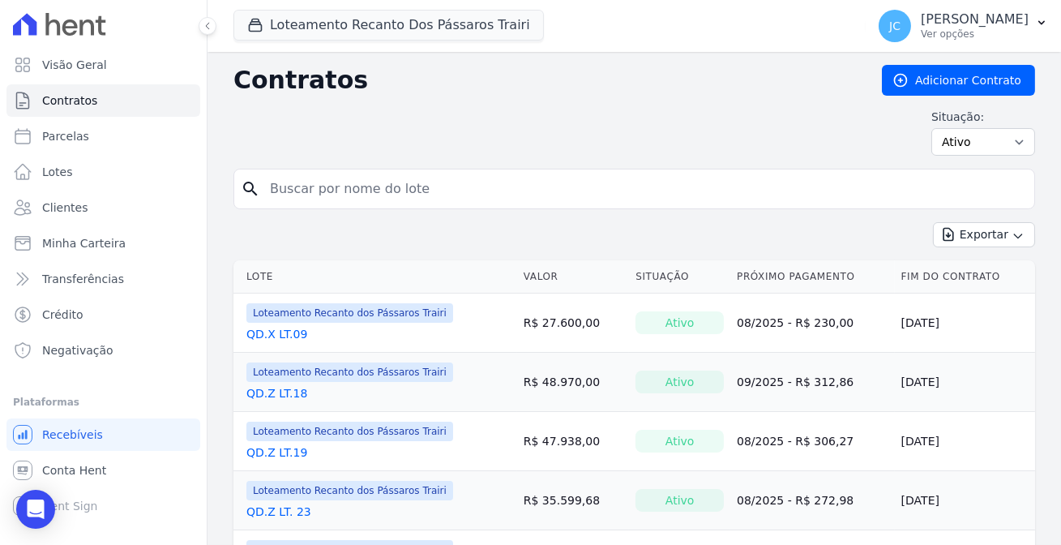
click at [296, 179] on input "search" at bounding box center [644, 189] width 768 height 32
type input "62"
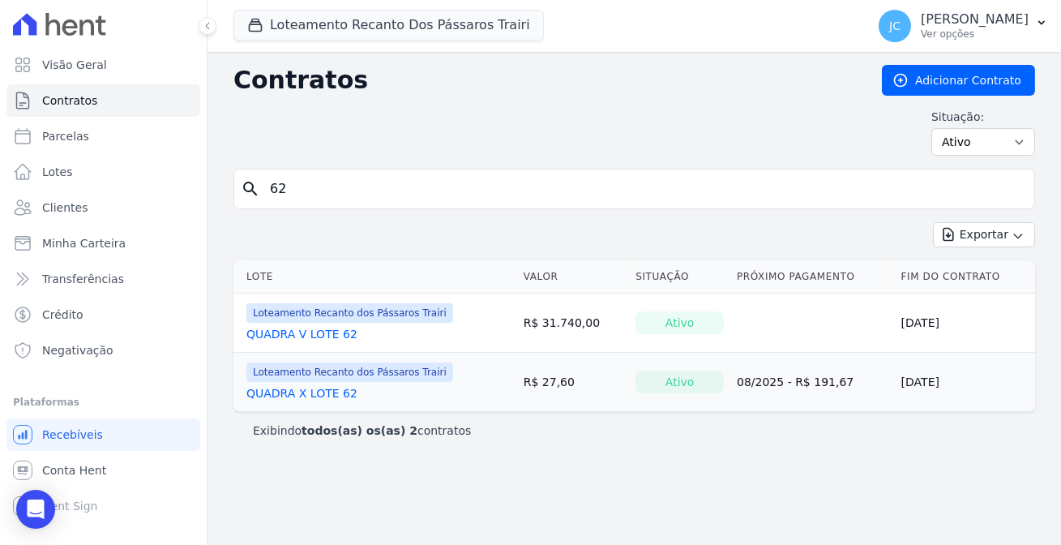
click at [294, 385] on link "QUADRA X LOTE 62" at bounding box center [301, 393] width 111 height 16
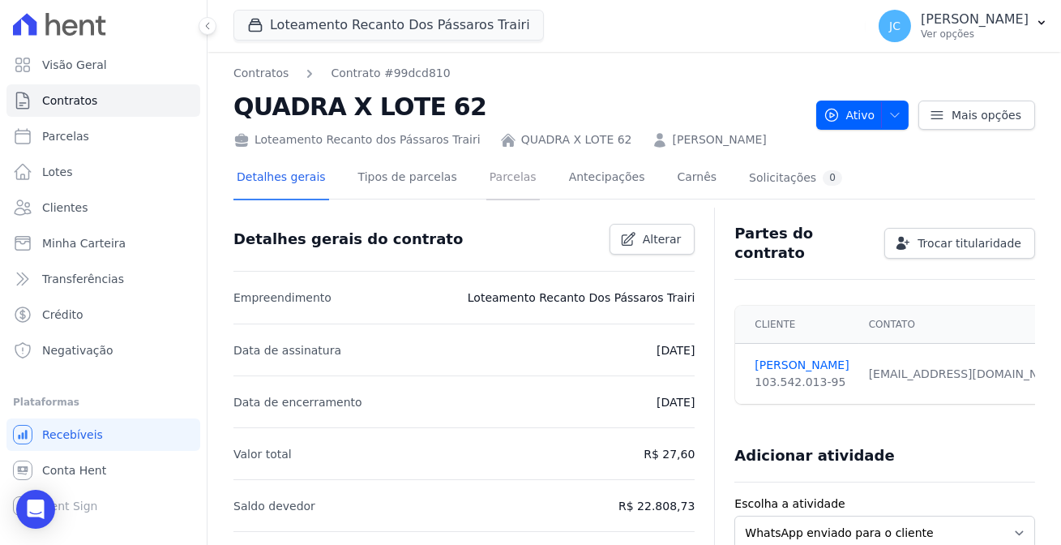
click at [486, 157] on link "Parcelas" at bounding box center [512, 178] width 53 height 43
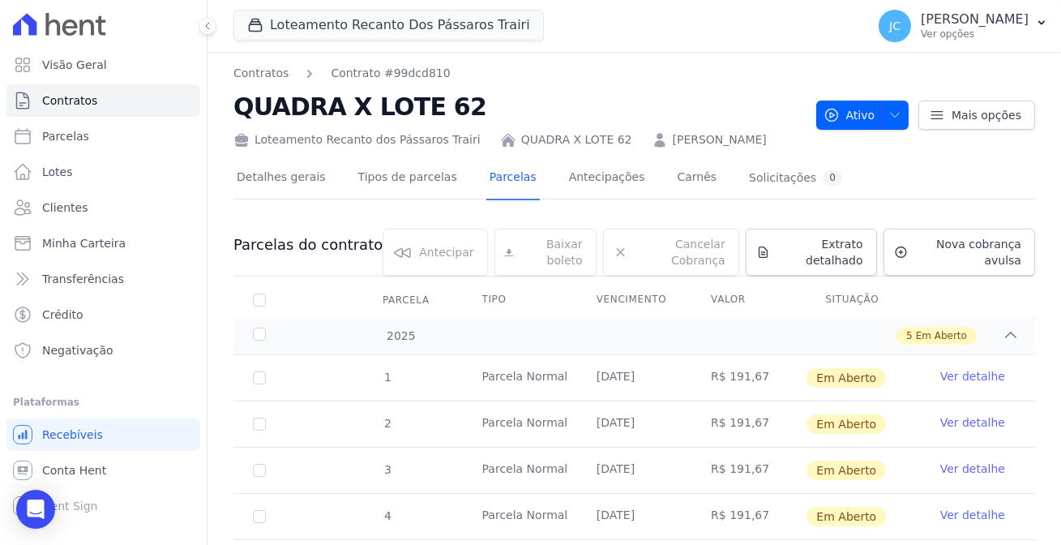
scroll to position [147, 0]
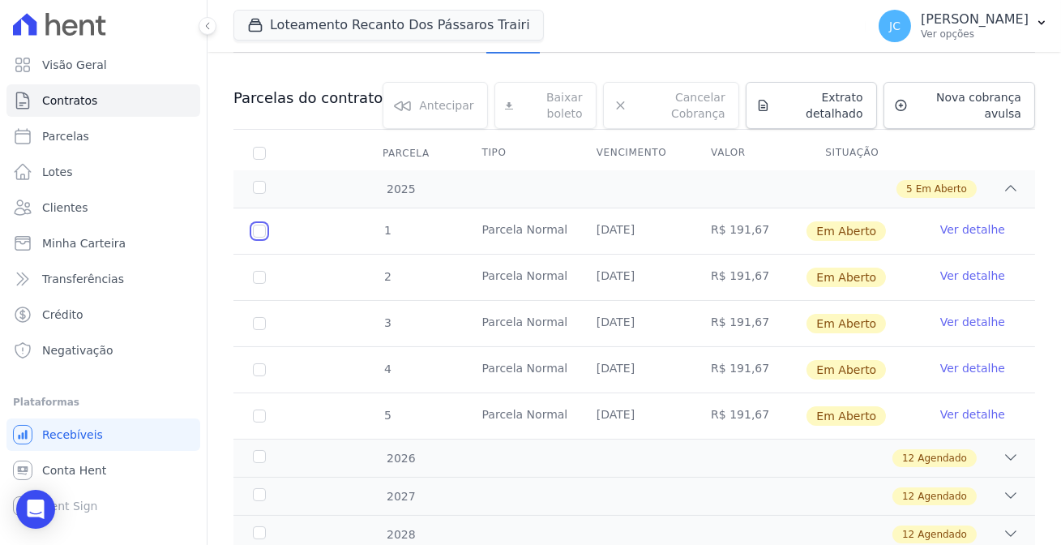
click at [253, 225] on input "checkbox" at bounding box center [259, 231] width 13 height 13
checkbox input "true"
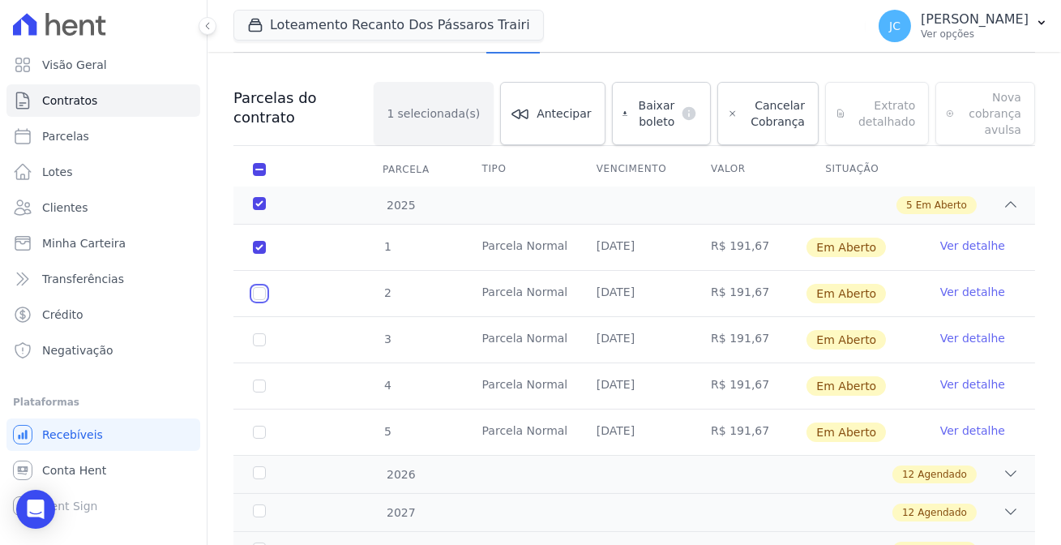
click at [253, 251] on input "checkbox" at bounding box center [259, 247] width 13 height 13
checkbox input "true"
click at [253, 254] on input "checkbox" at bounding box center [259, 247] width 13 height 13
checkbox input "true"
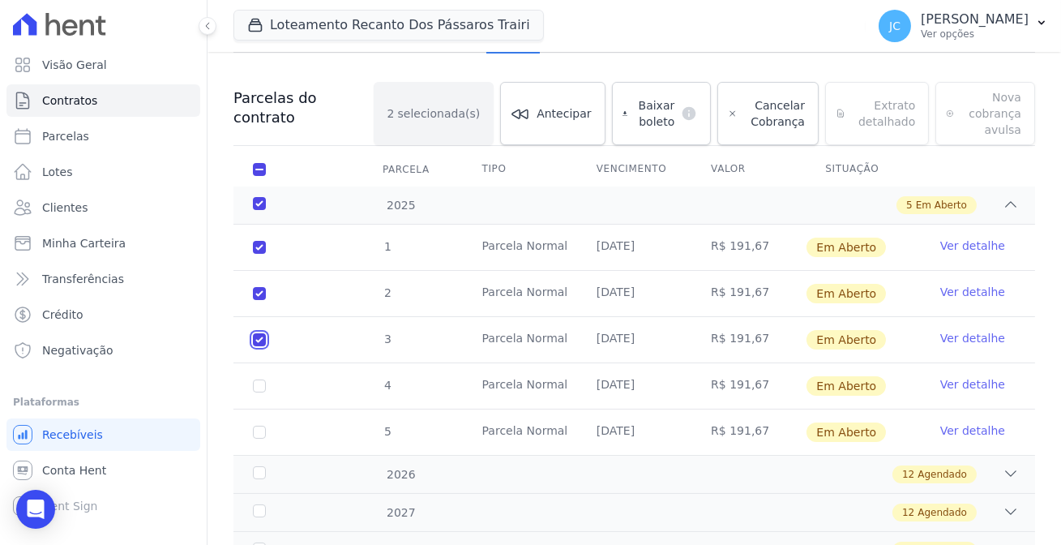
checkbox input "true"
click at [253, 254] on input "checkbox" at bounding box center [259, 247] width 13 height 13
checkbox input "true"
click at [253, 254] on input "checkbox" at bounding box center [259, 247] width 13 height 13
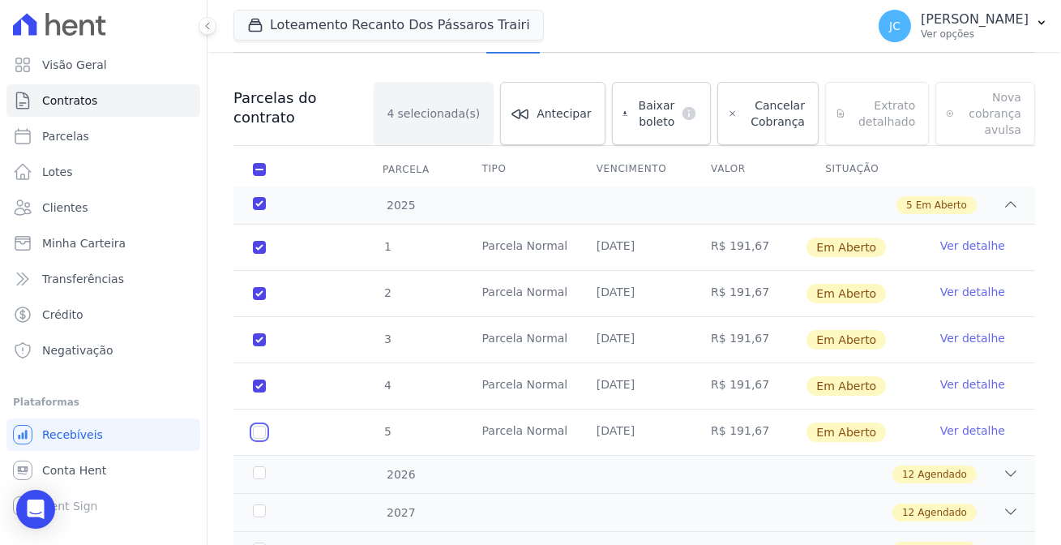
checkbox input "true"
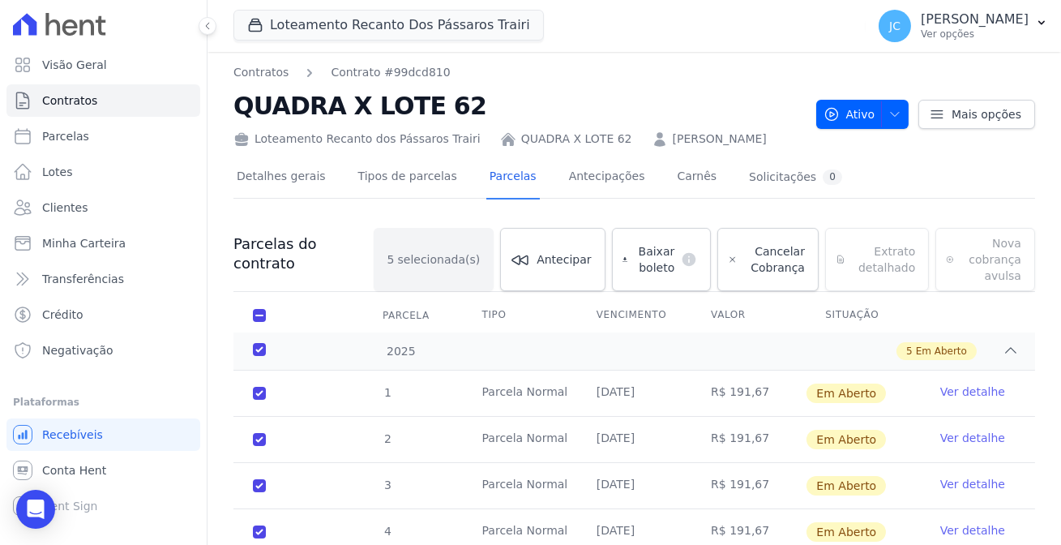
scroll to position [0, 0]
click at [634, 244] on span "Baixar boleto" at bounding box center [654, 260] width 41 height 32
